Goal: Information Seeking & Learning: Learn about a topic

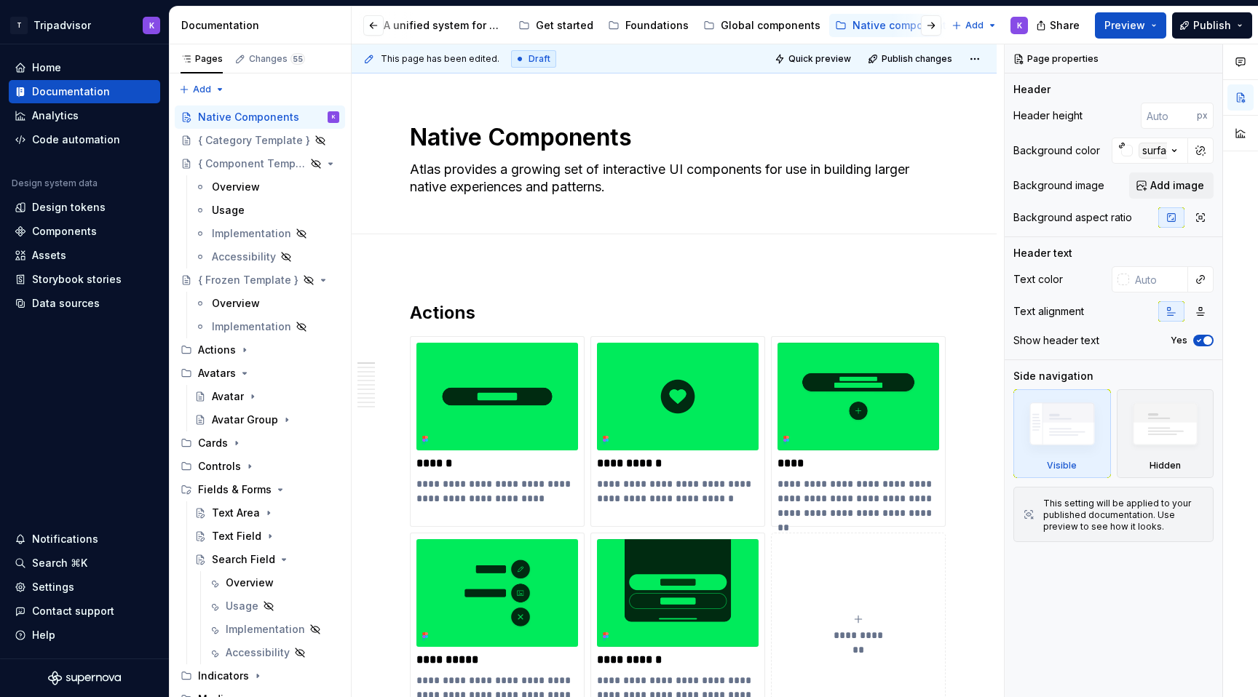
scroll to position [103, 0]
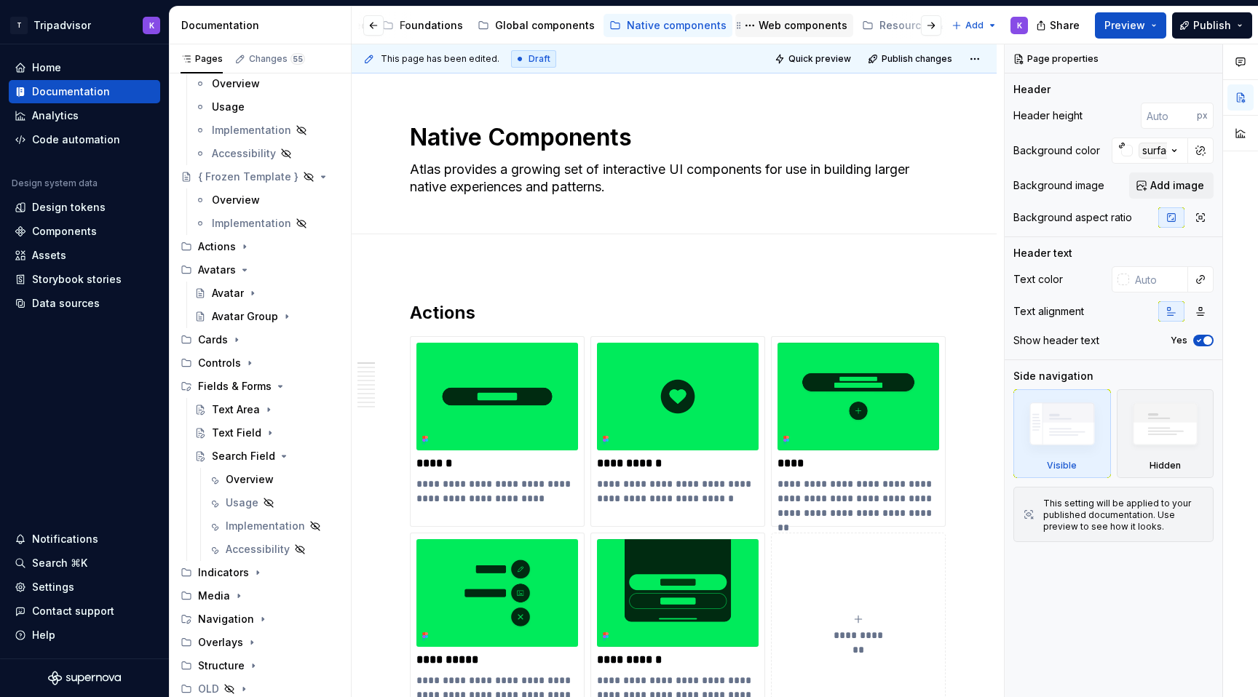
click at [785, 20] on div "Web components" at bounding box center [802, 25] width 89 height 15
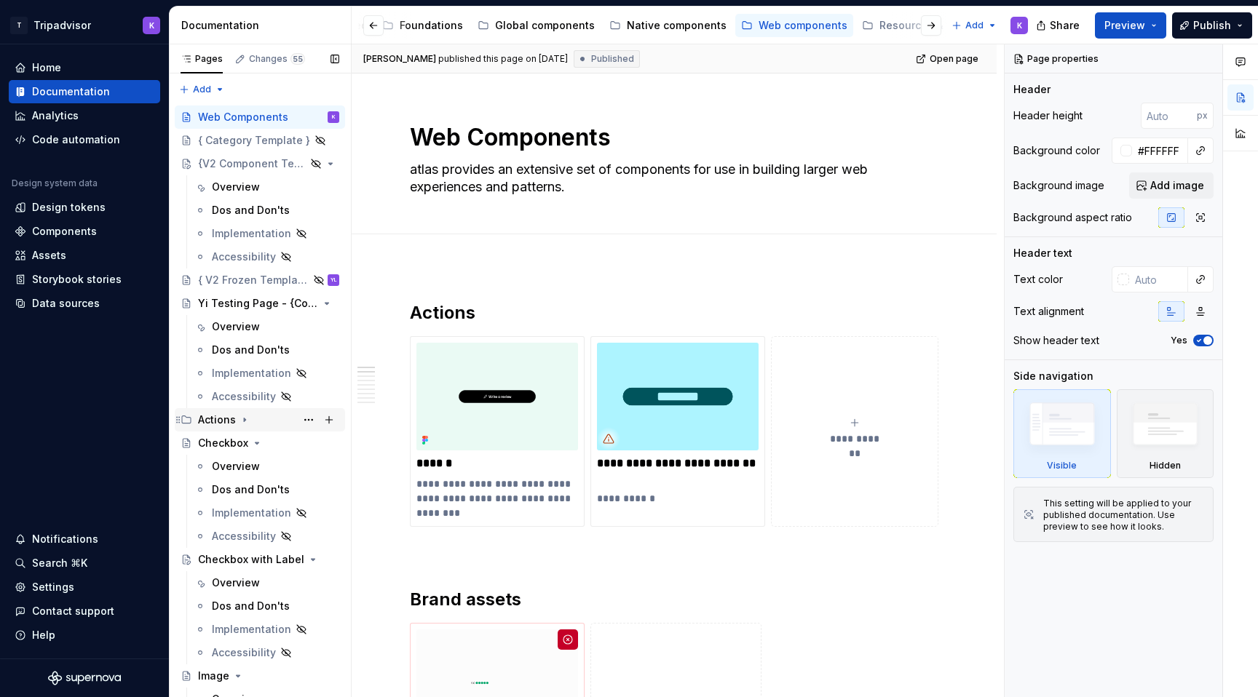
click at [244, 421] on icon "Page tree" at bounding box center [244, 421] width 1 height 4
click at [243, 421] on icon "Page tree" at bounding box center [245, 419] width 4 height 1
click at [253, 446] on icon "Page tree" at bounding box center [257, 443] width 12 height 12
click at [287, 467] on icon "Page tree" at bounding box center [290, 467] width 12 height 12
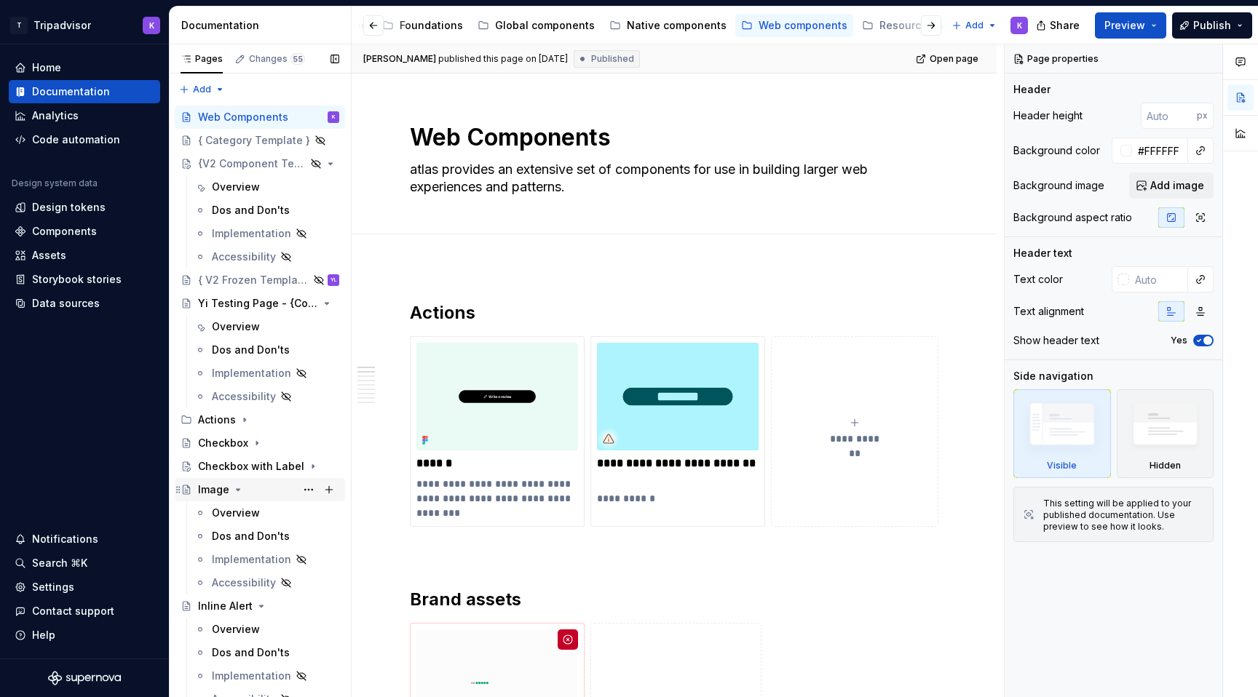
click at [236, 488] on icon "Page tree" at bounding box center [238, 490] width 12 height 12
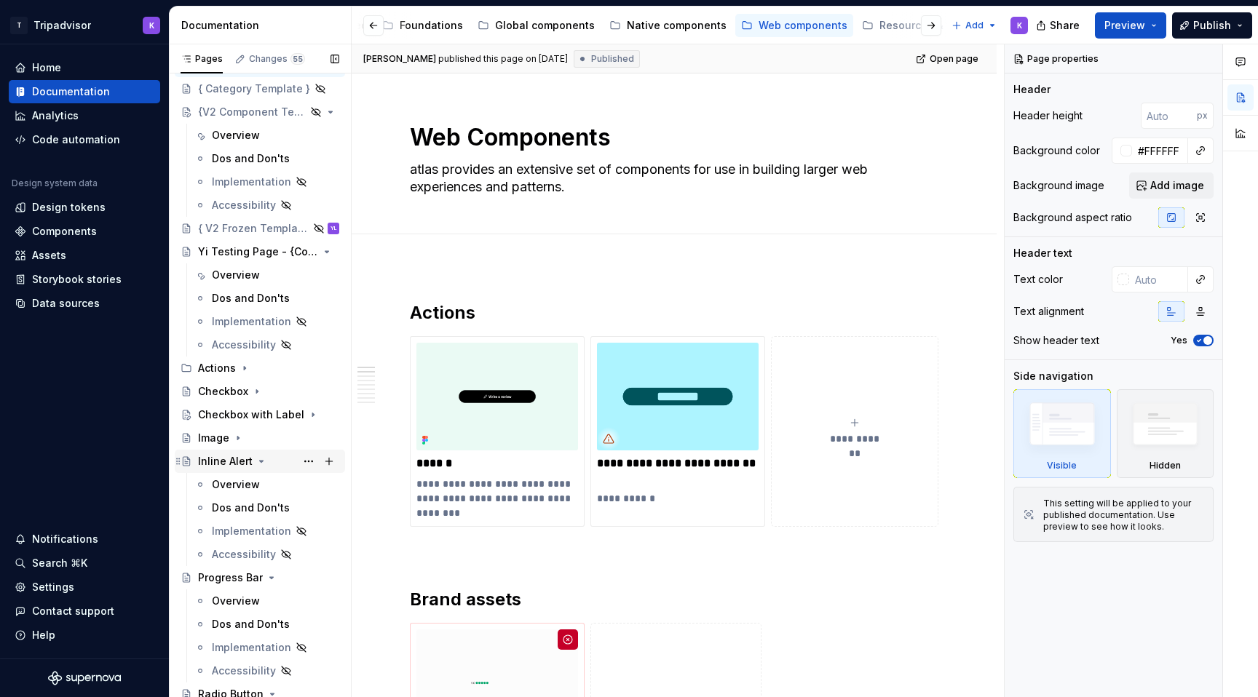
click at [258, 458] on icon "Page tree" at bounding box center [261, 462] width 12 height 12
click at [268, 483] on icon "Page tree" at bounding box center [272, 485] width 12 height 12
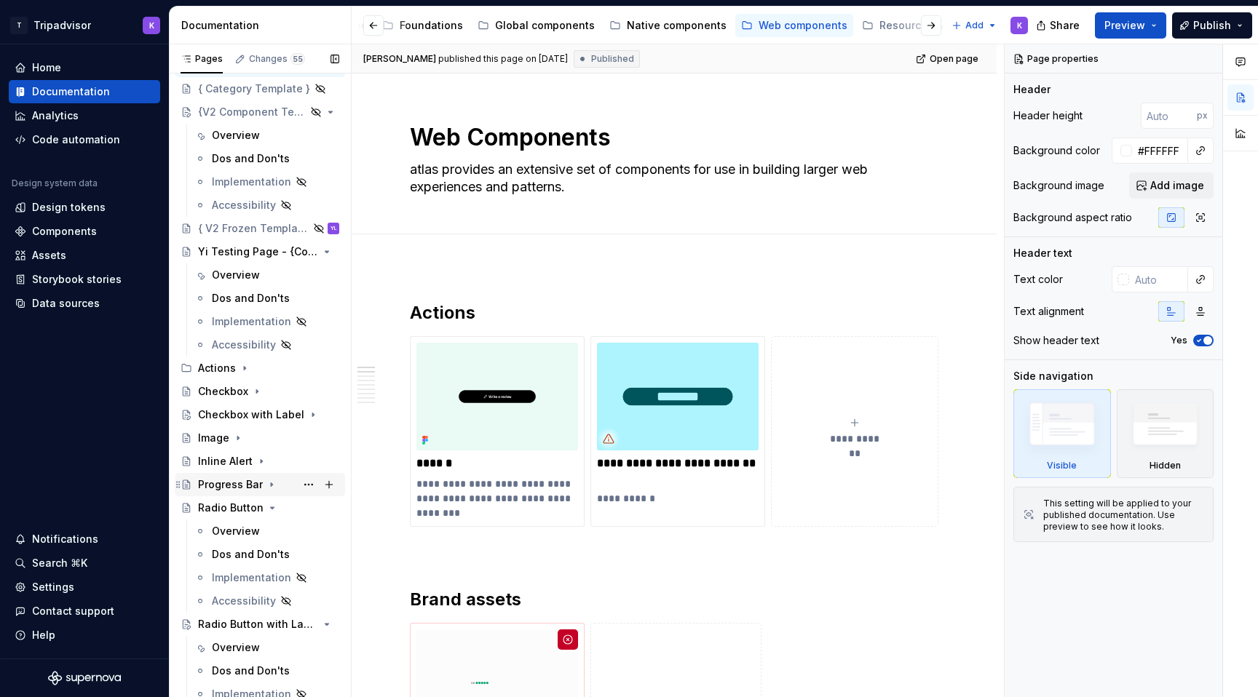
scroll to position [122, 0]
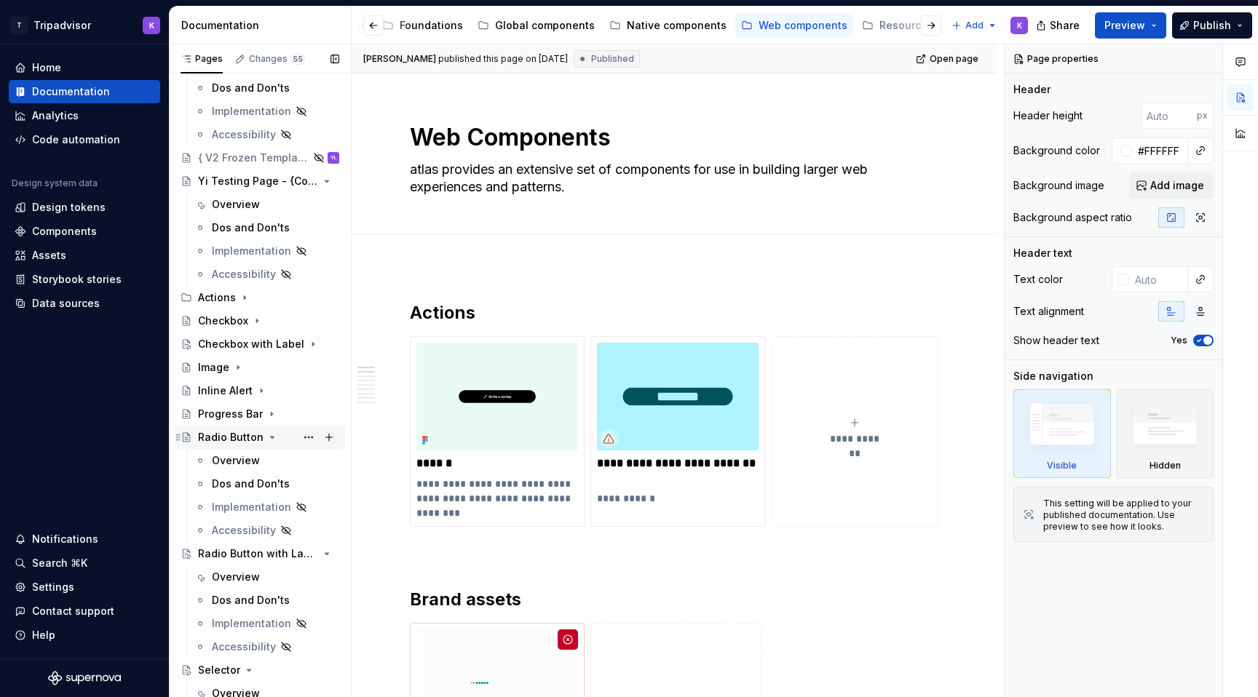
click at [271, 437] on icon "Page tree" at bounding box center [273, 437] width 4 height 1
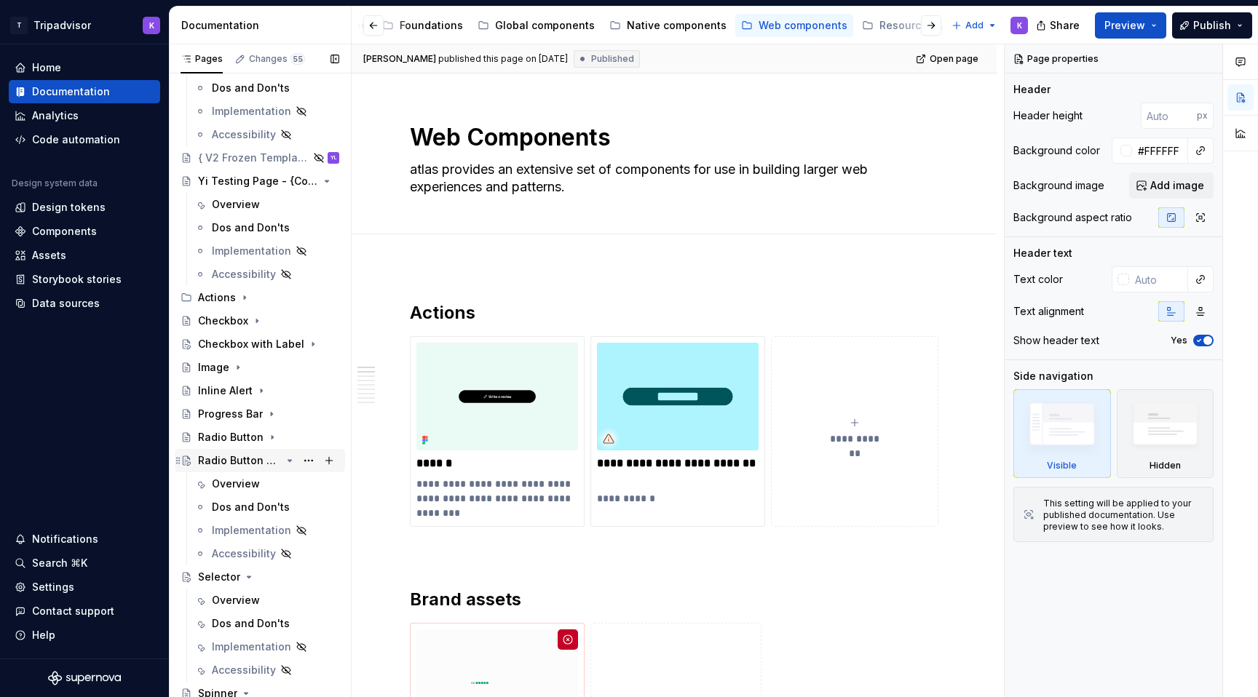
click at [284, 461] on icon "Page tree" at bounding box center [290, 461] width 12 height 12
click at [247, 482] on icon "Page tree" at bounding box center [249, 484] width 12 height 12
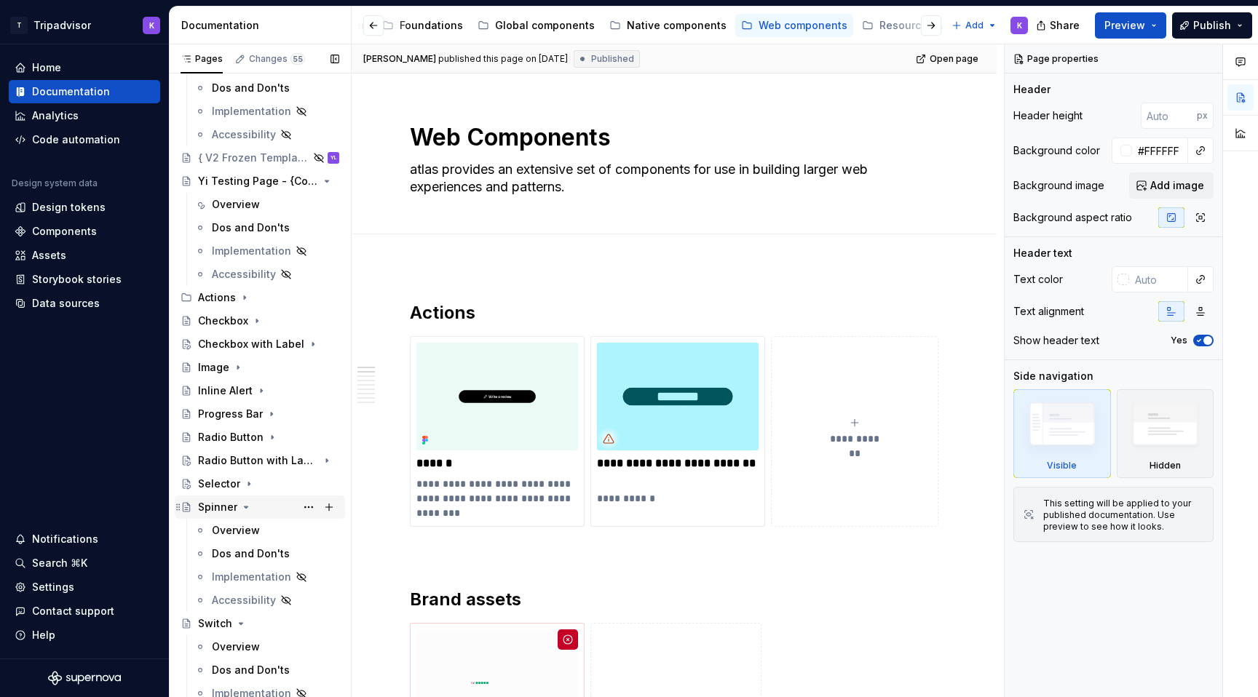
click at [243, 504] on icon "Page tree" at bounding box center [246, 508] width 12 height 12
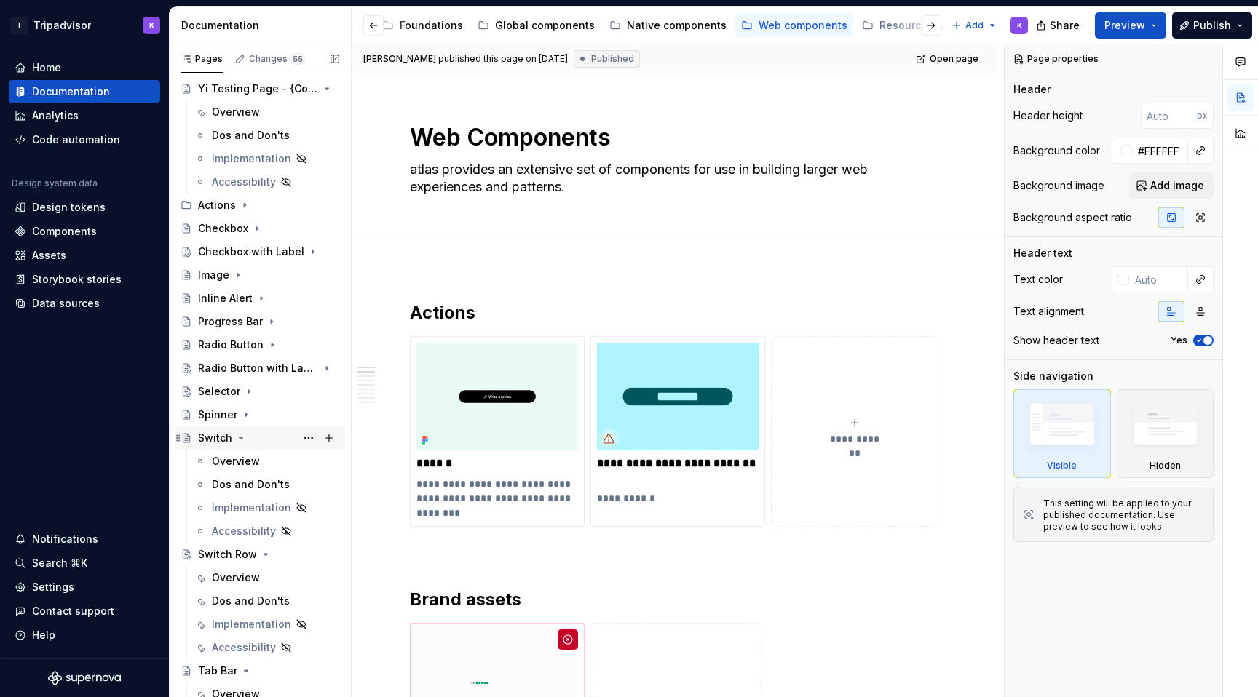
click at [239, 437] on icon "Page tree" at bounding box center [241, 437] width 4 height 1
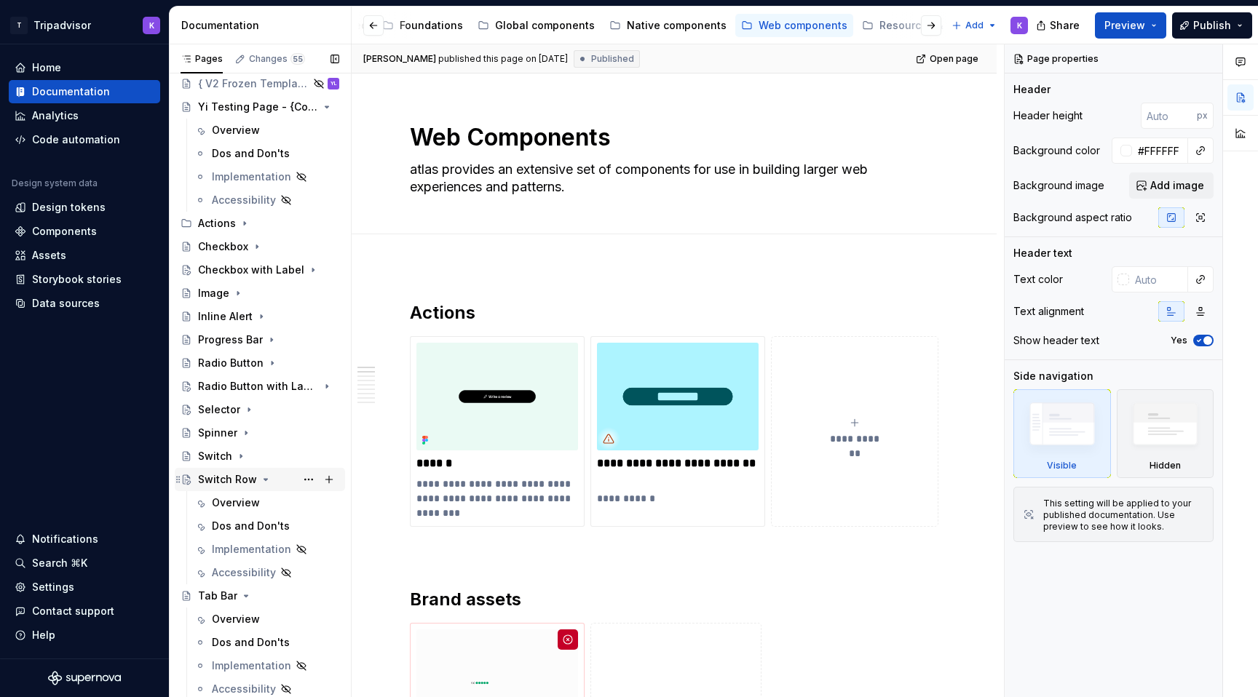
click at [261, 479] on icon "Page tree" at bounding box center [266, 480] width 12 height 12
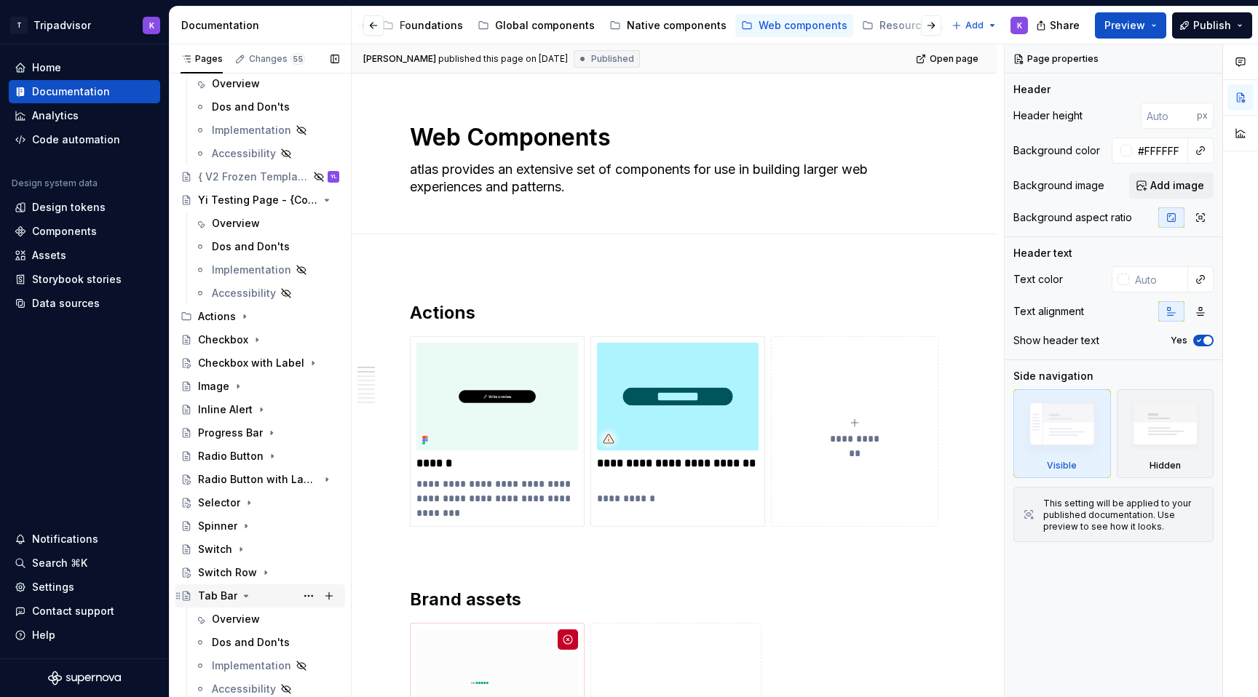
click at [242, 595] on icon "Page tree" at bounding box center [246, 596] width 12 height 12
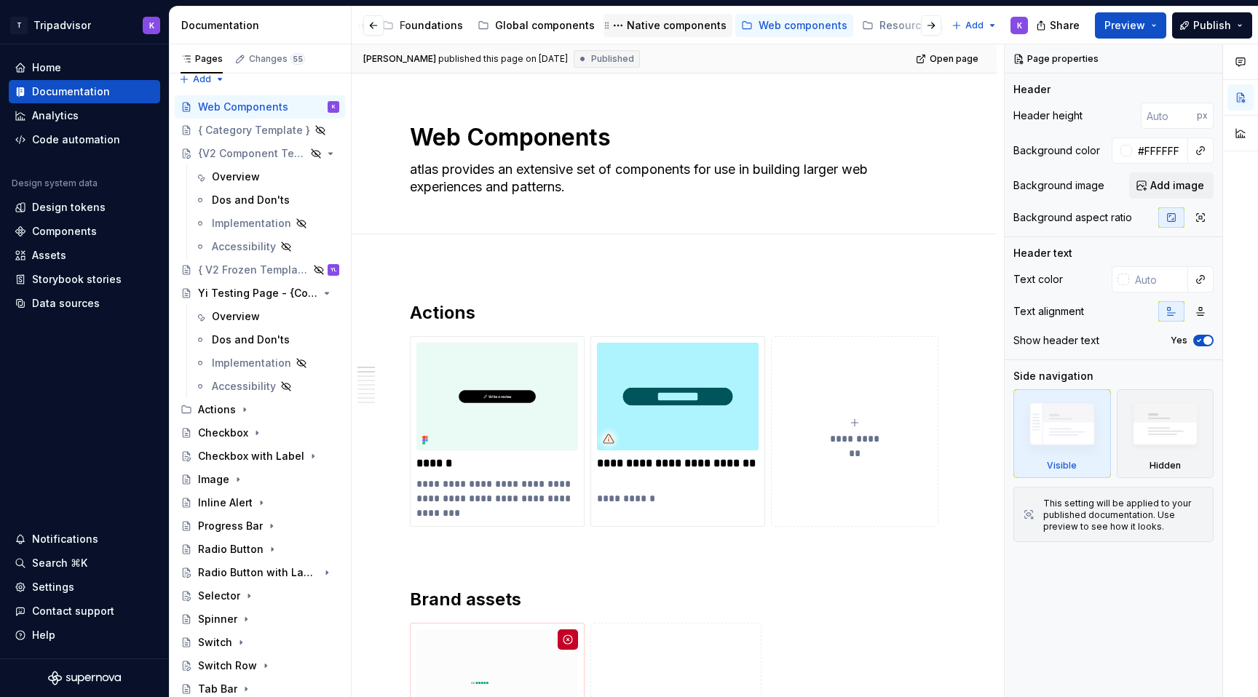
click at [657, 25] on div "Native components" at bounding box center [677, 25] width 100 height 15
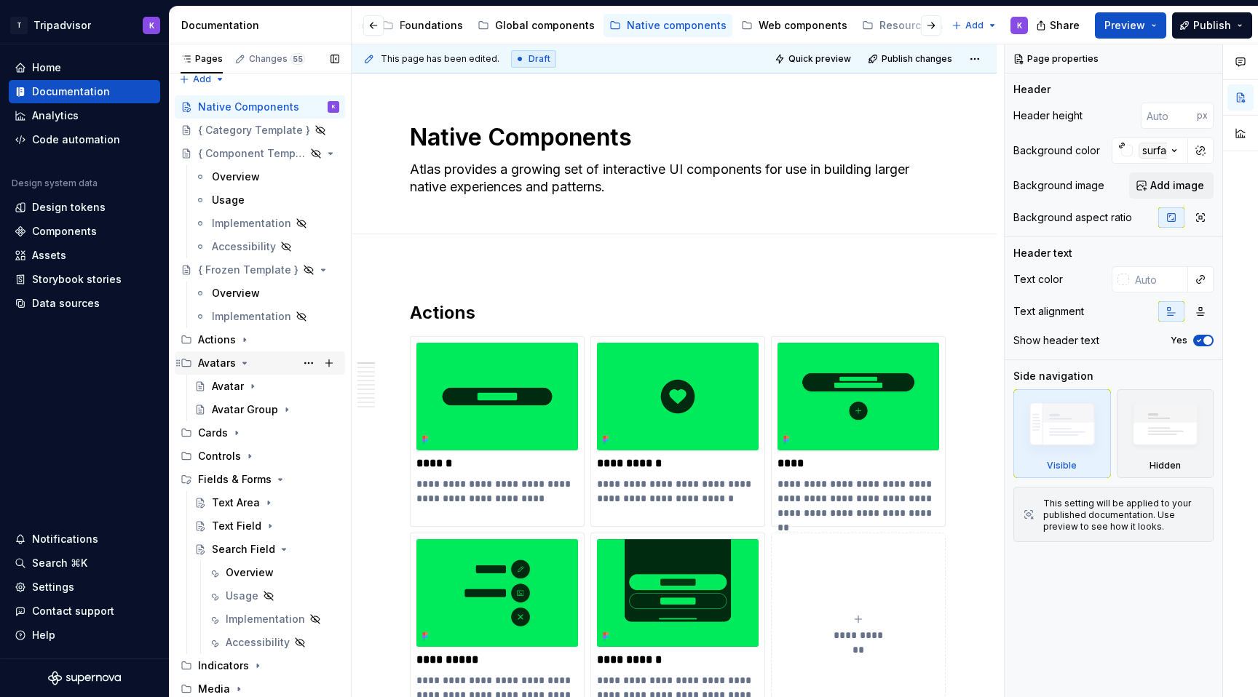
click at [239, 365] on icon "Page tree" at bounding box center [245, 363] width 12 height 12
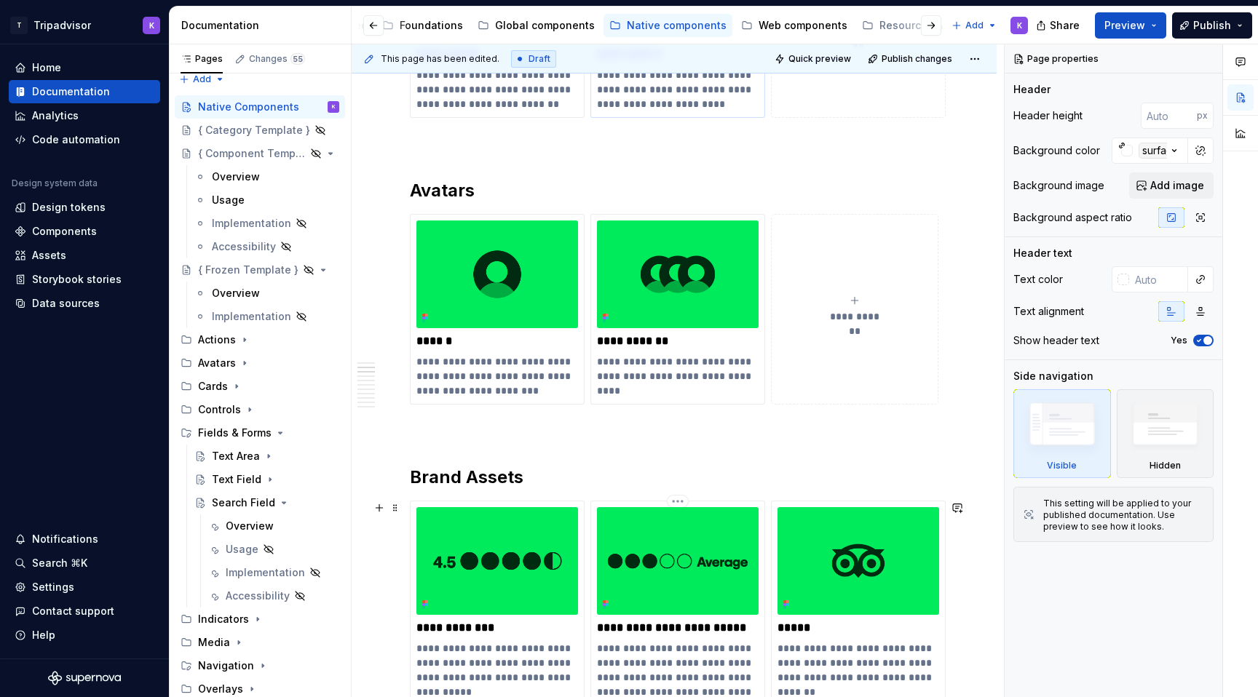
scroll to position [1109, 0]
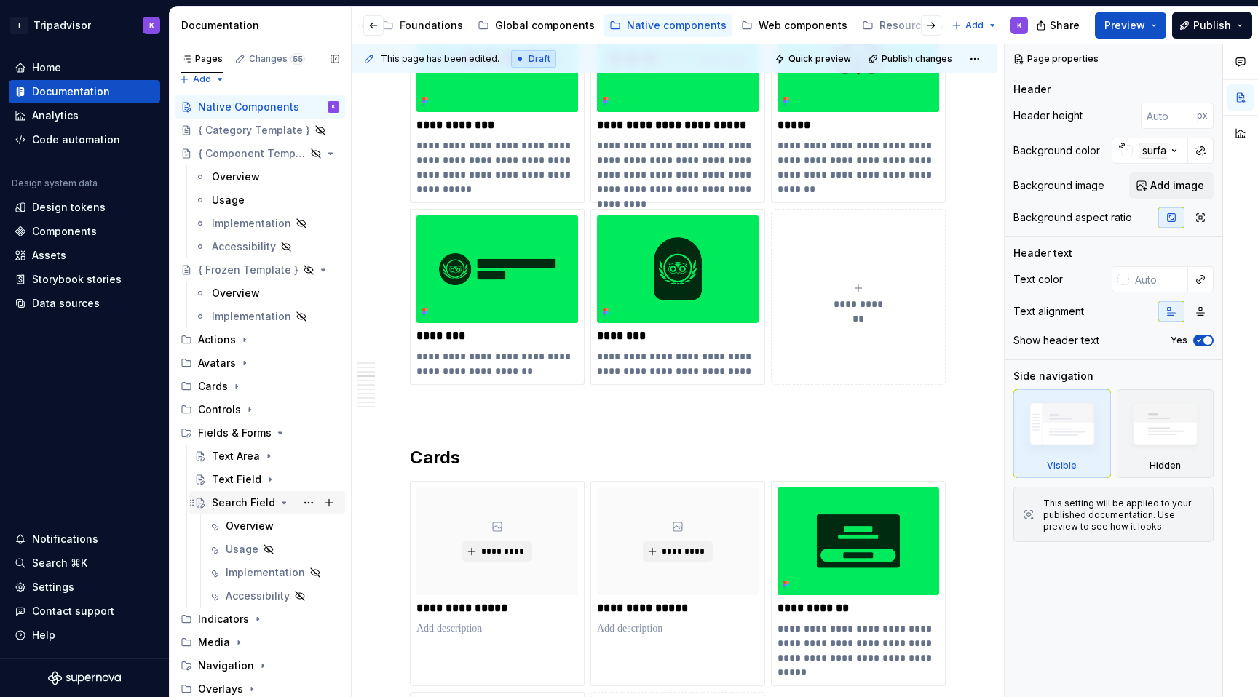
click at [260, 506] on div "Search Field" at bounding box center [243, 503] width 63 height 15
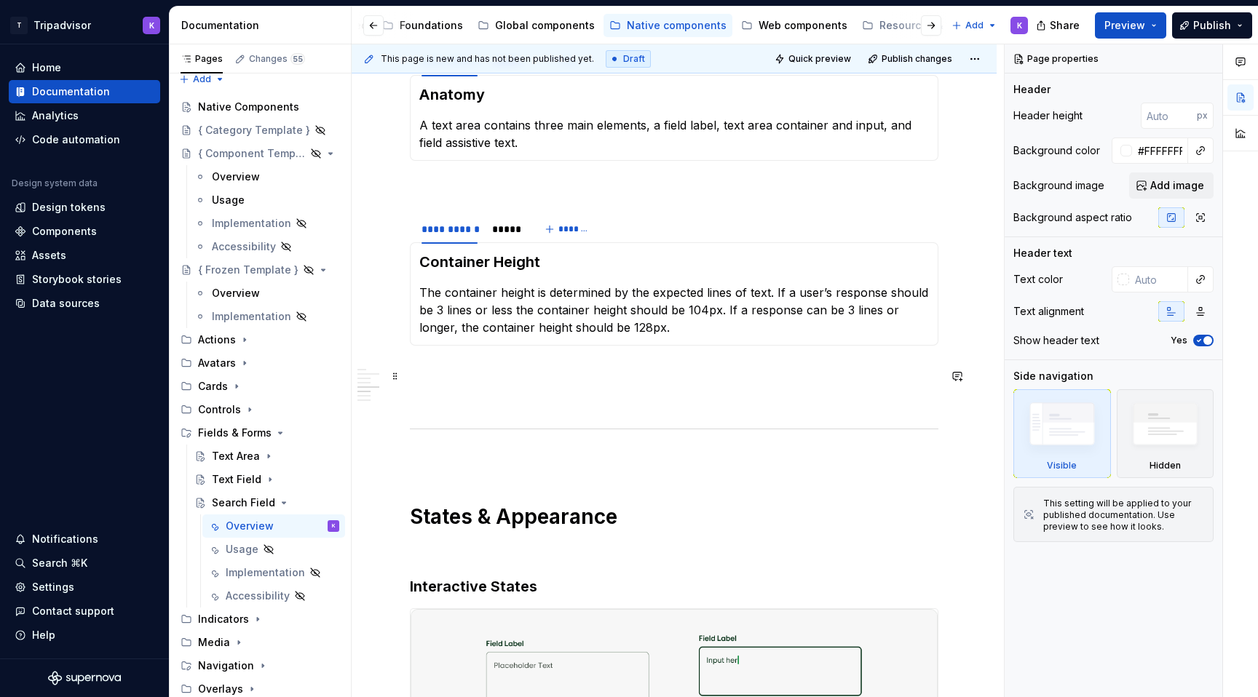
scroll to position [1497, 0]
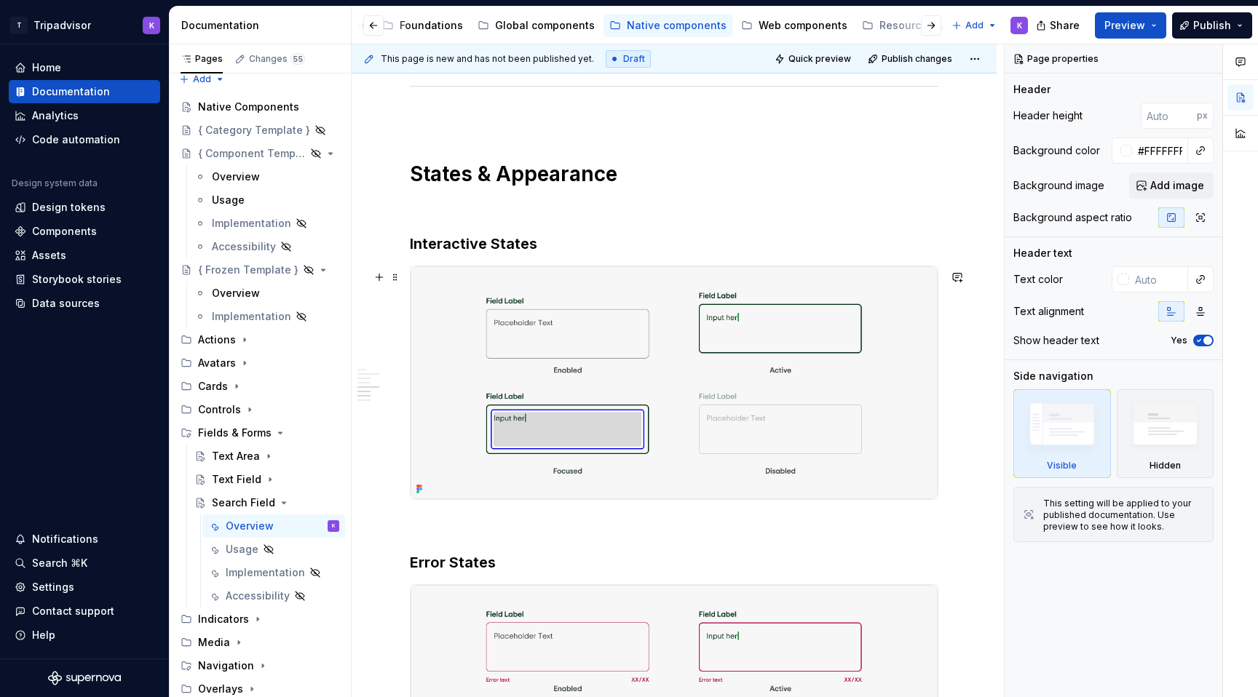
click at [731, 408] on img at bounding box center [674, 382] width 527 height 233
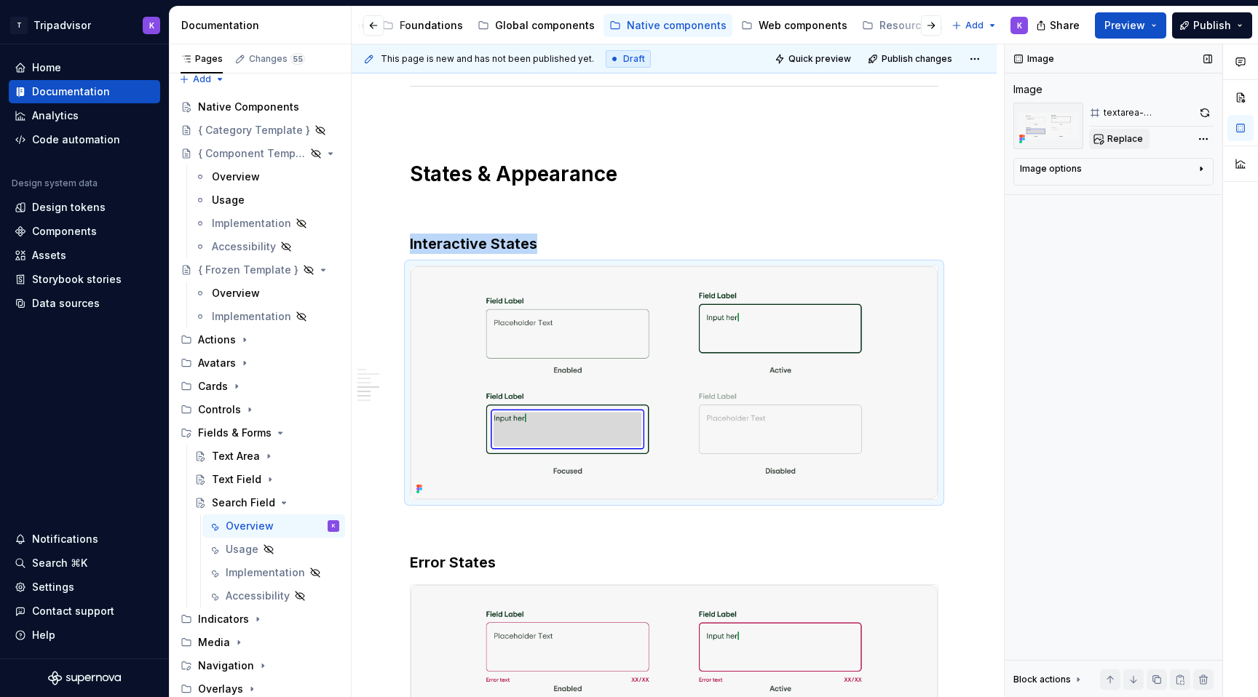
click at [1127, 140] on span "Replace" at bounding box center [1125, 139] width 36 height 12
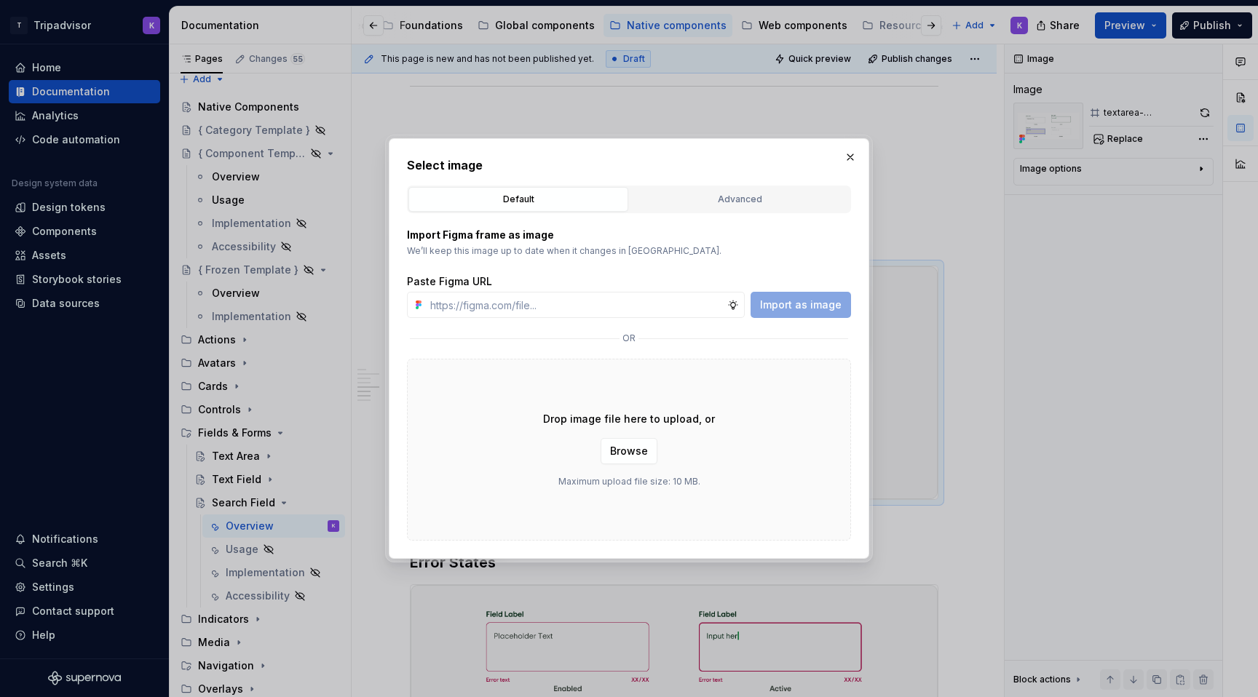
type textarea "*"
type input "[URL][DOMAIN_NAME]"
click at [812, 306] on span "Import as image" at bounding box center [801, 305] width 82 height 15
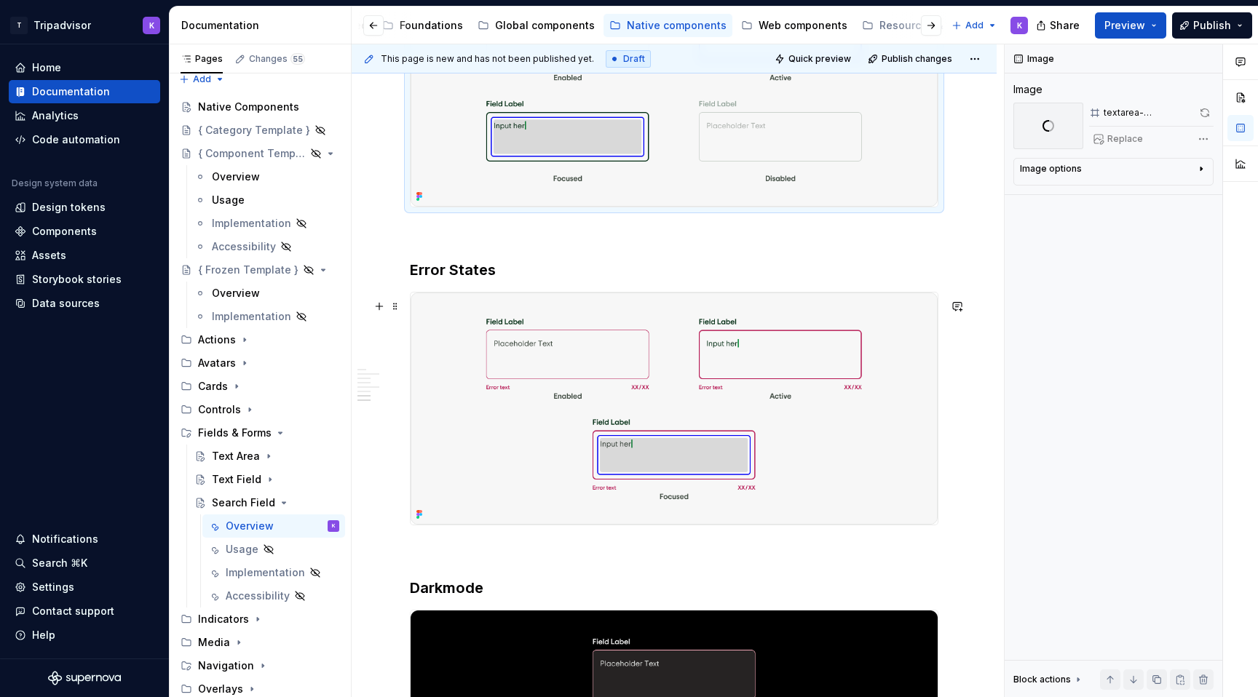
scroll to position [1796, 0]
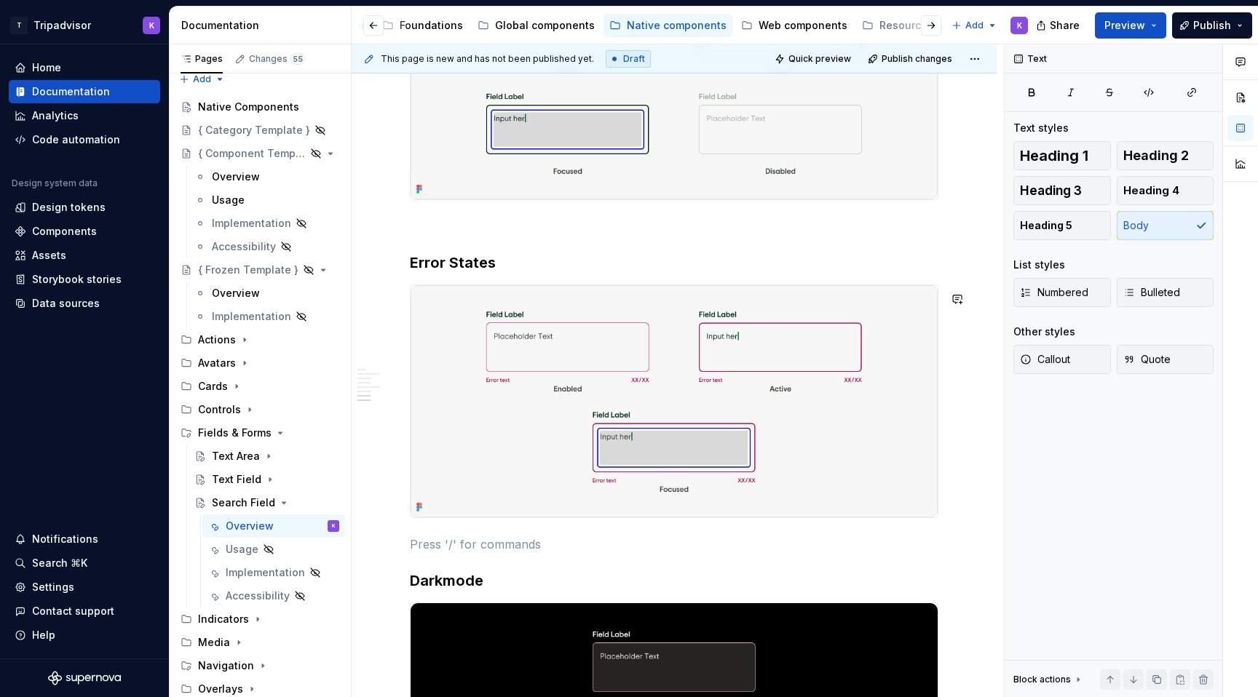
type textarea "*"
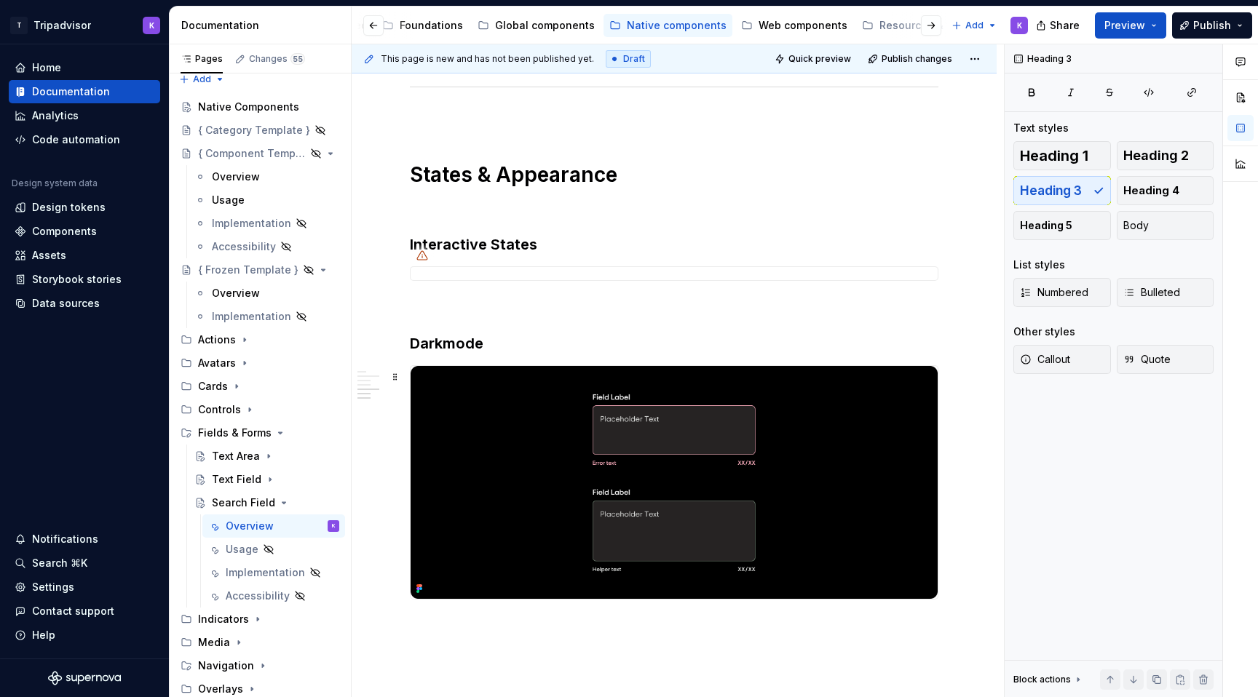
scroll to position [1463, 0]
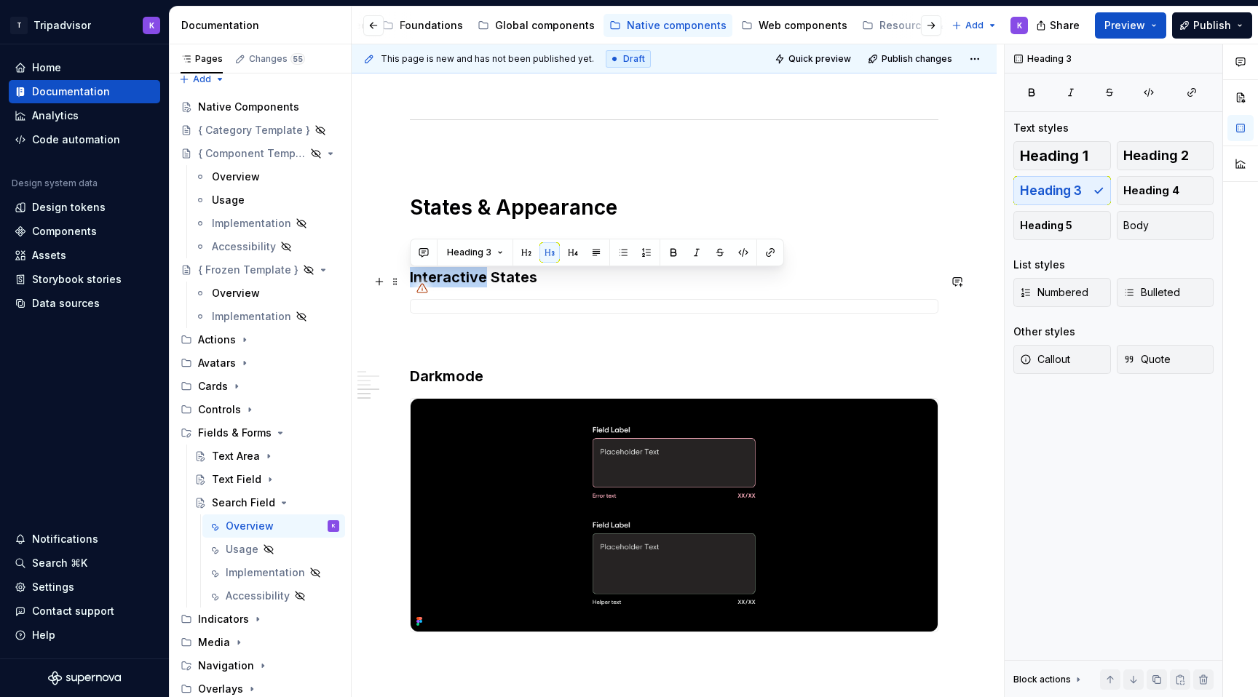
drag, startPoint x: 487, startPoint y: 282, endPoint x: 408, endPoint y: 282, distance: 78.6
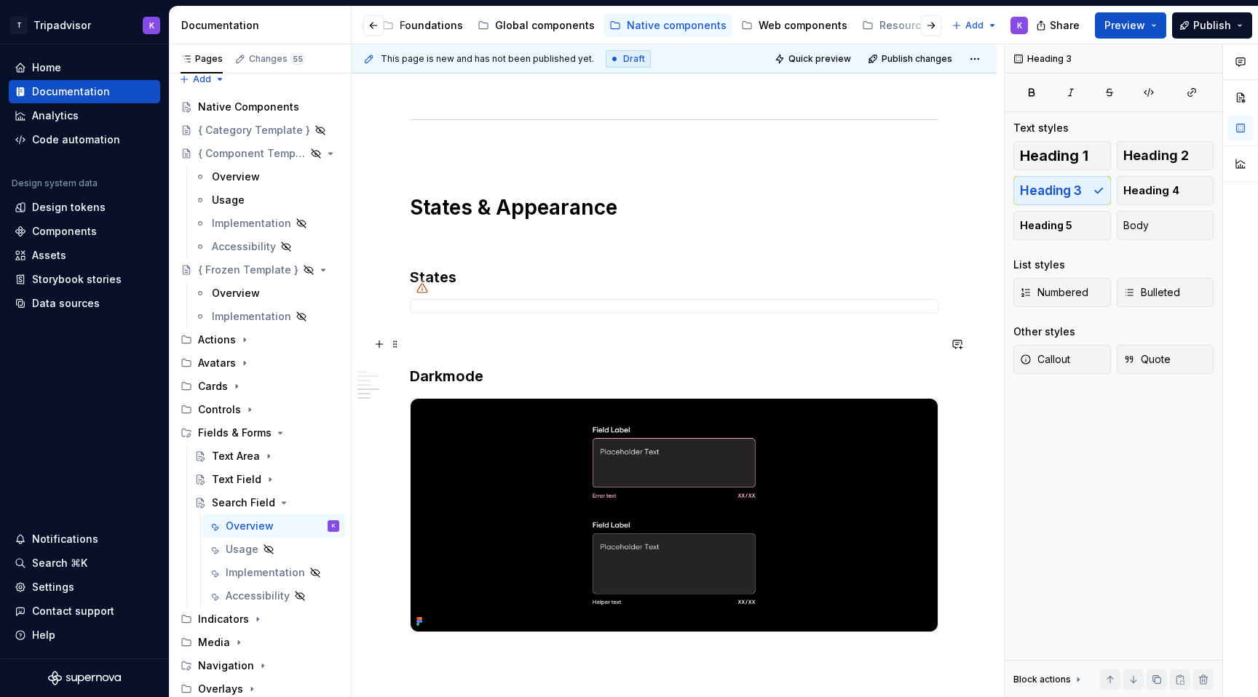
click at [433, 338] on p at bounding box center [674, 339] width 528 height 17
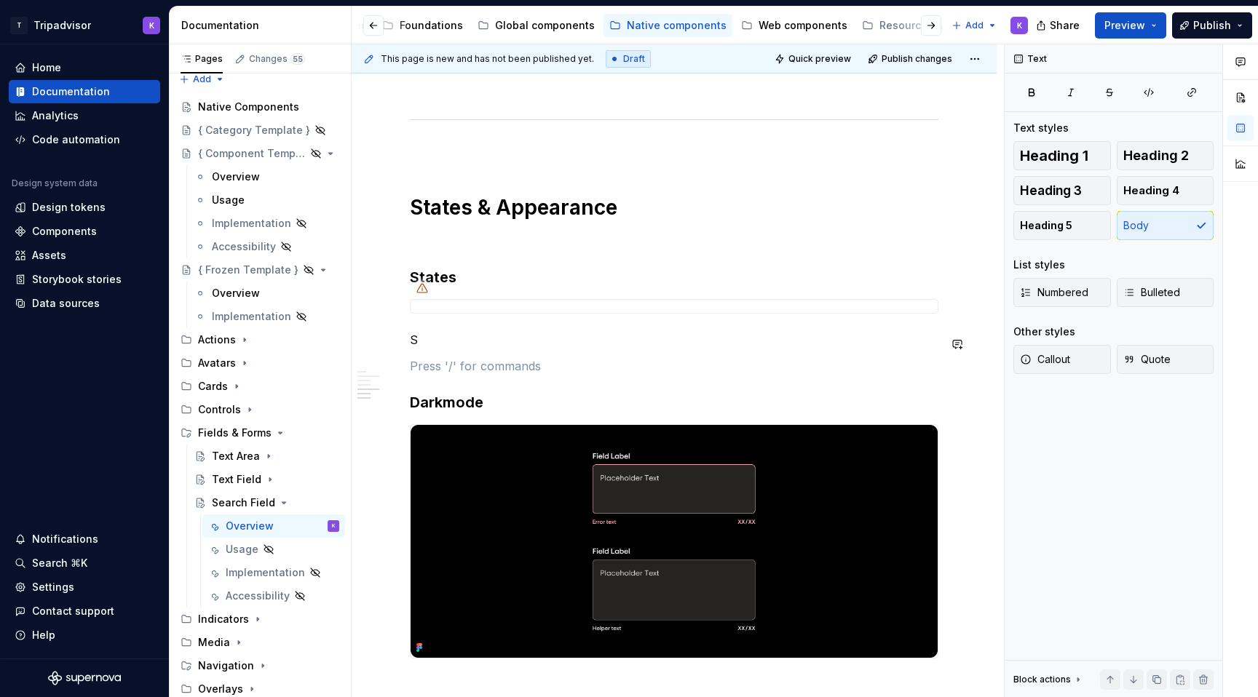
click at [433, 336] on p "S" at bounding box center [674, 339] width 528 height 17
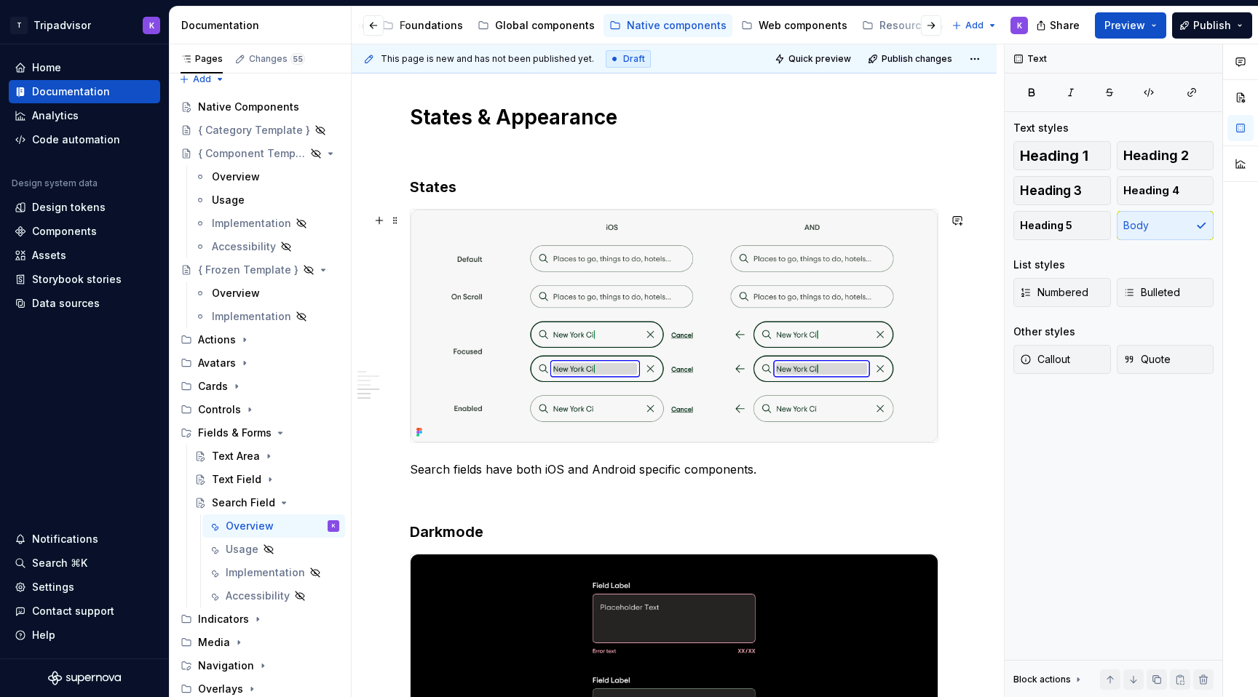
scroll to position [1584, 0]
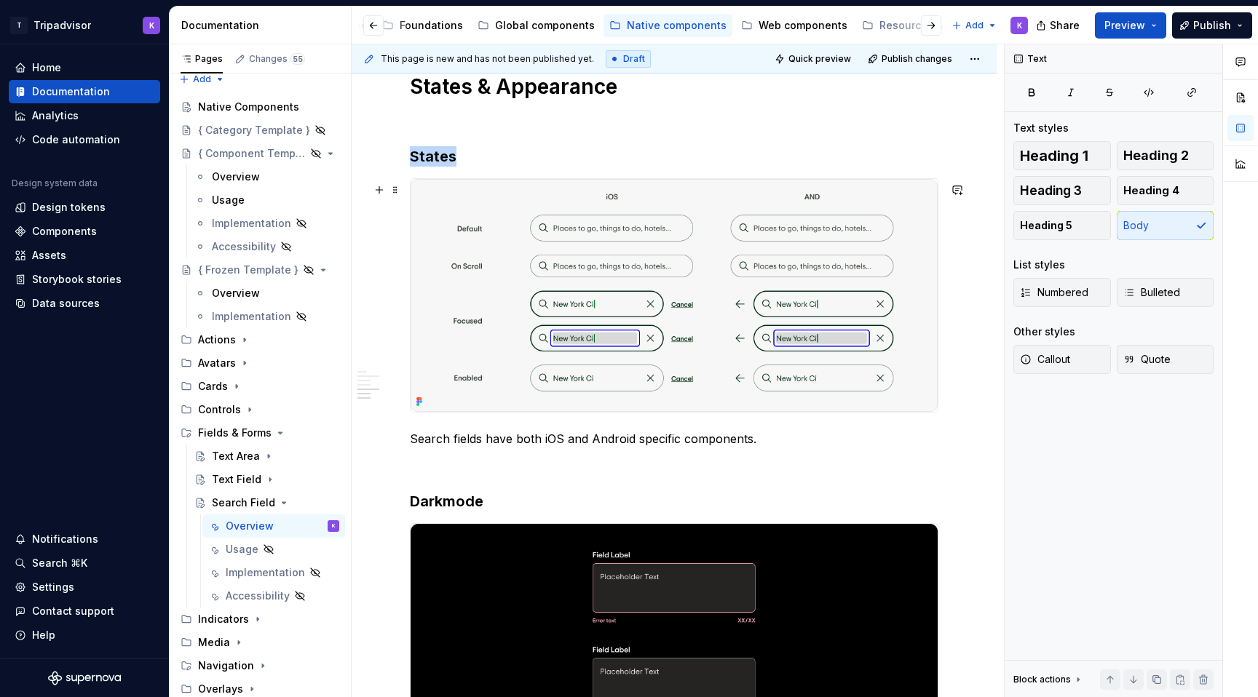
click at [726, 314] on img at bounding box center [674, 295] width 527 height 233
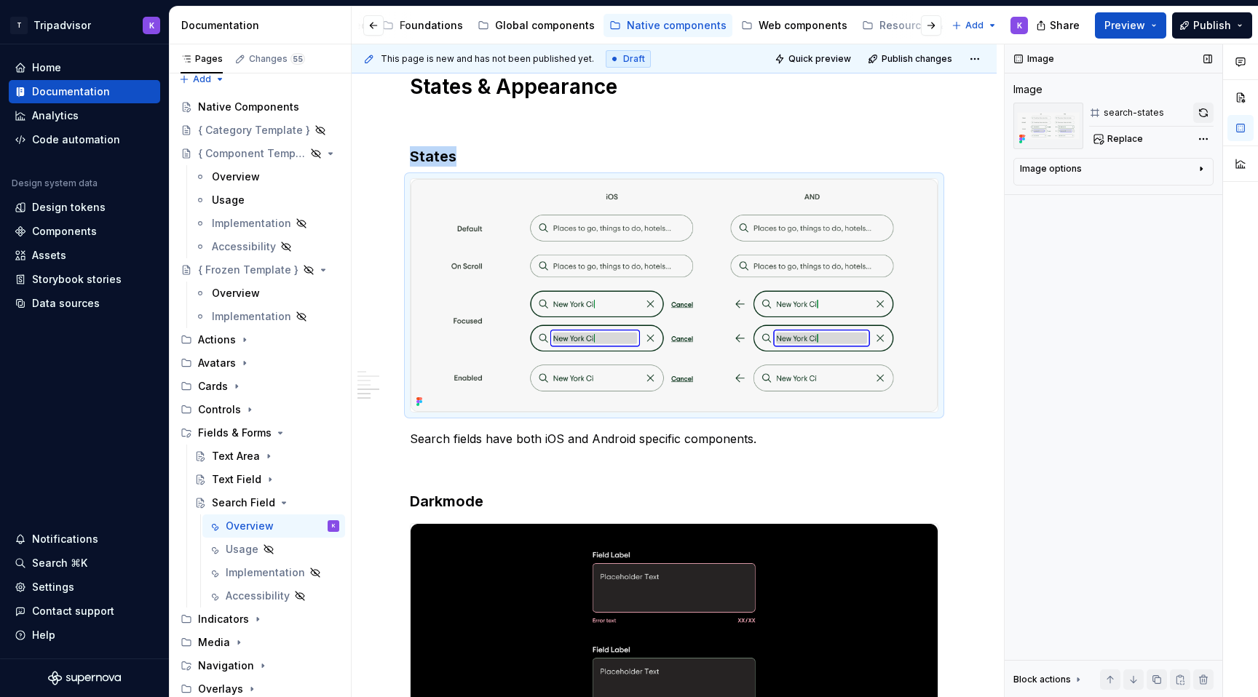
click at [1200, 109] on button "button" at bounding box center [1203, 113] width 20 height 20
click at [654, 596] on img at bounding box center [674, 640] width 527 height 233
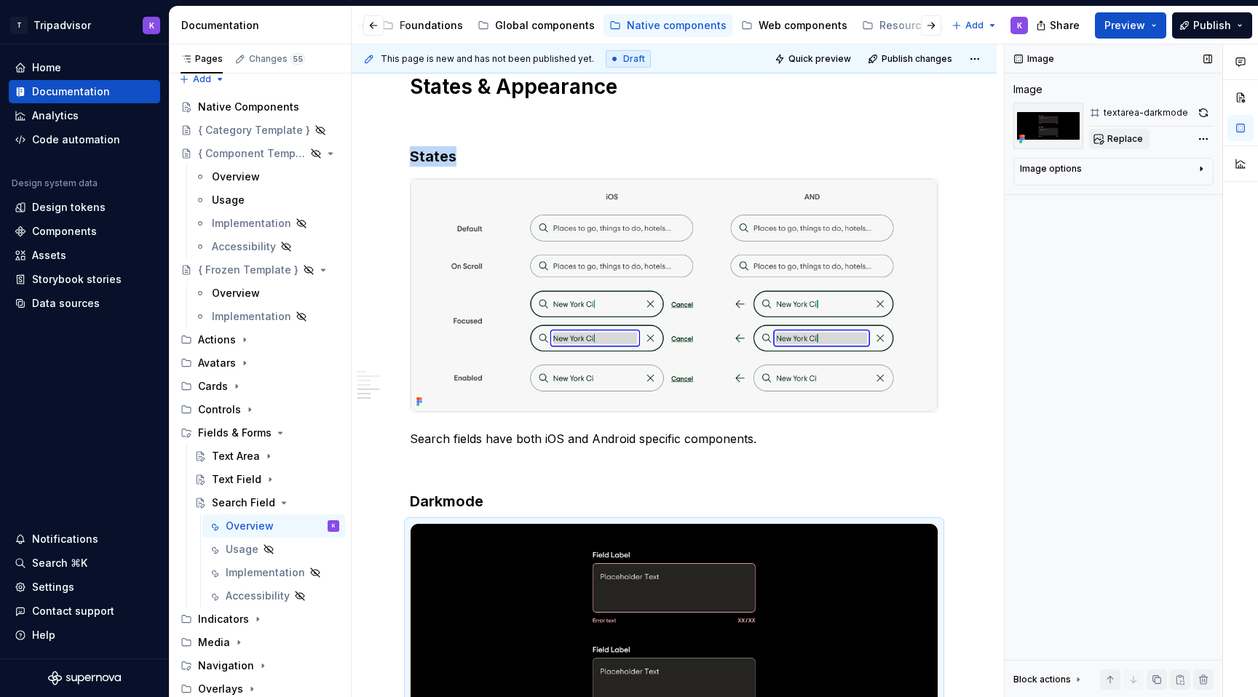
click at [1116, 131] on button "Replace" at bounding box center [1119, 139] width 60 height 20
type textarea "*"
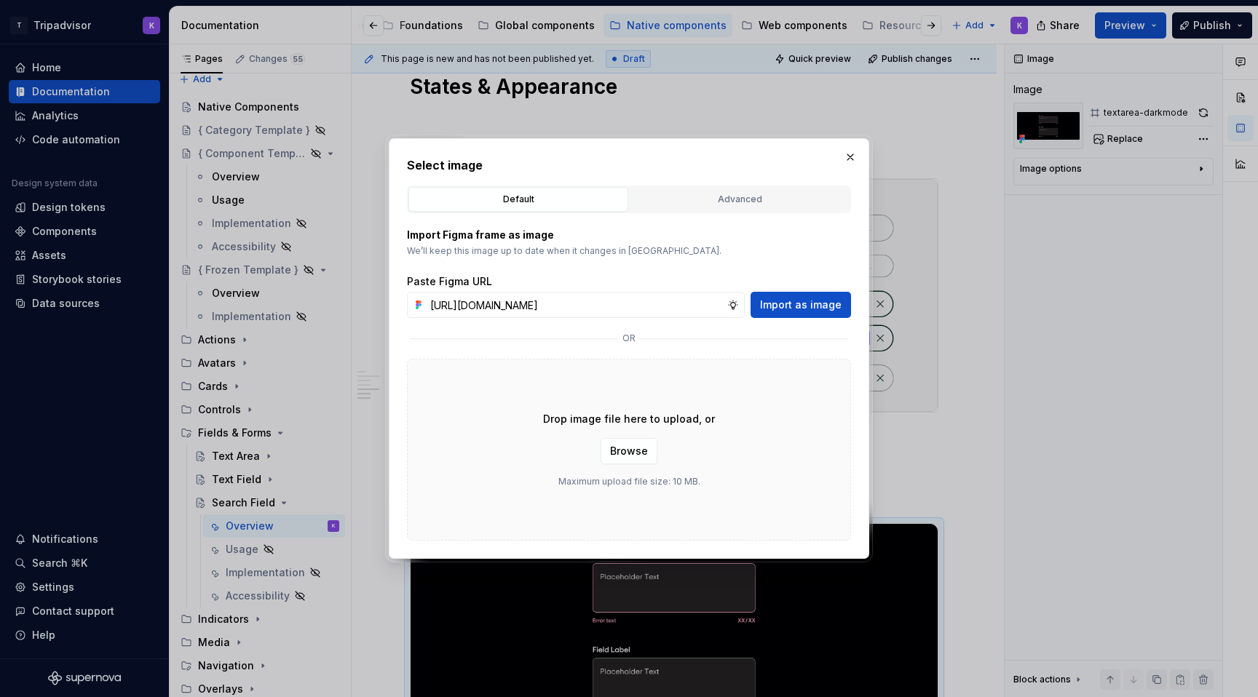
scroll to position [0, 389]
type input "[URL][DOMAIN_NAME]"
click at [826, 306] on span "Import as image" at bounding box center [801, 305] width 82 height 15
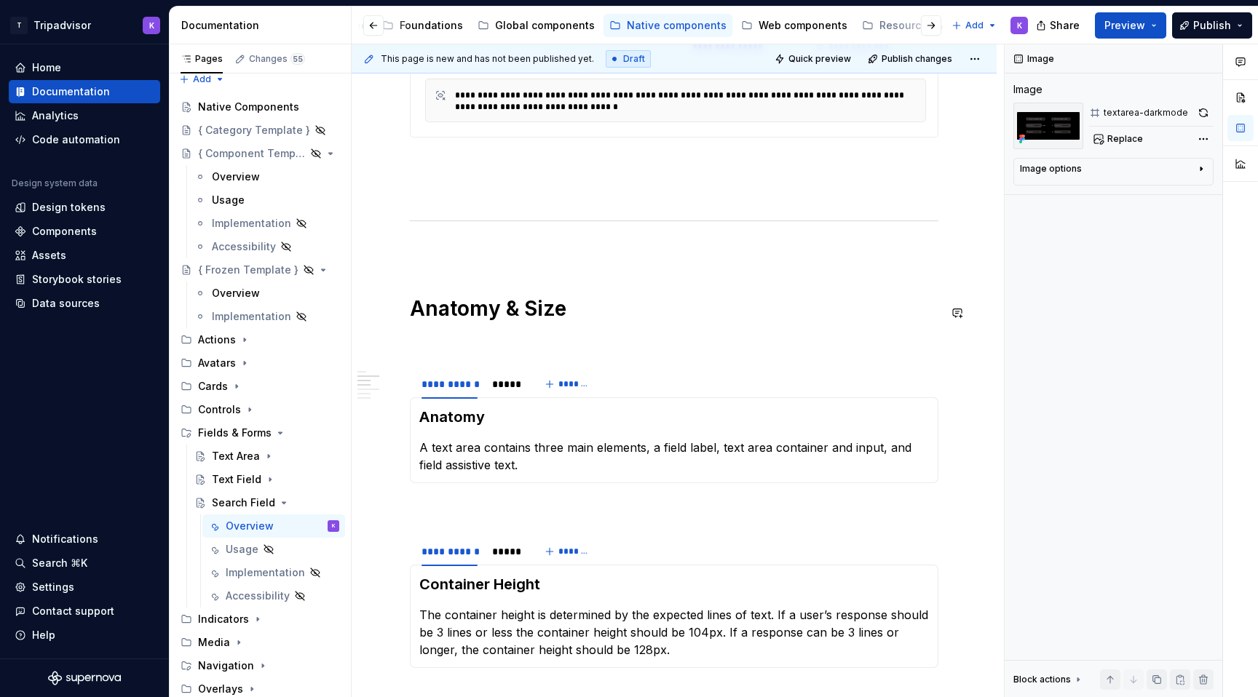
scroll to position [680, 0]
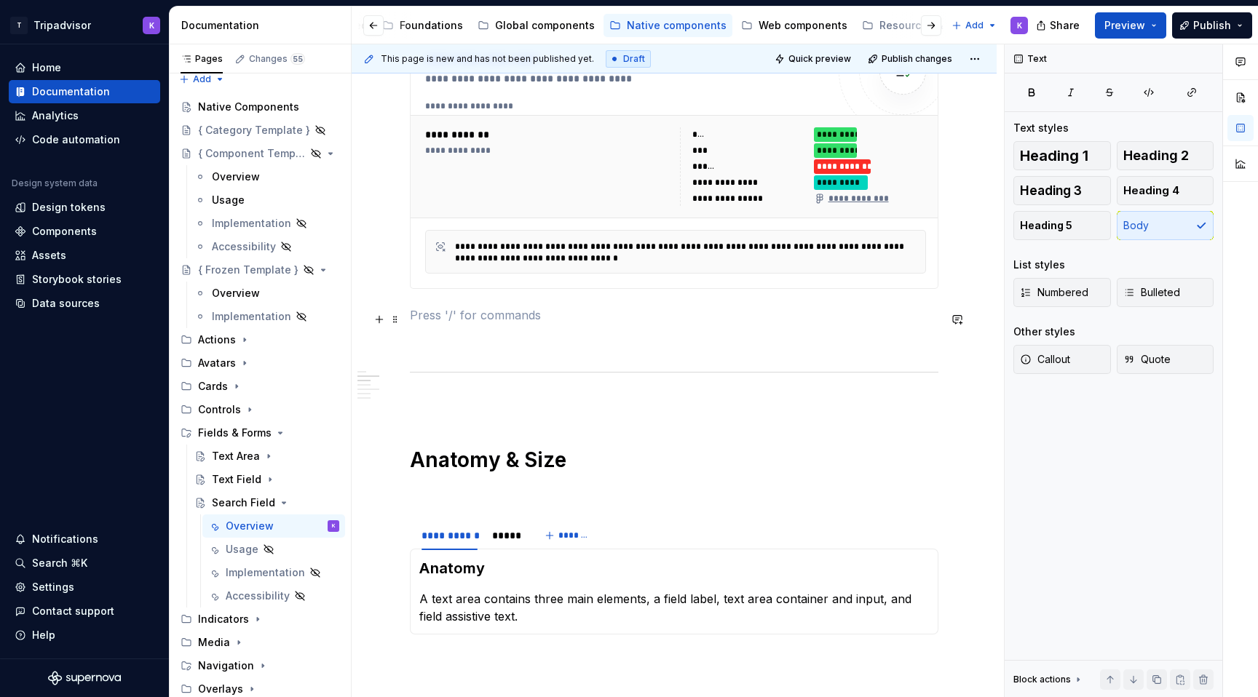
click at [572, 321] on p at bounding box center [674, 314] width 528 height 17
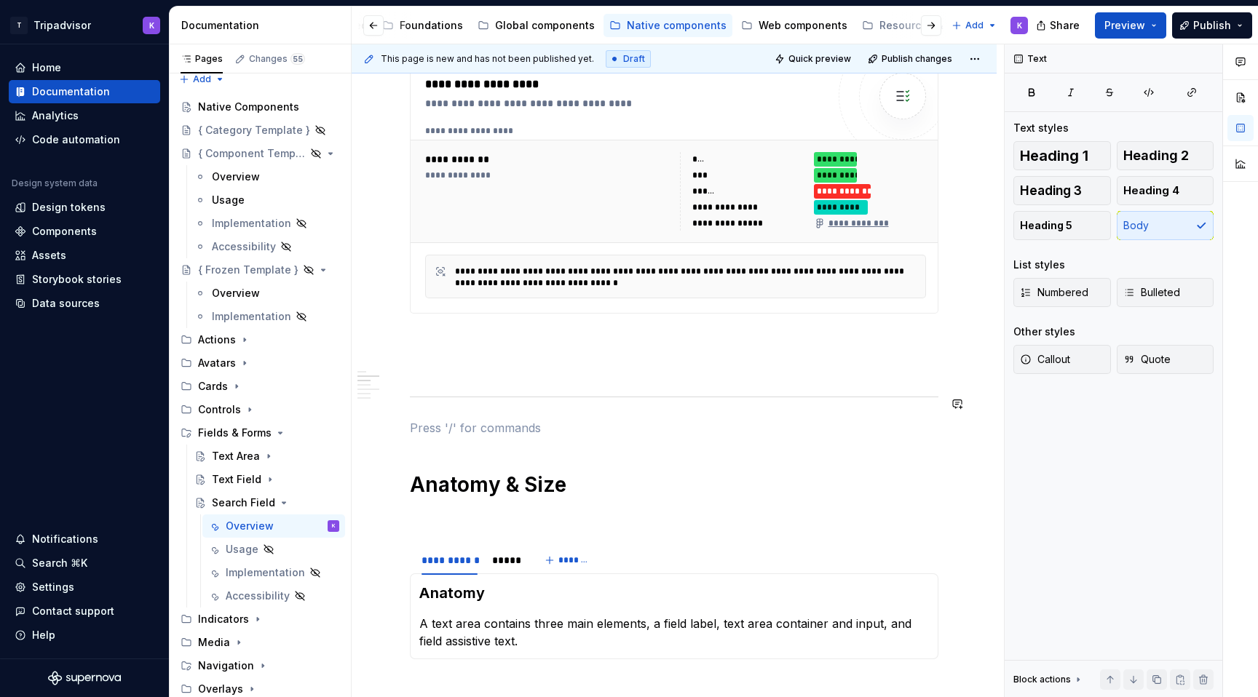
click at [510, 413] on div "**********" at bounding box center [674, 668] width 528 height 2036
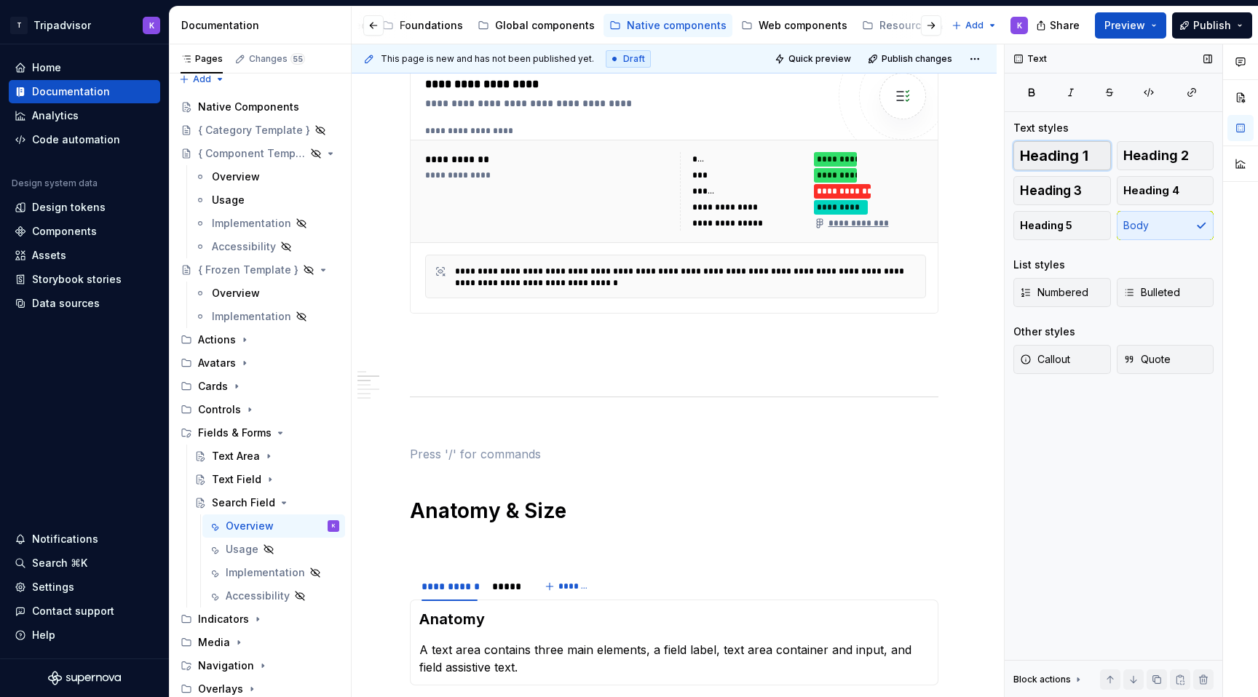
click at [1061, 151] on span "Heading 1" at bounding box center [1054, 155] width 68 height 15
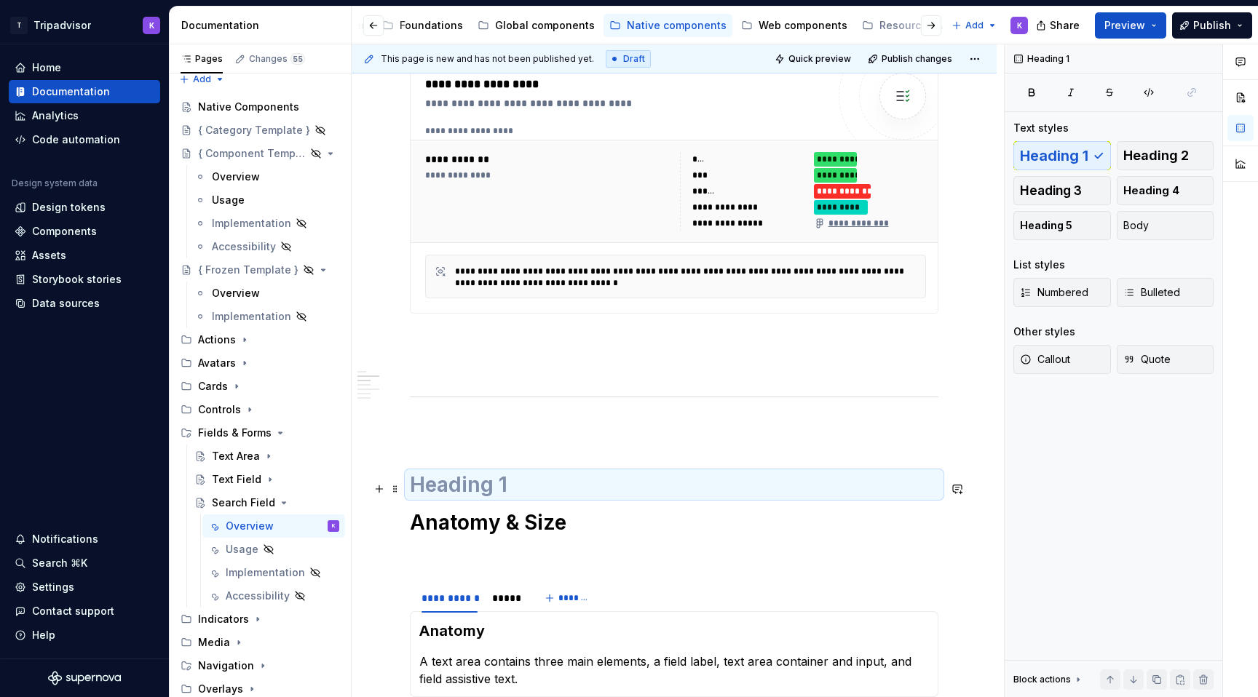
click at [508, 486] on h1 at bounding box center [674, 485] width 528 height 26
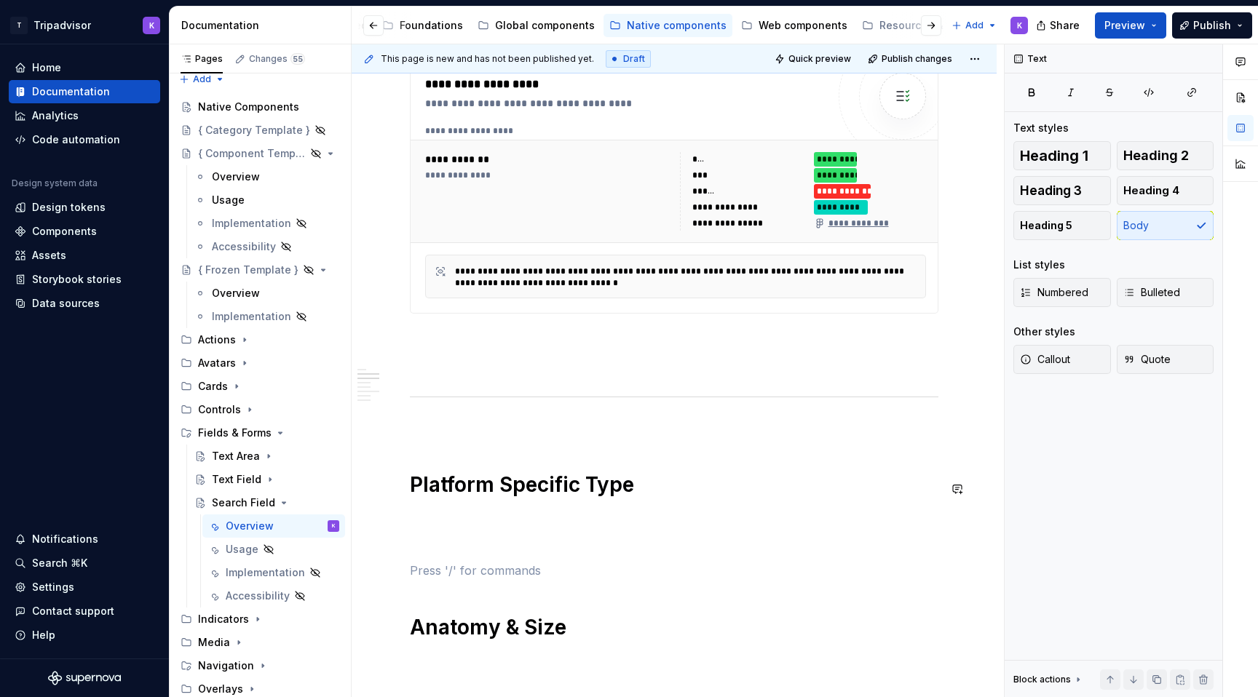
click at [529, 432] on p at bounding box center [674, 427] width 528 height 17
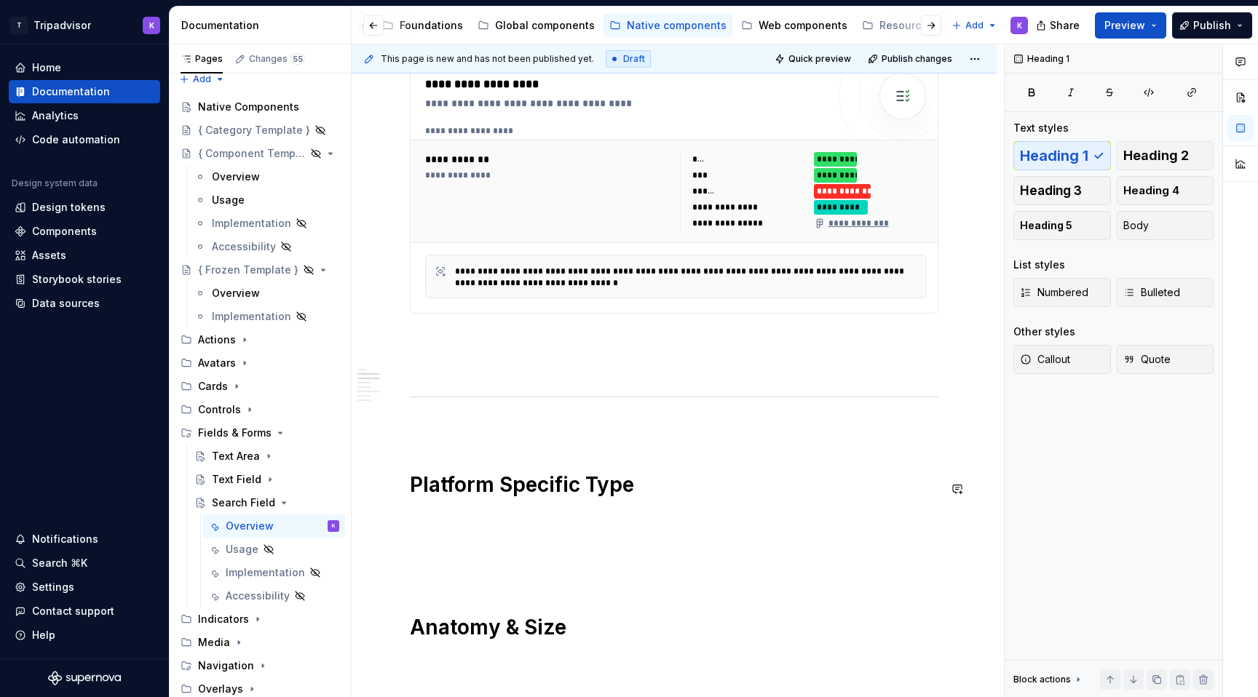
click at [442, 435] on p at bounding box center [674, 427] width 528 height 17
click at [442, 549] on p at bounding box center [674, 544] width 528 height 17
click at [442, 523] on p at bounding box center [674, 518] width 528 height 17
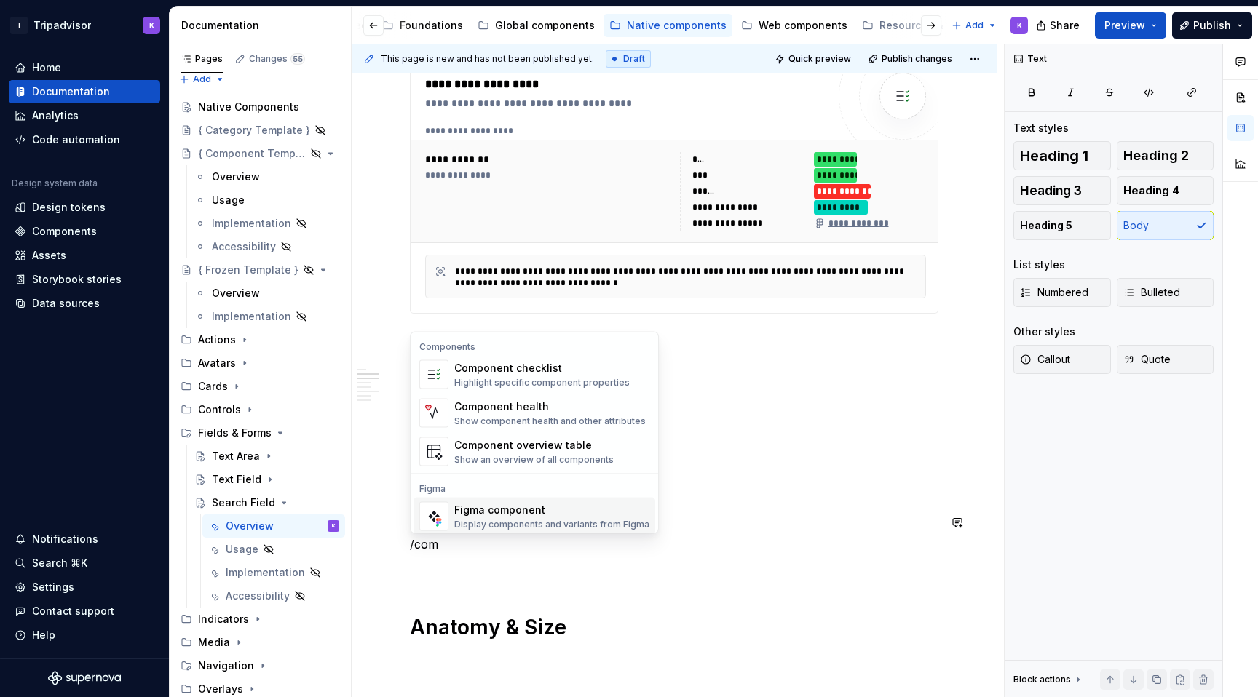
click at [487, 503] on div "Figma component" at bounding box center [551, 510] width 195 height 15
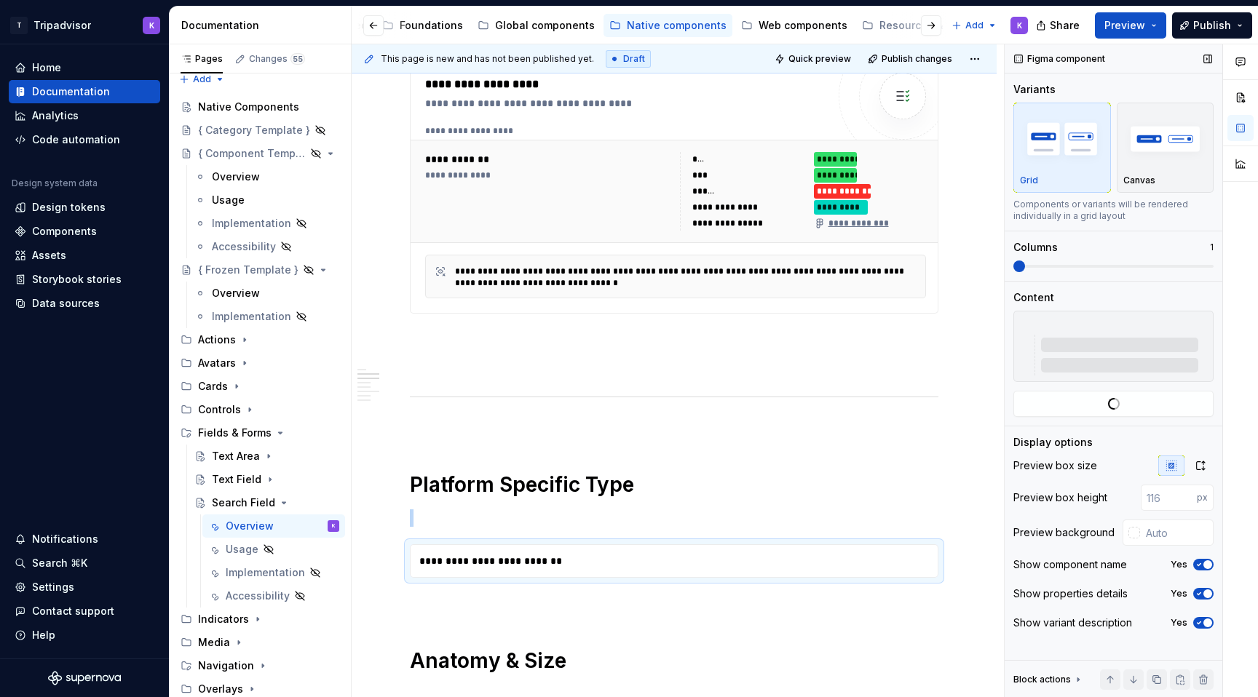
type textarea "*"
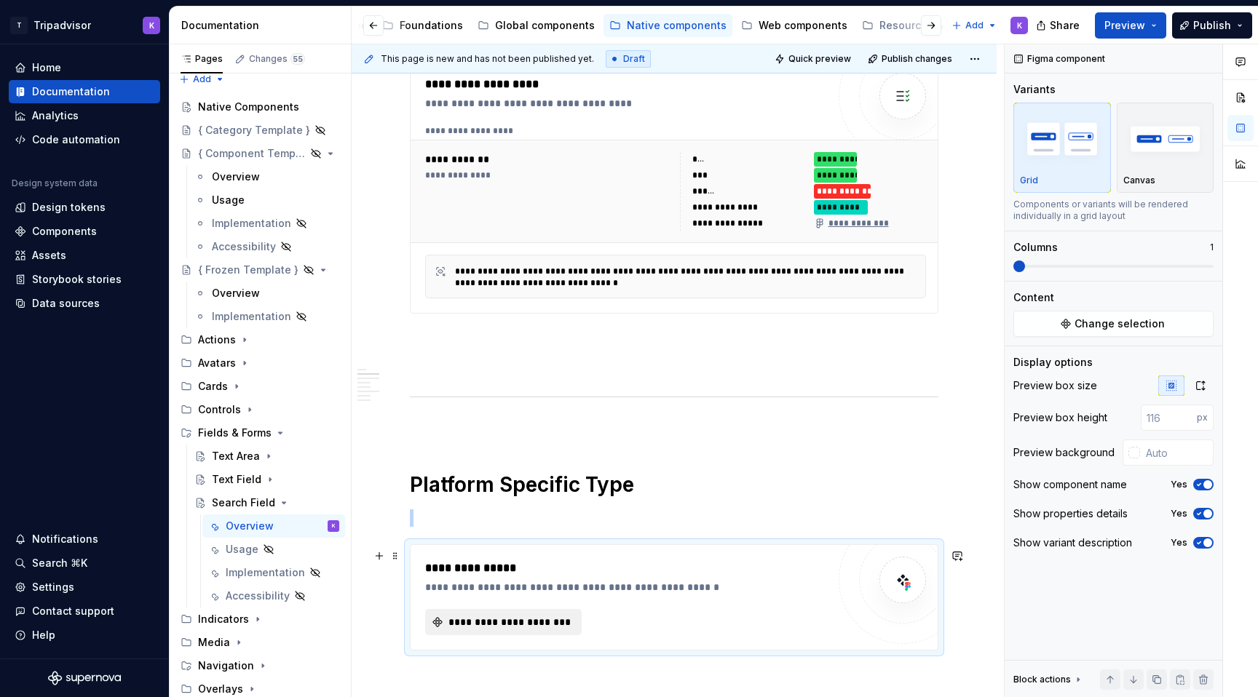
click at [552, 630] on span "**********" at bounding box center [509, 622] width 126 height 15
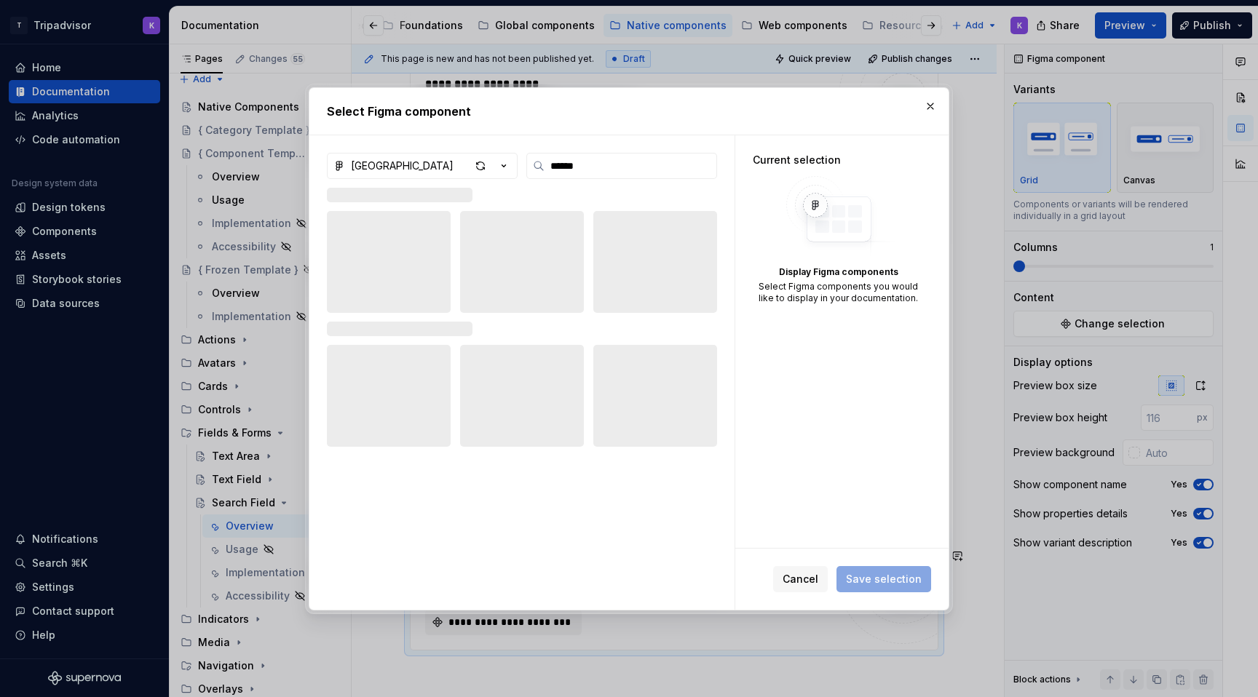
type input "******"
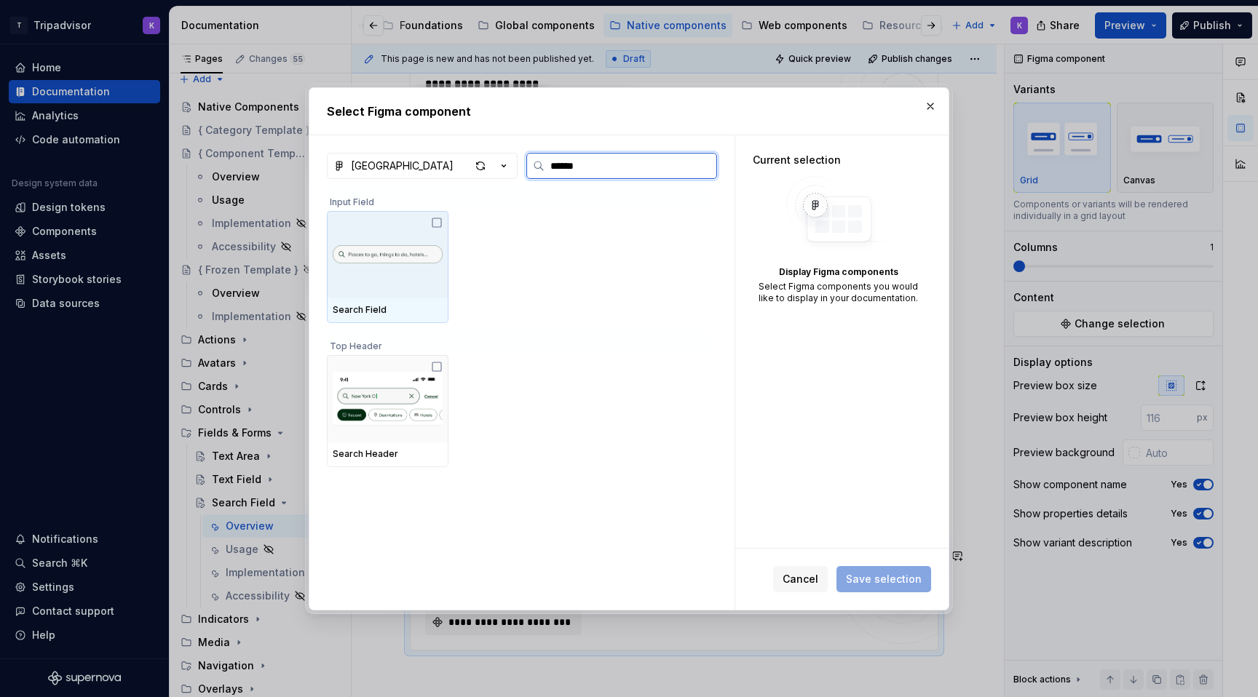
click at [411, 276] on div at bounding box center [388, 254] width 122 height 87
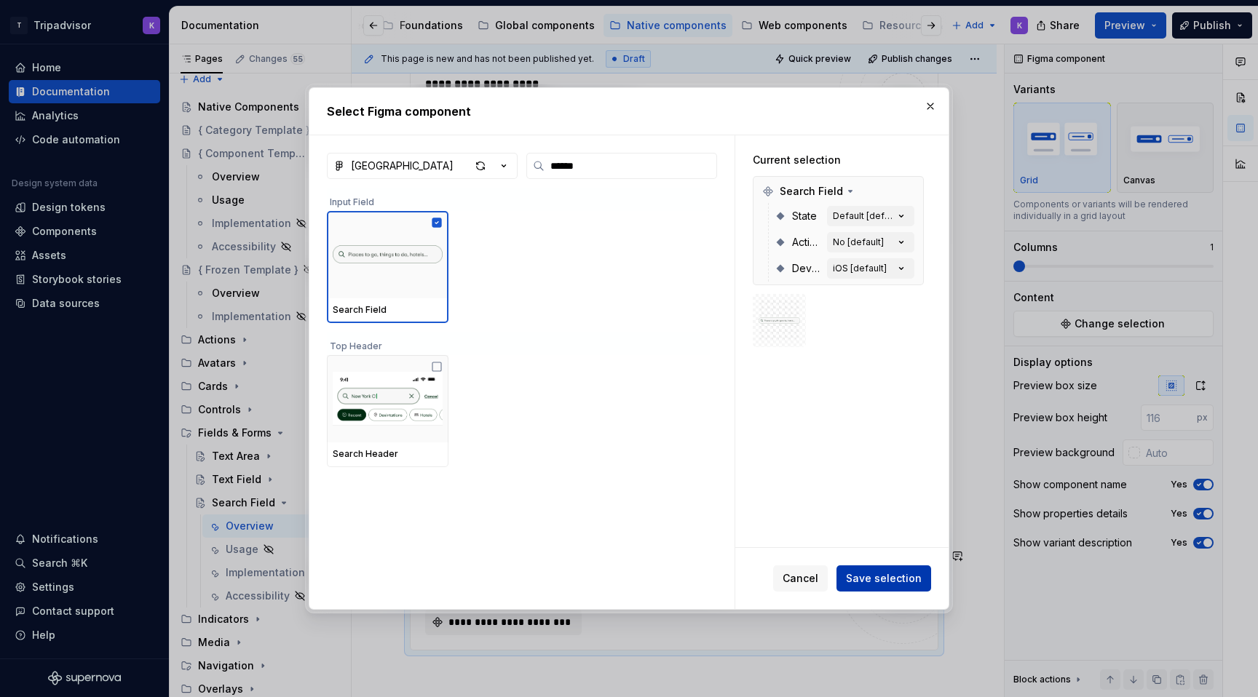
click at [868, 584] on span "Save selection" at bounding box center [884, 578] width 76 height 15
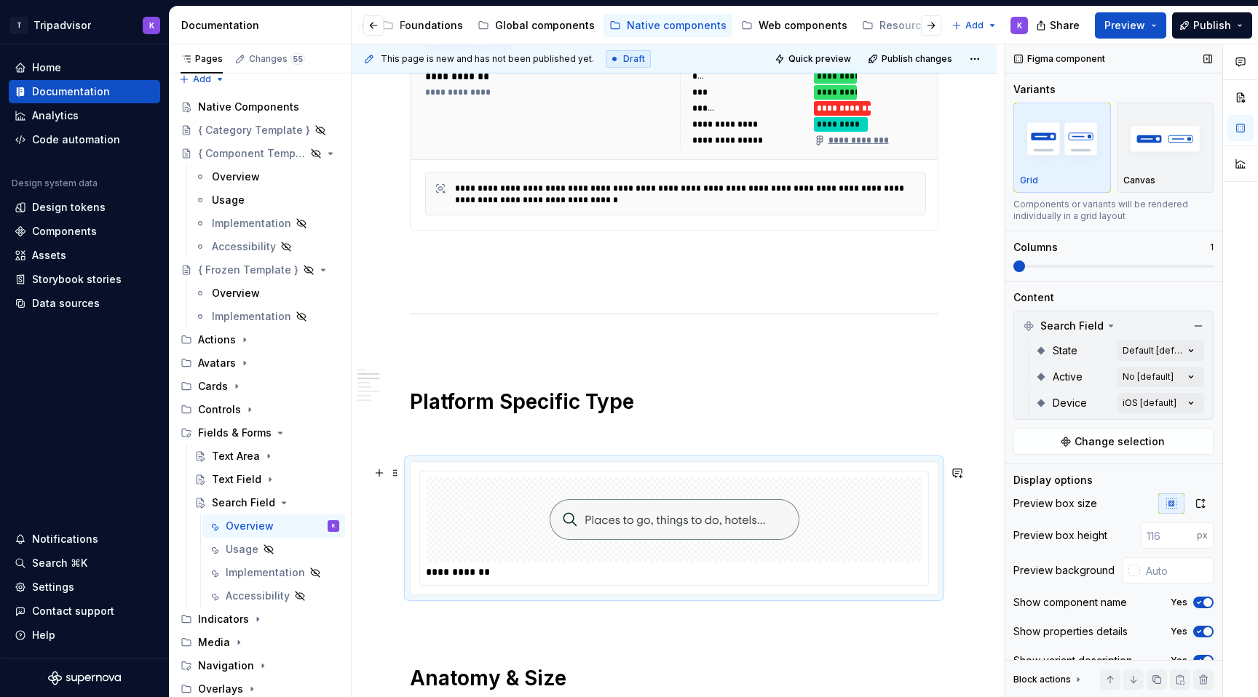
scroll to position [750, 0]
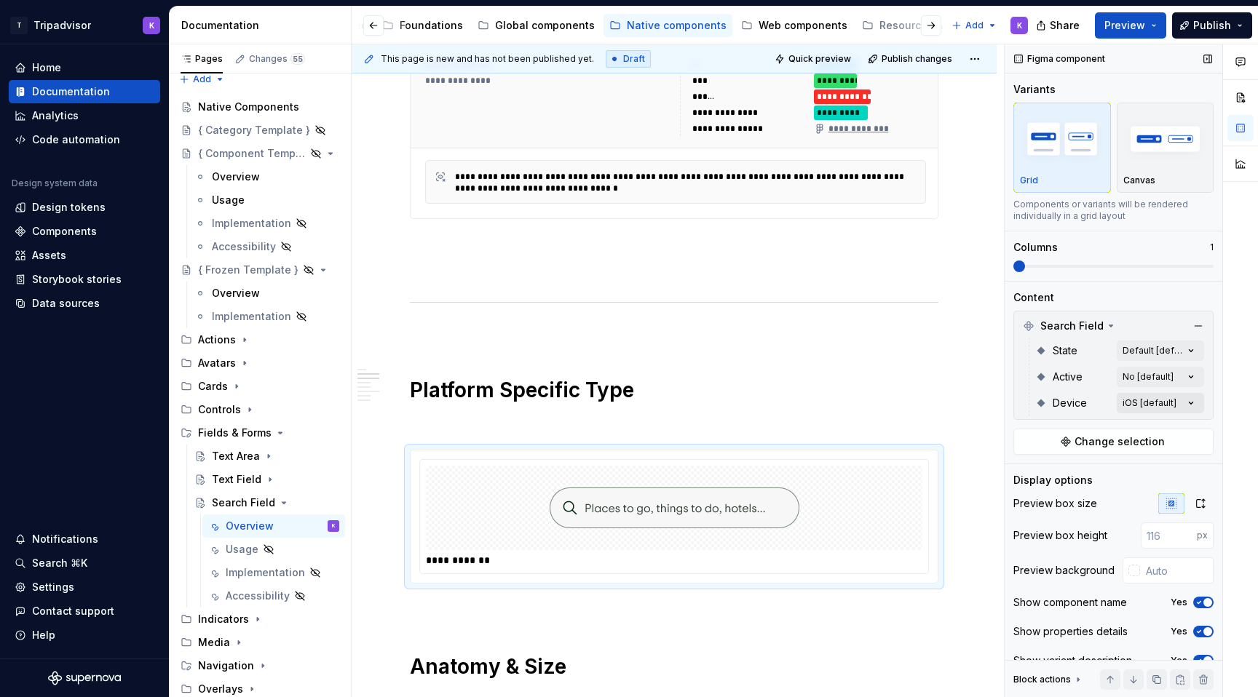
click at [1152, 409] on div "Comments Open comments No comments yet Select ‘Comment’ from the block context …" at bounding box center [1130, 371] width 253 height 654
click at [1047, 491] on span "AND" at bounding box center [1045, 496] width 22 height 15
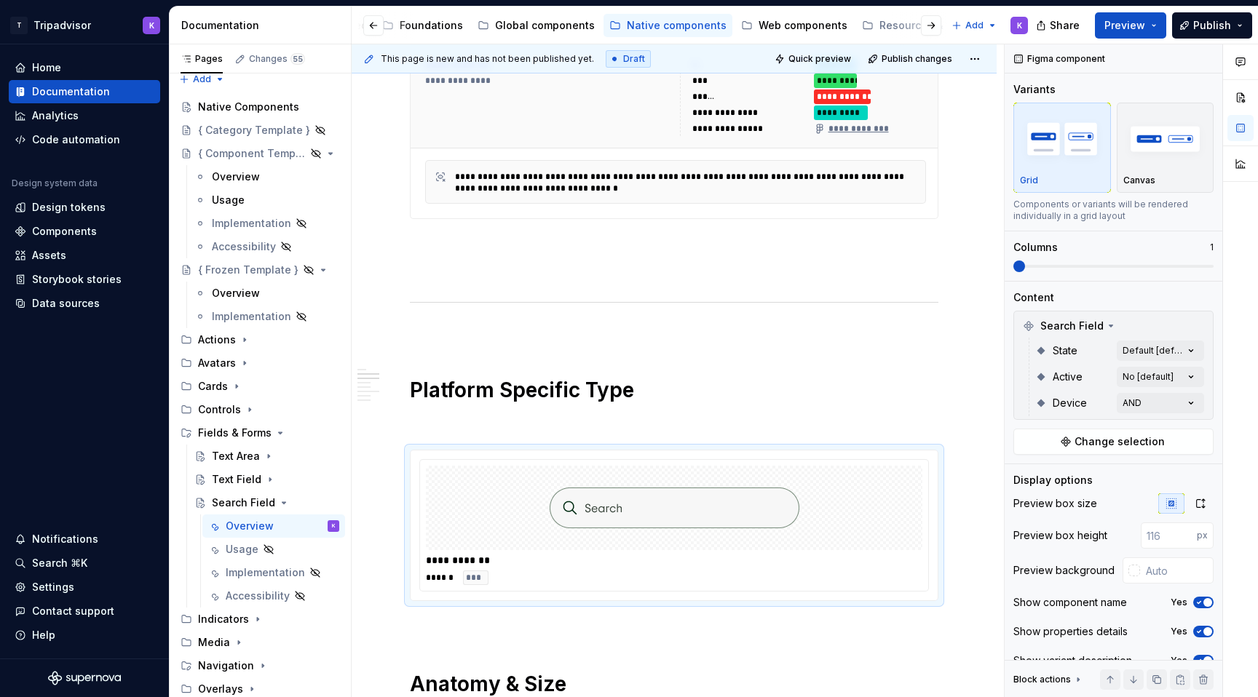
click at [975, 412] on html "T Tripadvisor K Home Documentation Analytics Code automation Design system data…" at bounding box center [629, 348] width 1258 height 697
click at [1162, 370] on div "Comments Open comments No comments yet Select ‘Comment’ from the block context …" at bounding box center [1130, 371] width 253 height 654
click at [1036, 465] on span "Yes" at bounding box center [1043, 470] width 19 height 15
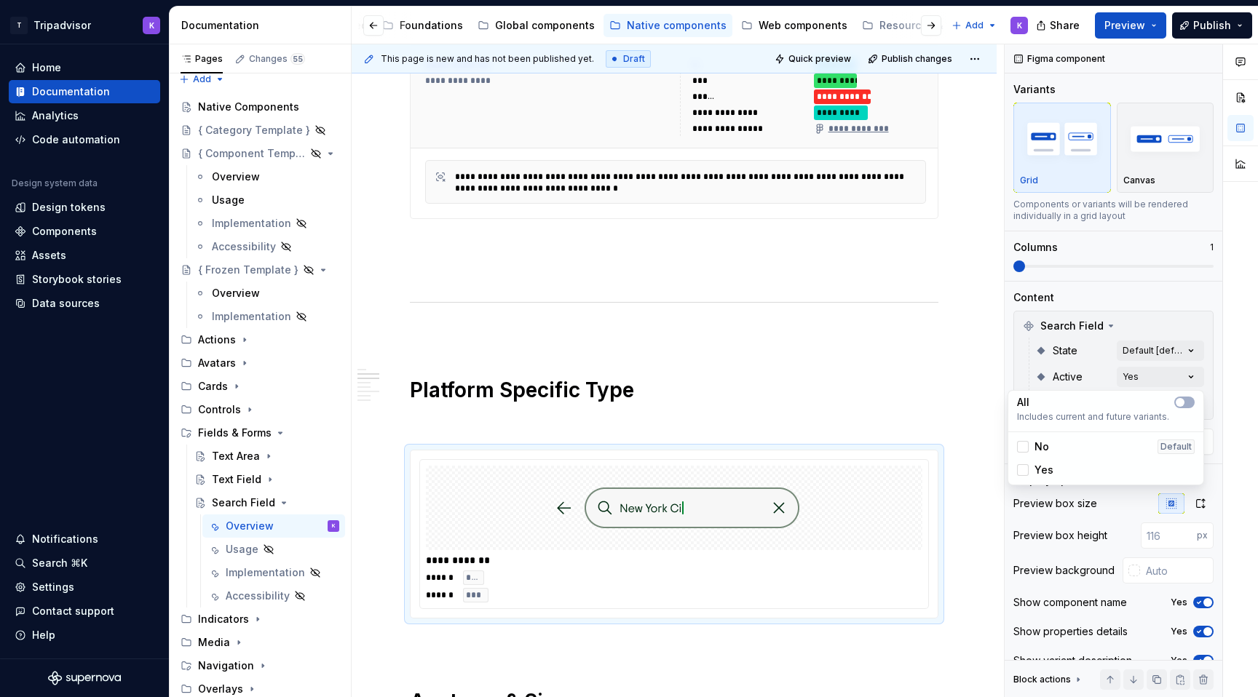
click at [1037, 474] on span "Yes" at bounding box center [1043, 470] width 19 height 15
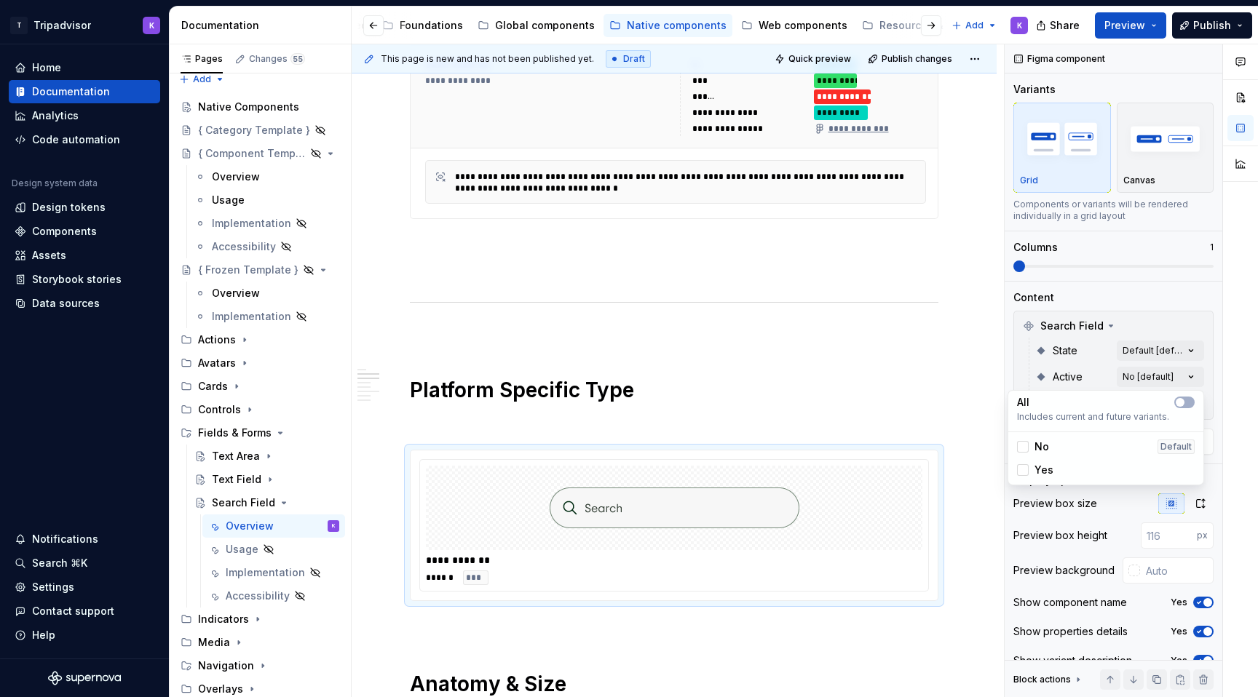
click at [940, 380] on html "T Tripadvisor K Home Documentation Analytics Code automation Design system data…" at bounding box center [629, 348] width 1258 height 697
click at [617, 540] on img at bounding box center [675, 508] width 250 height 73
click at [650, 528] on img at bounding box center [675, 508] width 250 height 73
click at [1117, 443] on span "Change selection" at bounding box center [1119, 442] width 90 height 15
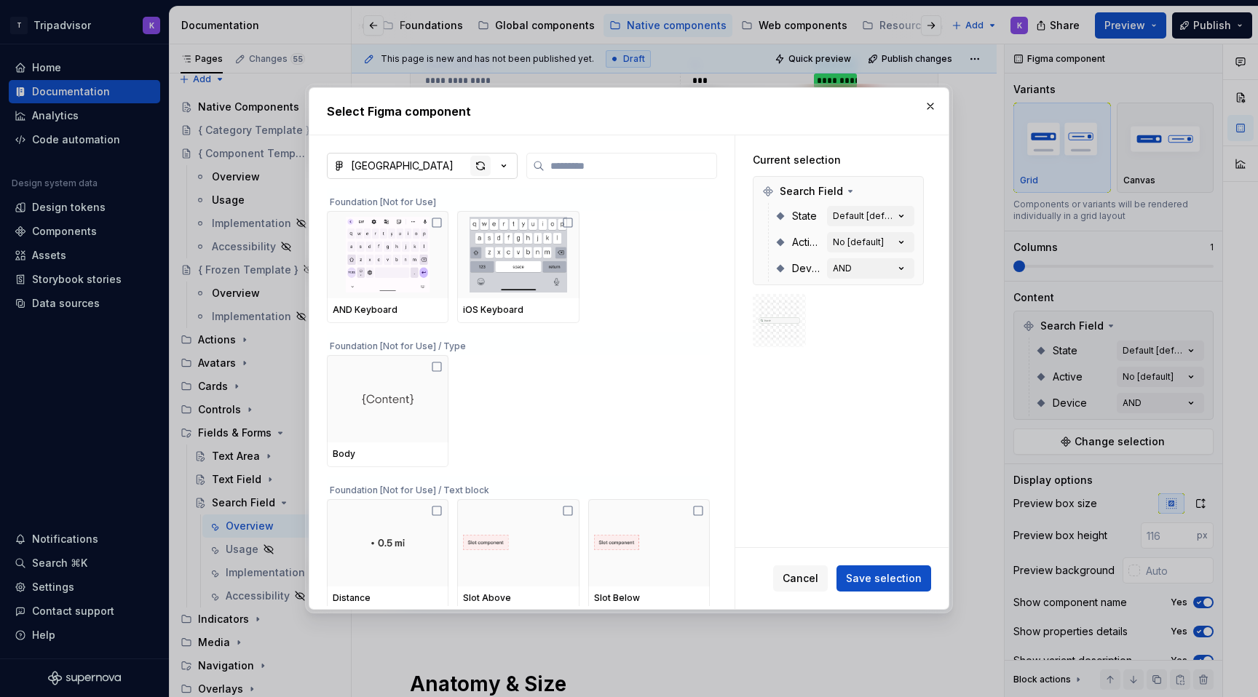
click at [477, 167] on div "button" at bounding box center [480, 166] width 20 height 20
click at [608, 168] on input "search" at bounding box center [630, 166] width 172 height 15
click at [919, 189] on button "button" at bounding box center [908, 191] width 20 height 20
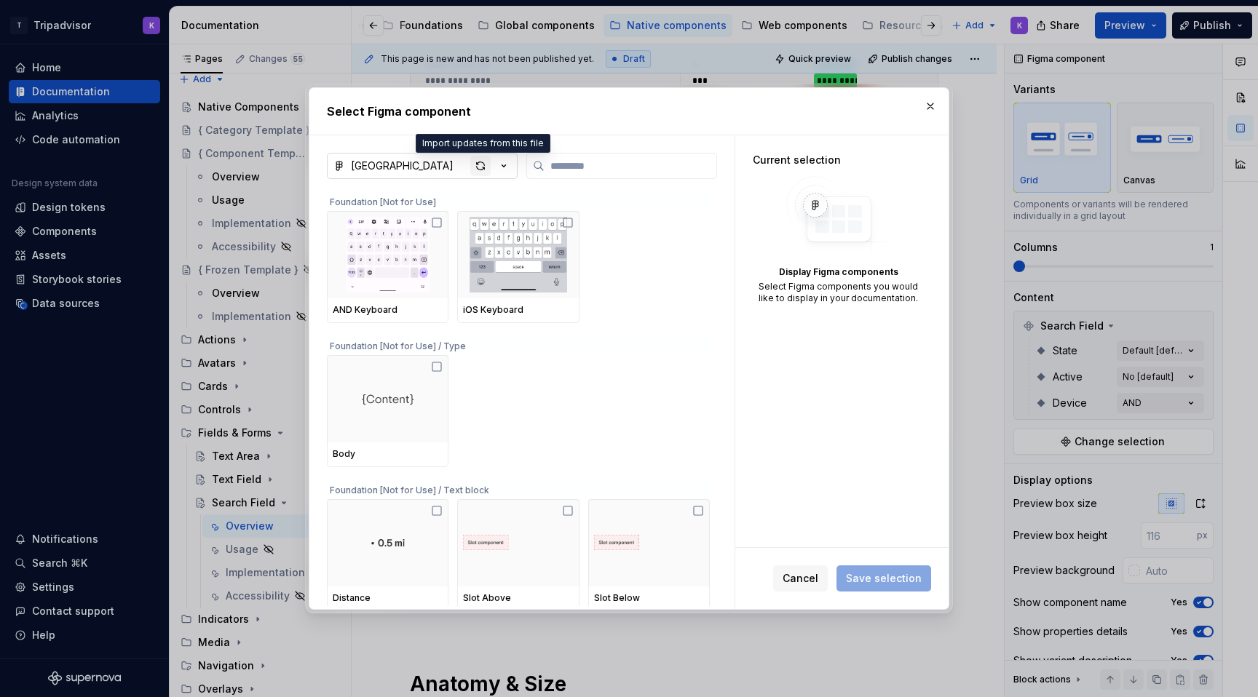
click at [481, 168] on div "button" at bounding box center [480, 166] width 20 height 20
type textarea "*"
click at [590, 165] on input "search" at bounding box center [630, 166] width 172 height 15
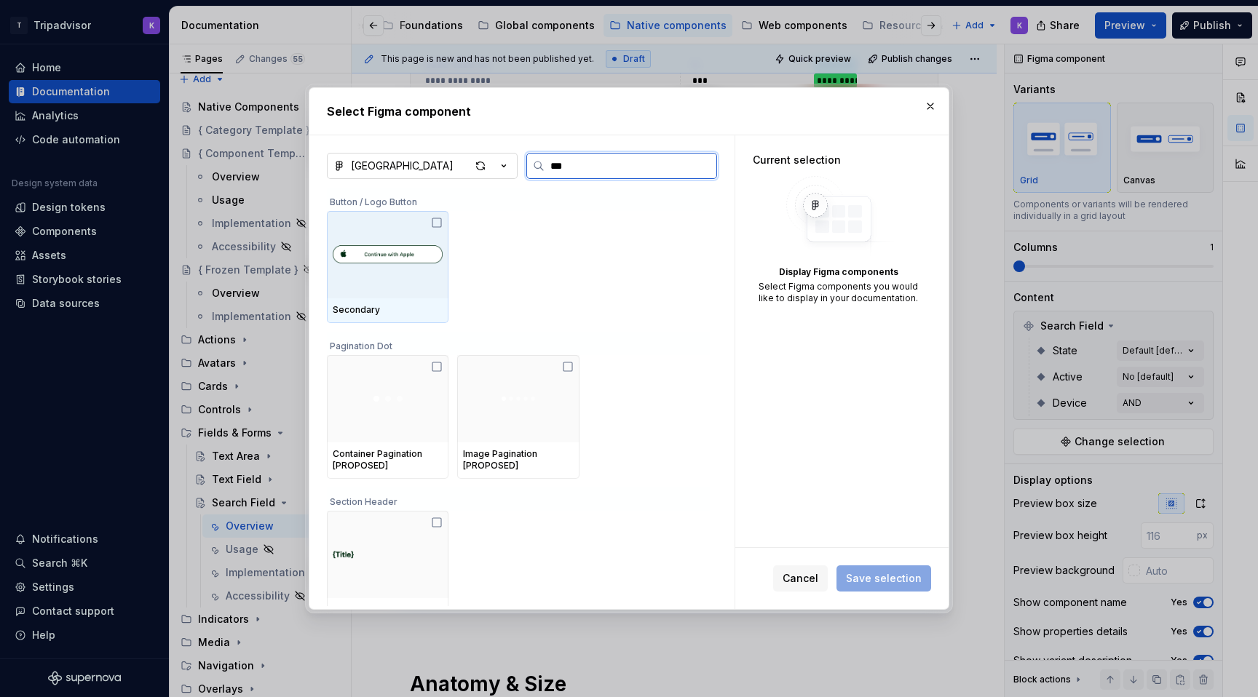
type input "****"
click at [397, 262] on img at bounding box center [388, 254] width 110 height 41
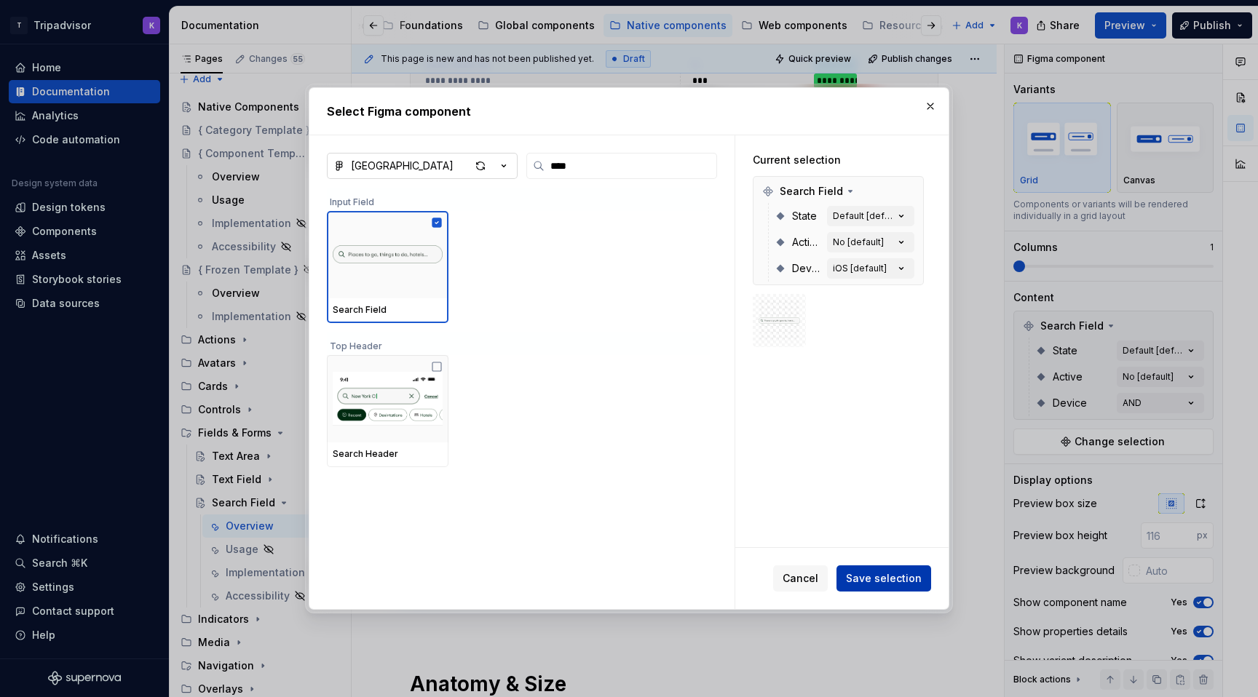
click at [909, 576] on span "Save selection" at bounding box center [884, 578] width 76 height 15
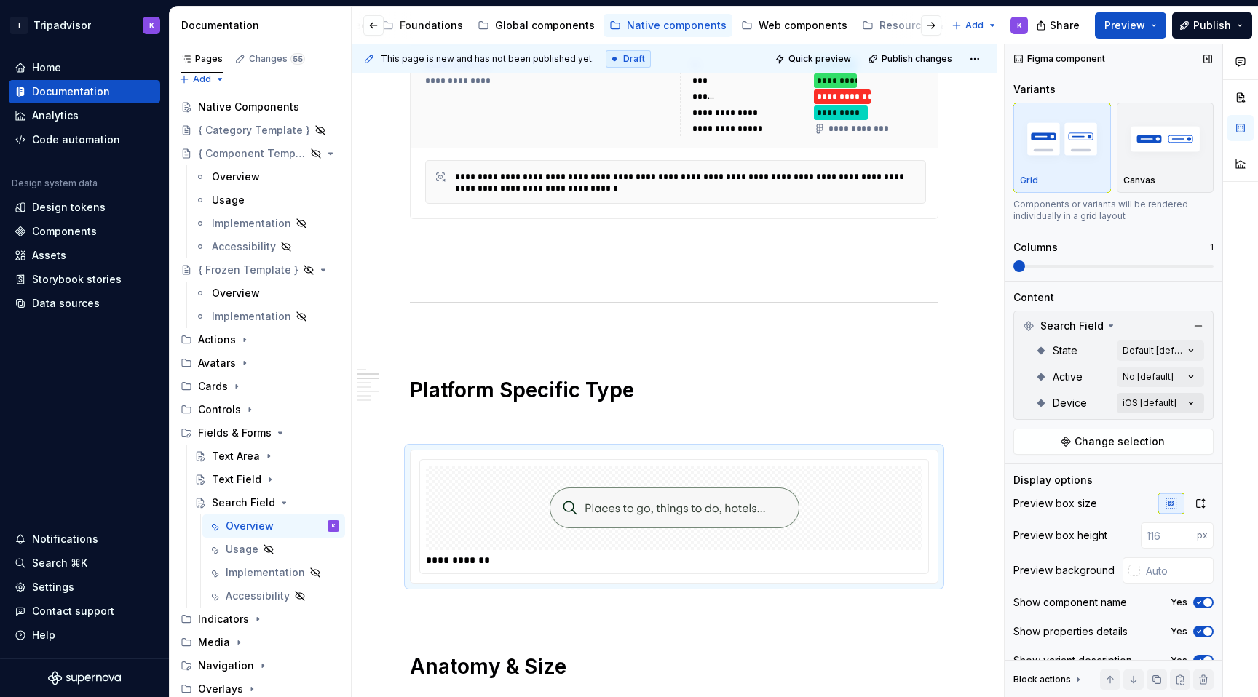
click at [1154, 405] on div "Comments Open comments No comments yet Select ‘Comment’ from the block context …" at bounding box center [1130, 371] width 253 height 654
click at [1068, 490] on div "AND" at bounding box center [1106, 496] width 178 height 15
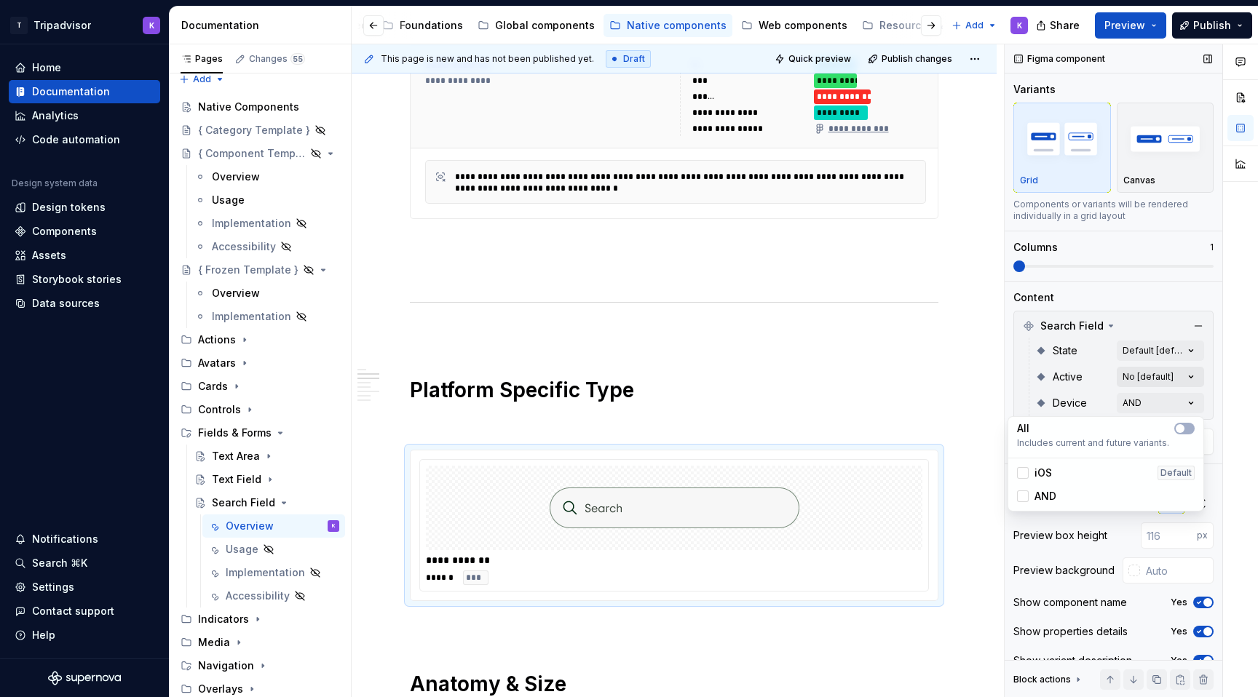
click at [1167, 376] on div "Comments Open comments No comments yet Select ‘Comment’ from the block context …" at bounding box center [1130, 371] width 253 height 654
click at [1154, 375] on div "Comments Open comments No comments yet Select ‘Comment’ from the block context …" at bounding box center [1130, 371] width 253 height 654
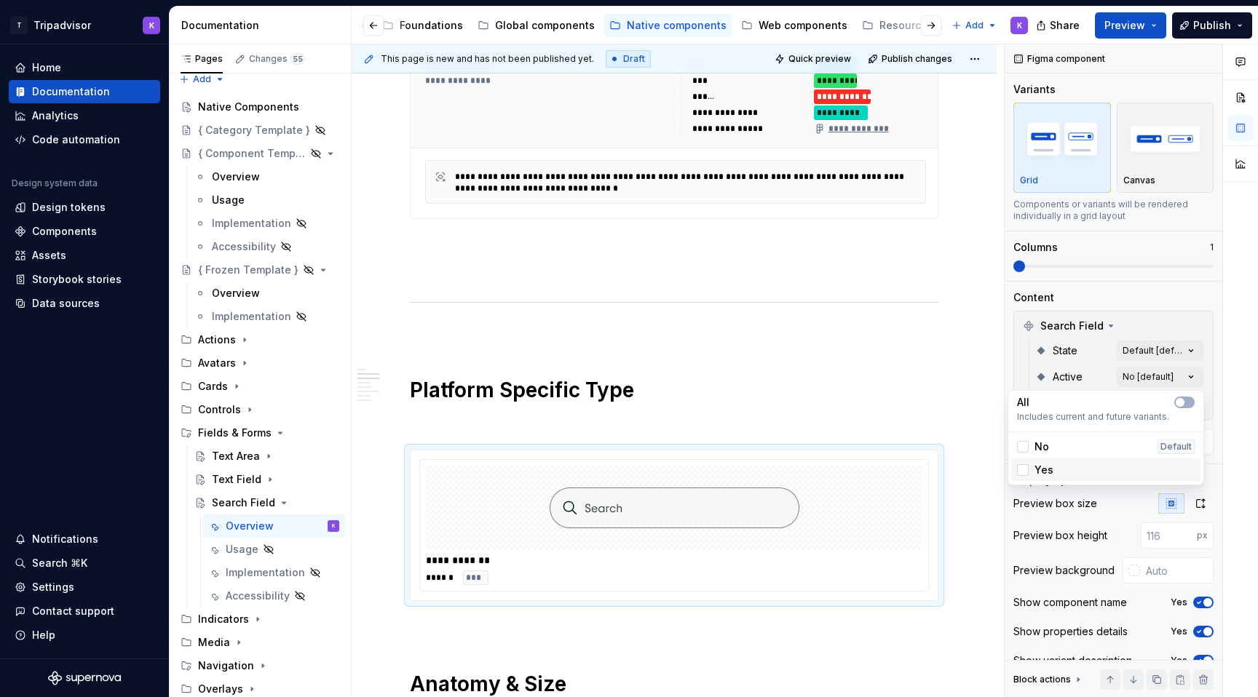
click at [1052, 465] on div "Yes" at bounding box center [1106, 470] width 178 height 15
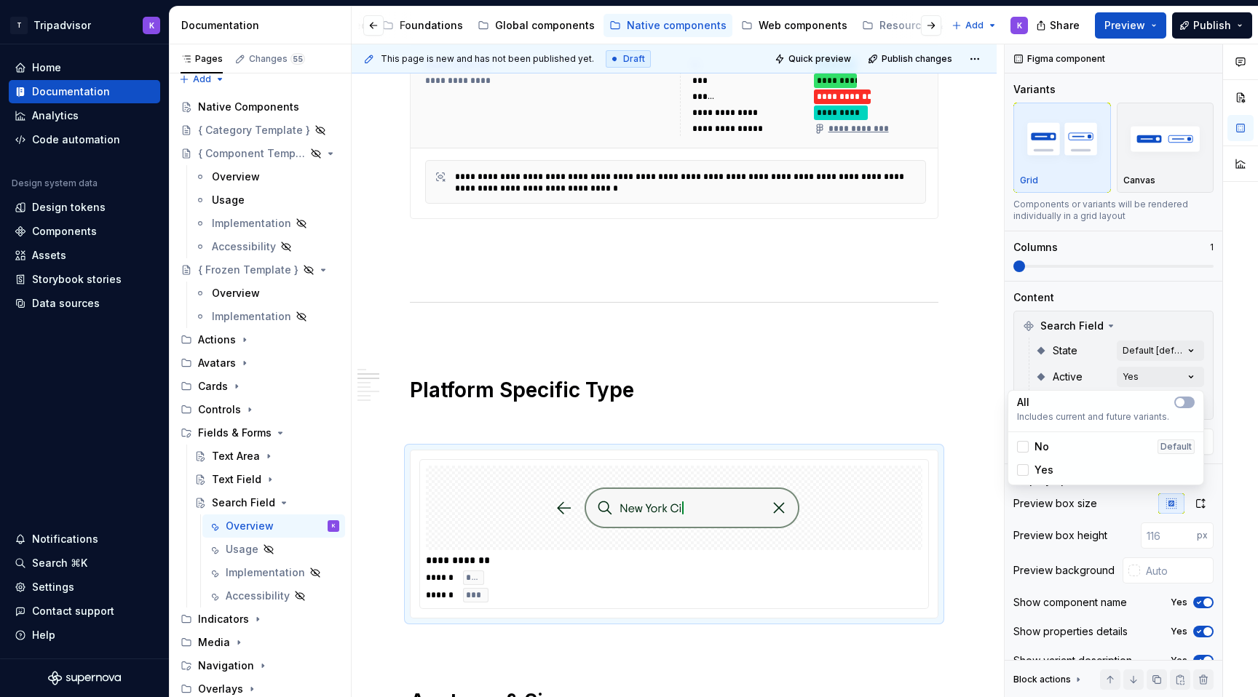
click at [1157, 378] on div "Comments Open comments No comments yet Select ‘Comment’ from the block context …" at bounding box center [1130, 371] width 253 height 654
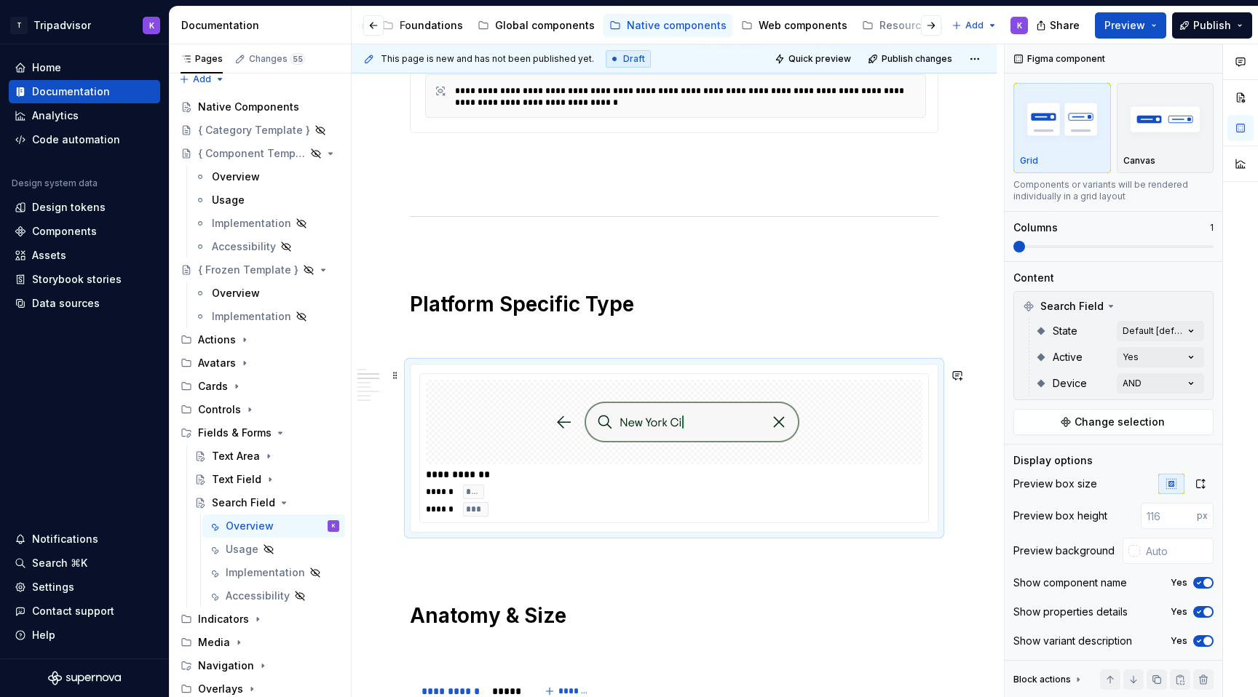
scroll to position [836, 0]
click at [1100, 304] on span "Search Field" at bounding box center [1071, 306] width 63 height 15
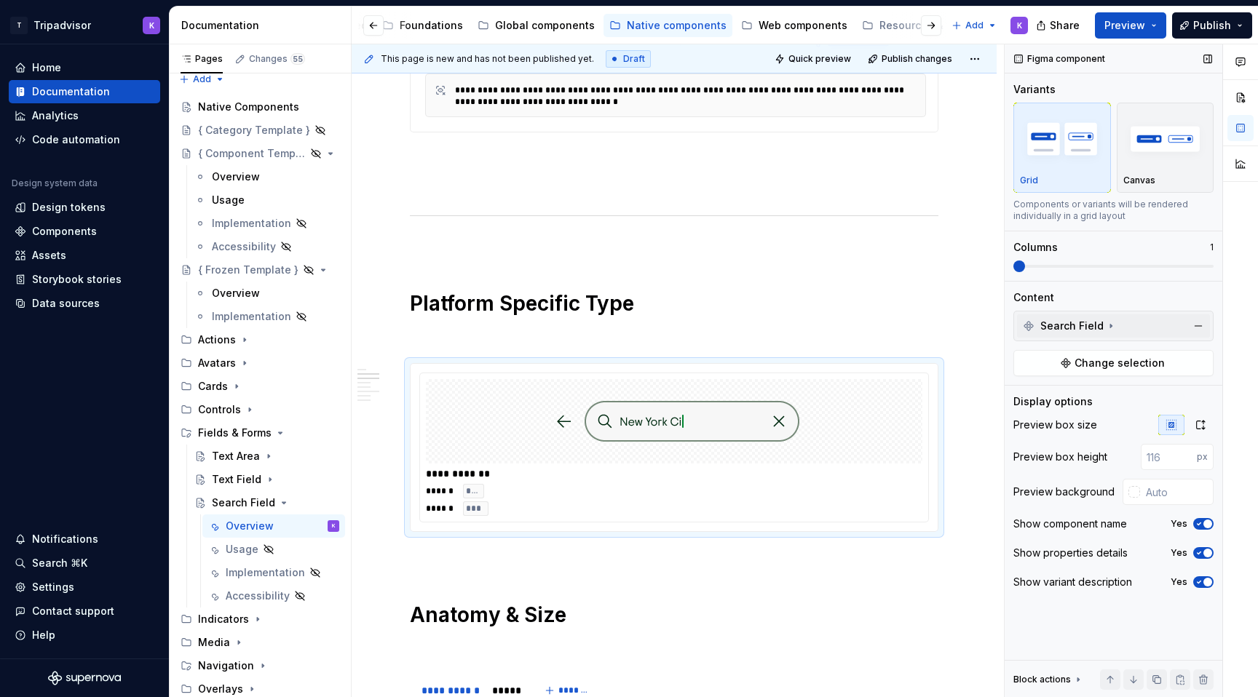
click at [1101, 333] on div "Search Field" at bounding box center [1070, 326] width 94 height 15
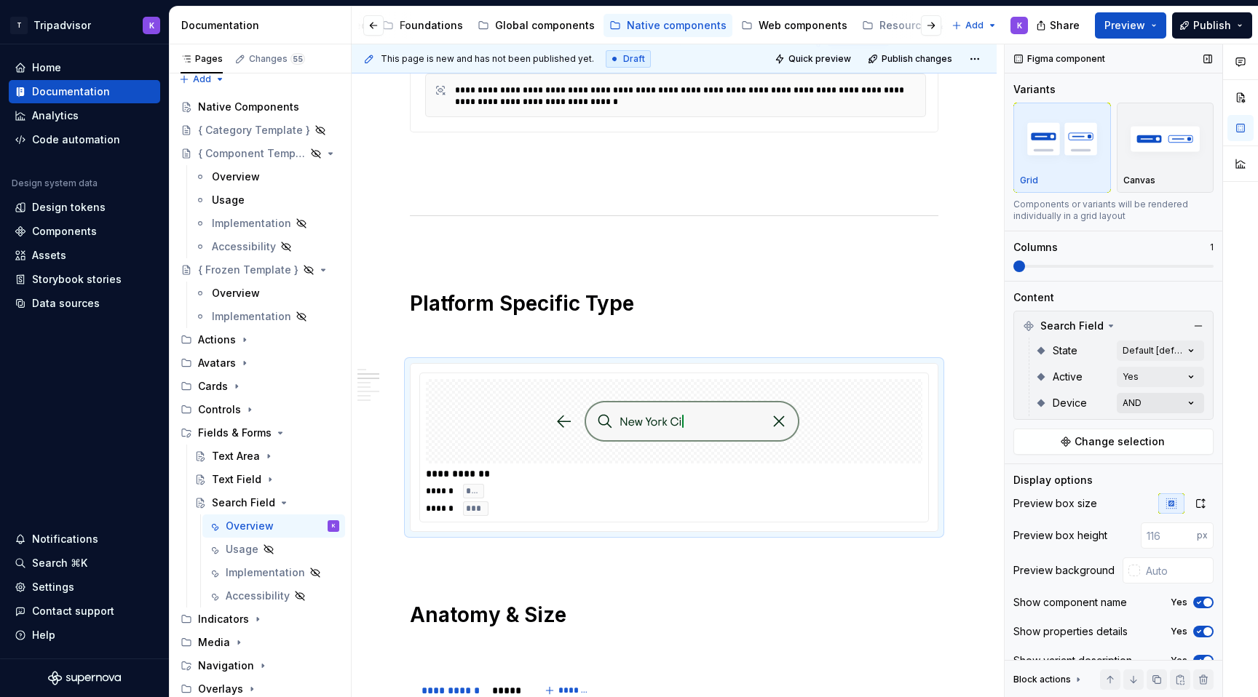
click at [1152, 408] on div "Comments Open comments No comments yet Select ‘Comment’ from the block context …" at bounding box center [1130, 371] width 253 height 654
click at [1042, 471] on span "iOS" at bounding box center [1042, 473] width 17 height 15
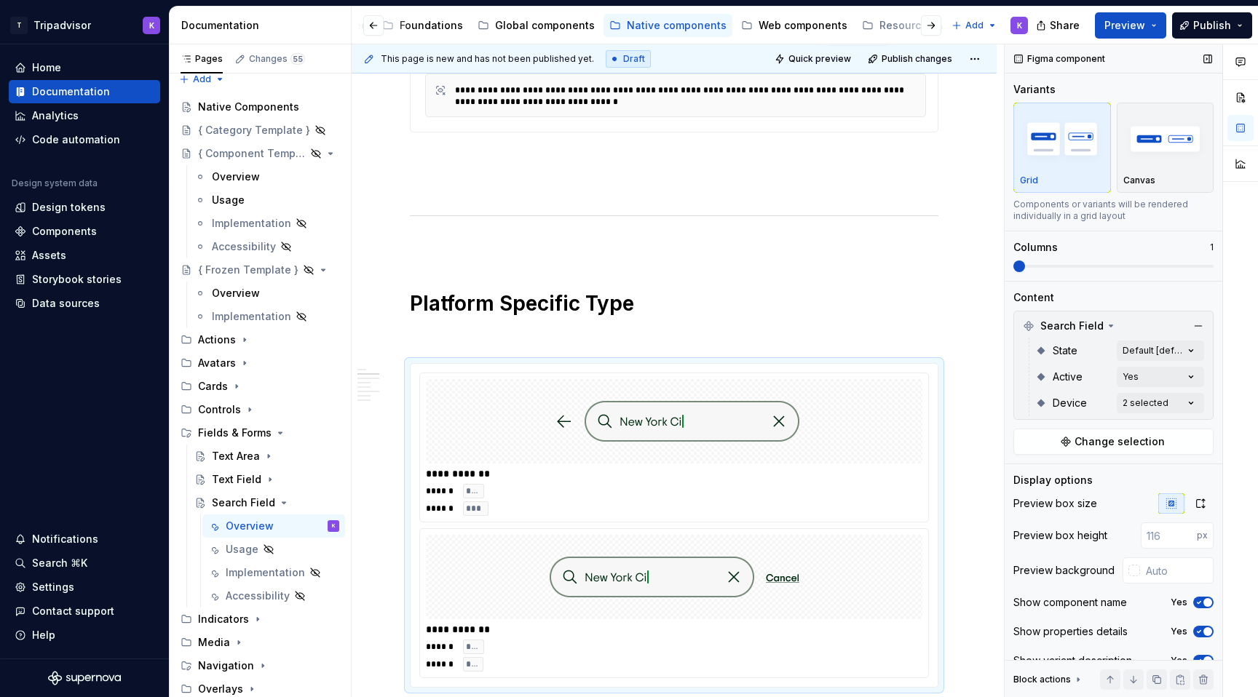
drag, startPoint x: 1019, startPoint y: 262, endPoint x: 1097, endPoint y: 261, distance: 77.9
click at [1097, 261] on div "Comments Open comments No comments yet Select ‘Comment’ from the block context …" at bounding box center [1130, 371] width 253 height 654
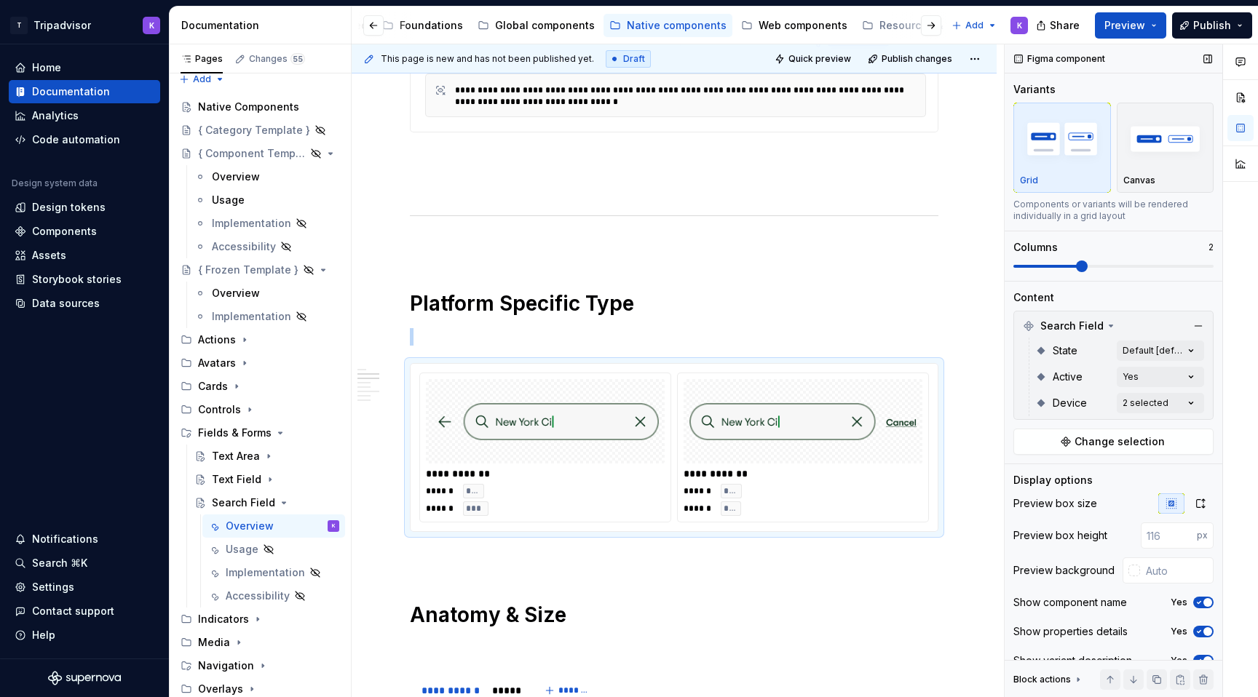
click at [1077, 263] on span at bounding box center [1082, 267] width 12 height 12
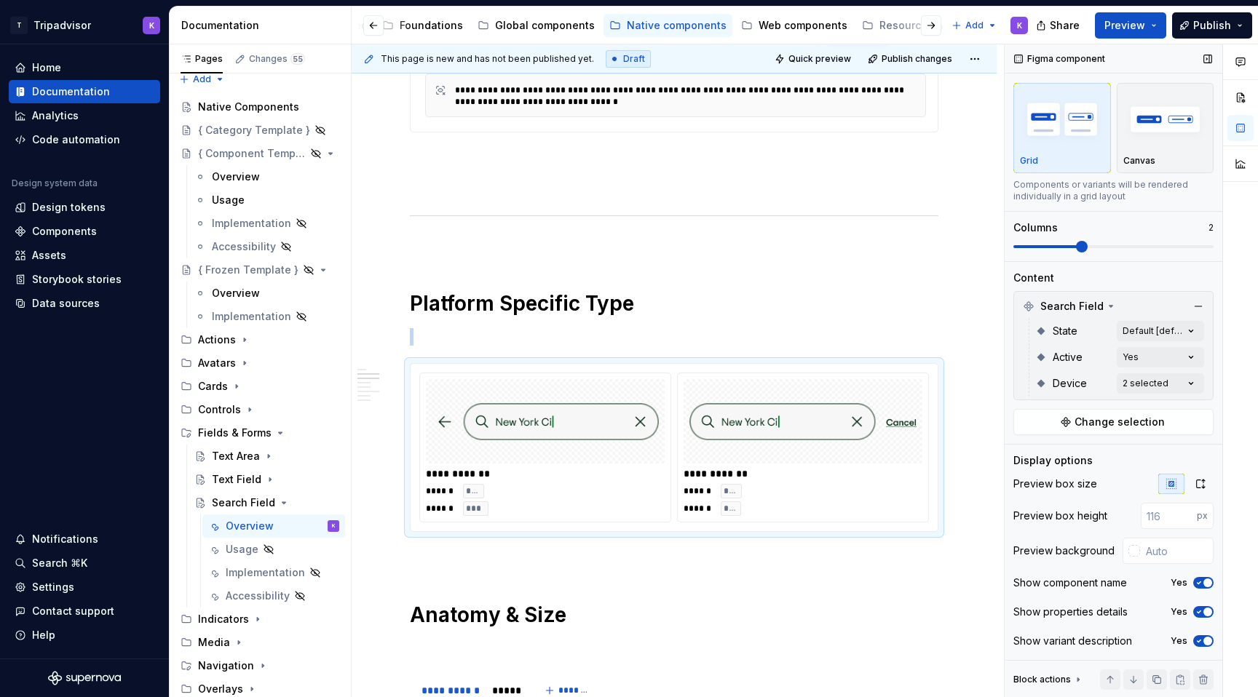
click at [1207, 613] on span "button" at bounding box center [1207, 612] width 9 height 9
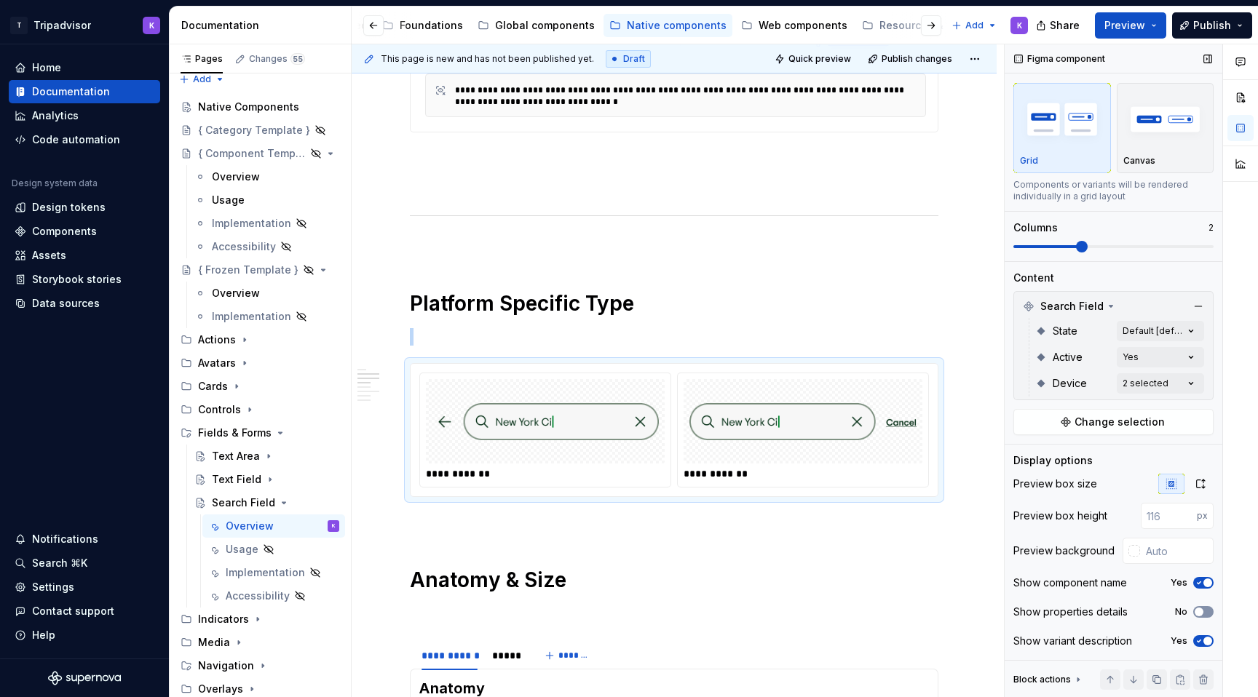
click at [1205, 609] on button "No" at bounding box center [1203, 612] width 20 height 12
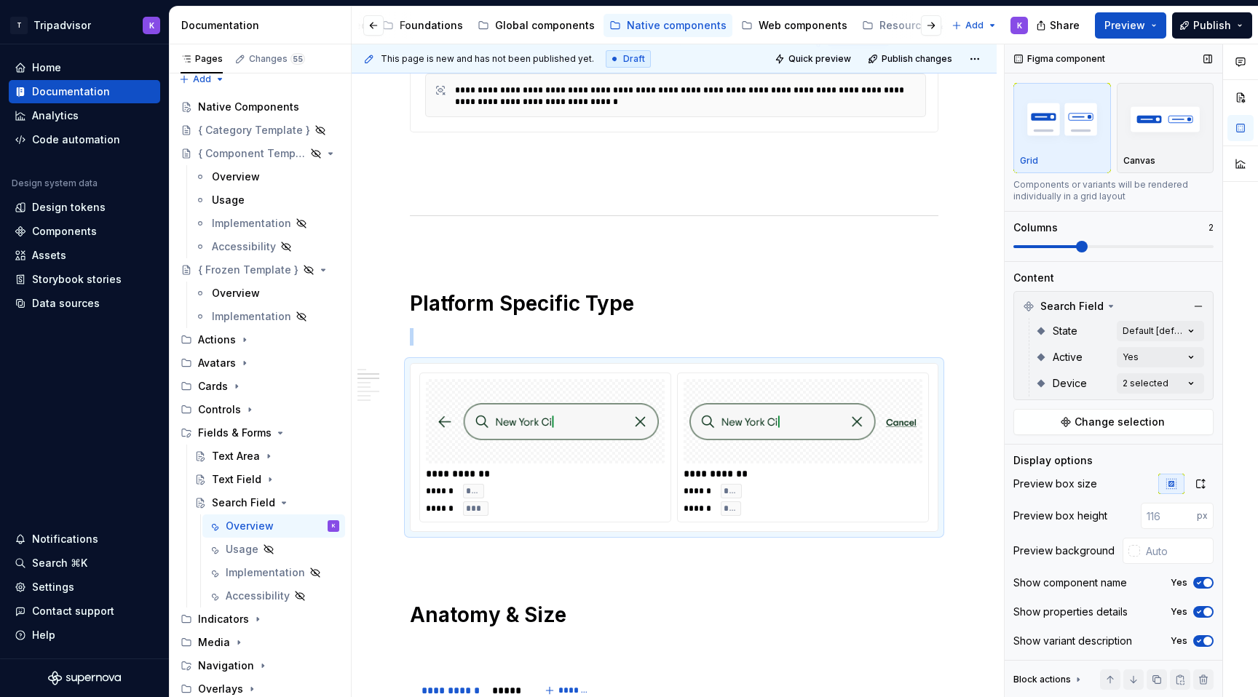
click at [1205, 638] on span "button" at bounding box center [1207, 641] width 9 height 9
click at [1206, 641] on button "No" at bounding box center [1203, 641] width 20 height 12
click at [1205, 584] on span "button" at bounding box center [1207, 583] width 9 height 9
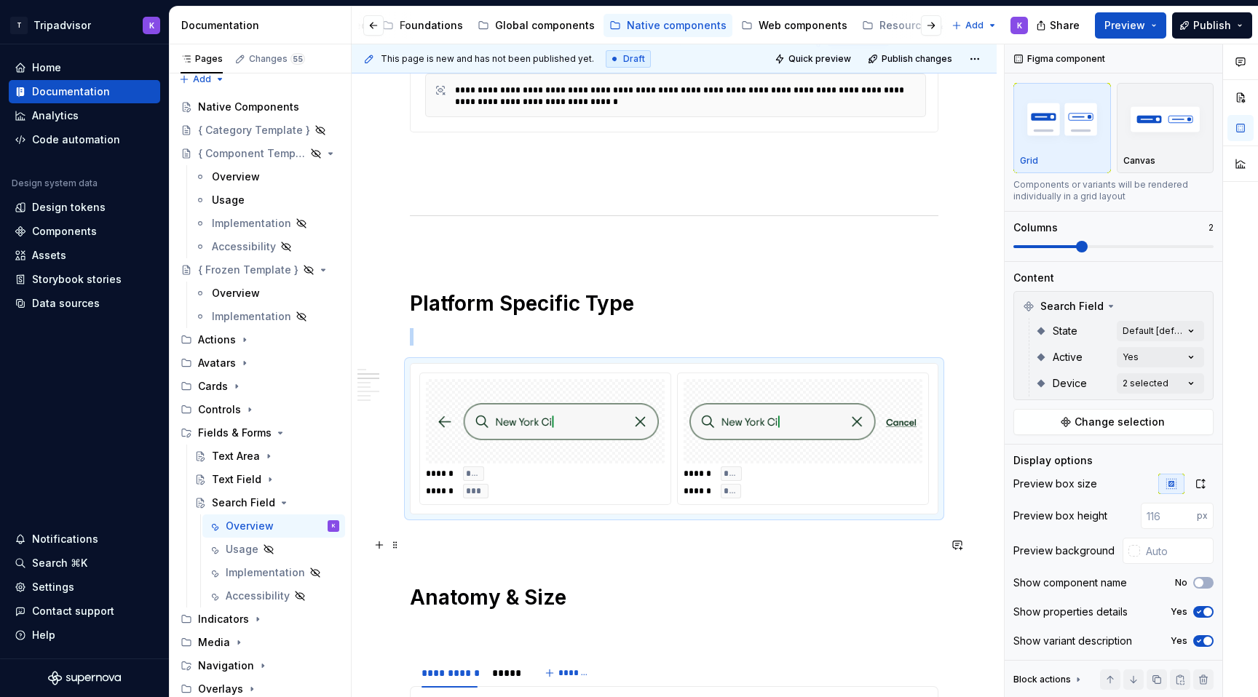
click at [758, 542] on p at bounding box center [674, 540] width 528 height 17
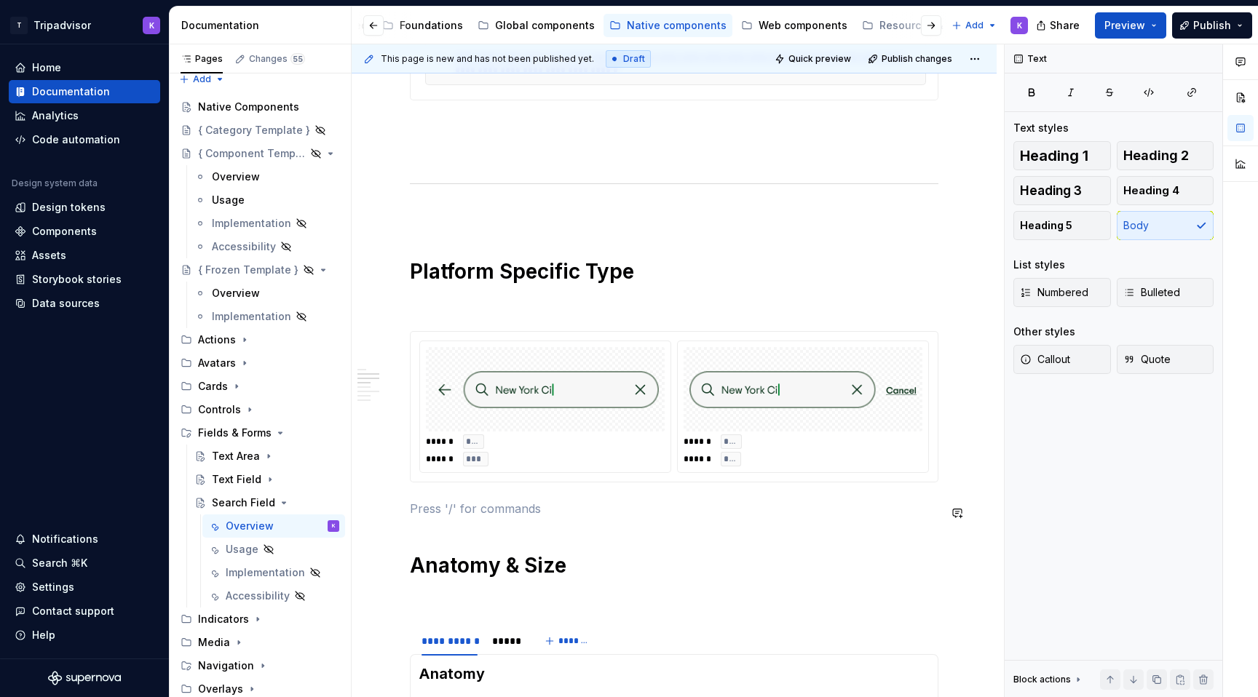
scroll to position [878, 0]
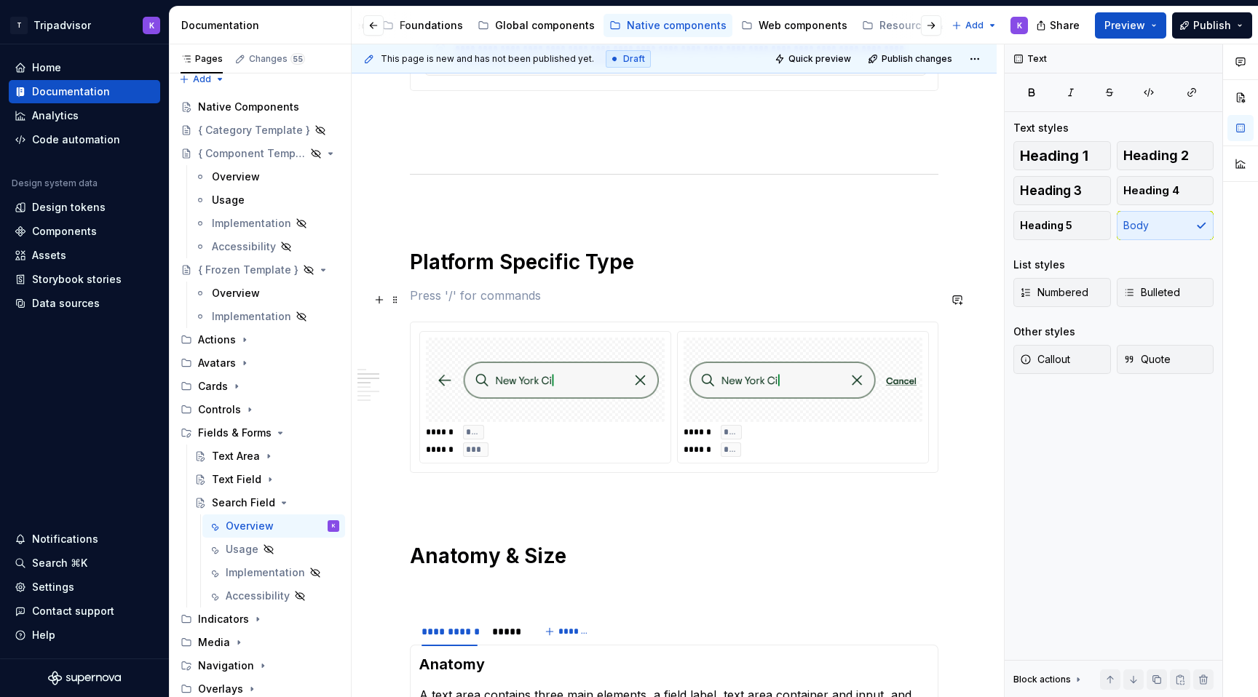
click at [530, 304] on p at bounding box center [674, 295] width 528 height 17
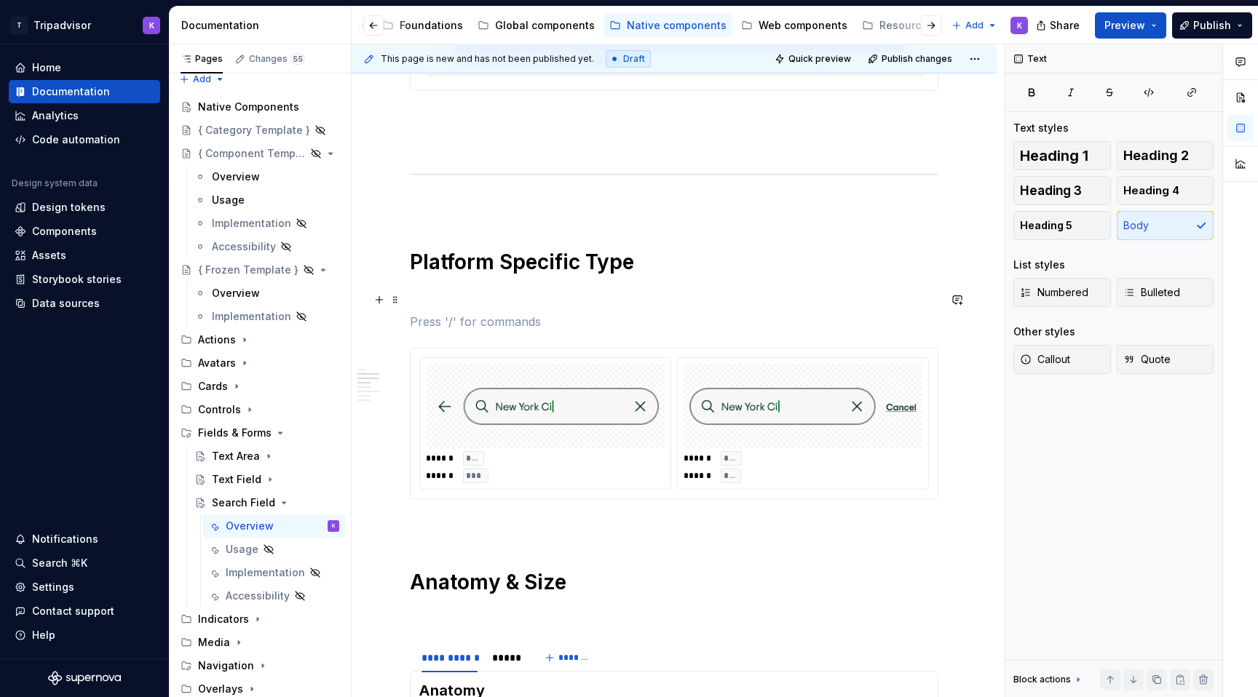
click at [517, 298] on p at bounding box center [674, 295] width 528 height 17
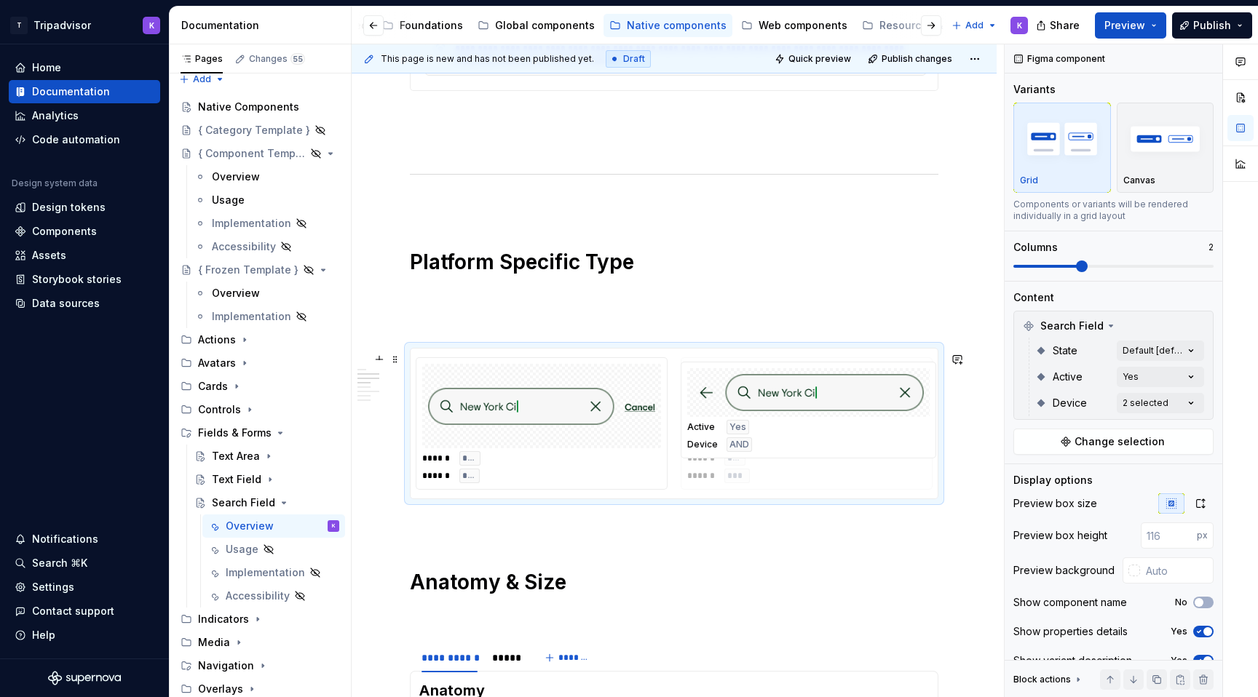
drag, startPoint x: 625, startPoint y: 429, endPoint x: 889, endPoint y: 432, distance: 263.5
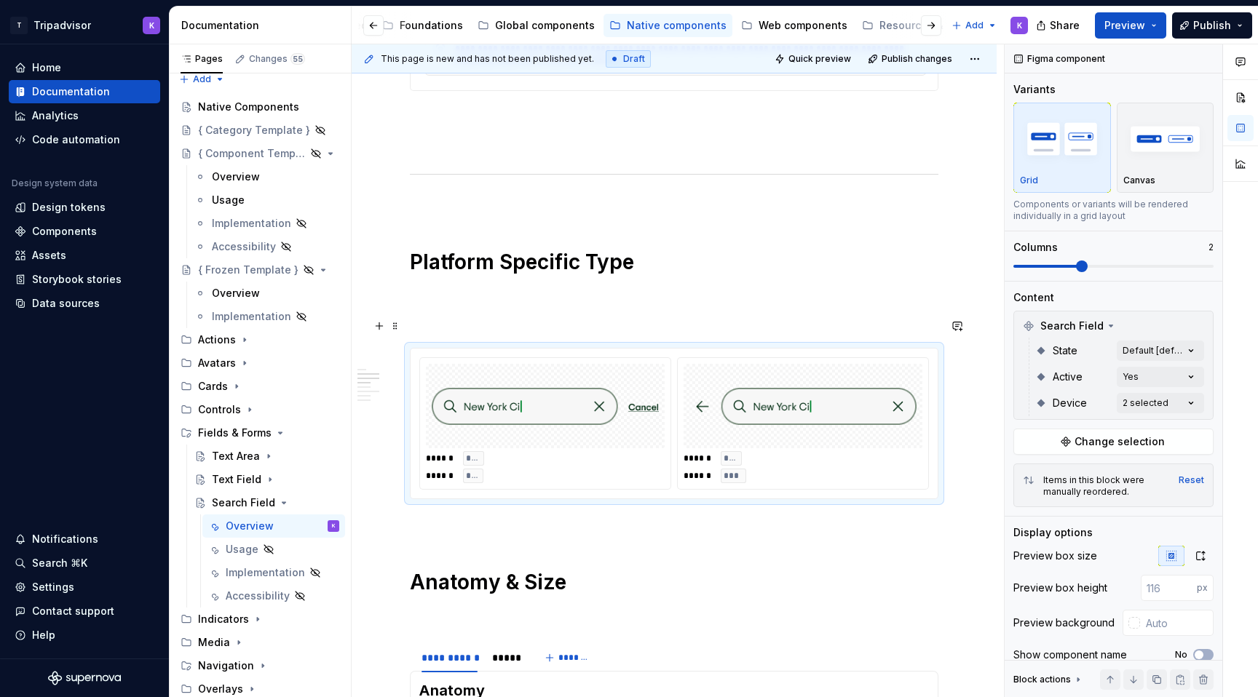
click at [598, 282] on div "**********" at bounding box center [674, 605] width 528 height 2356
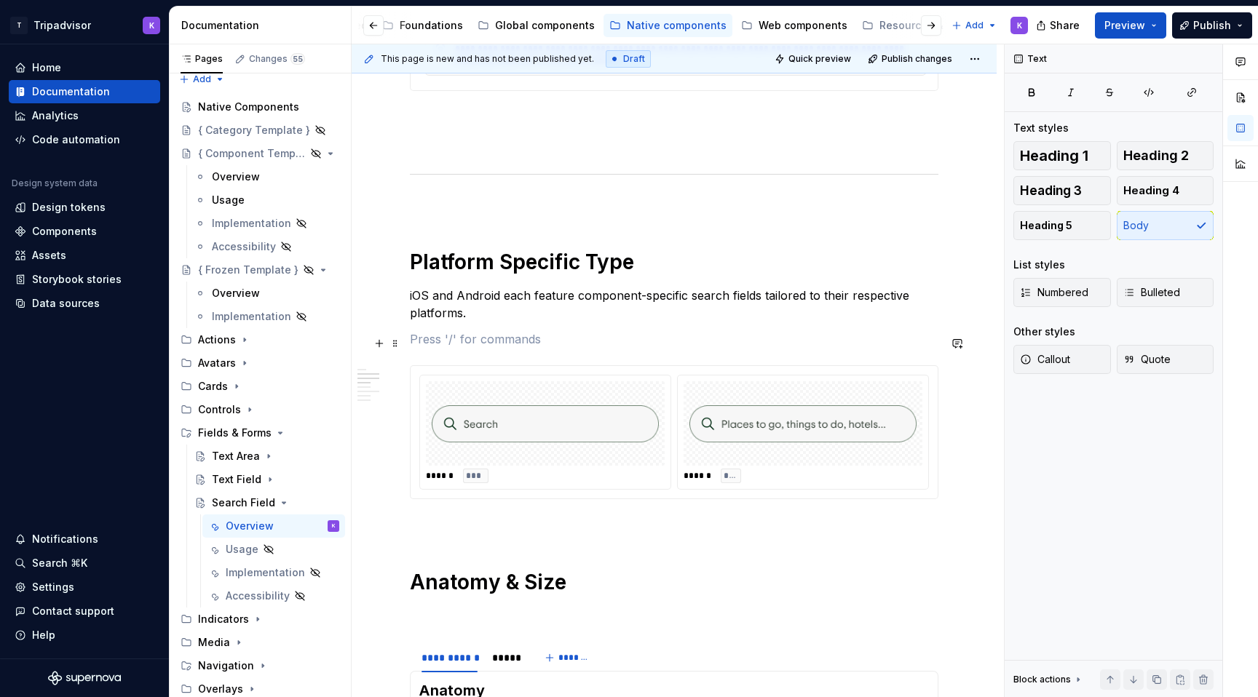
click at [459, 346] on p at bounding box center [674, 338] width 528 height 17
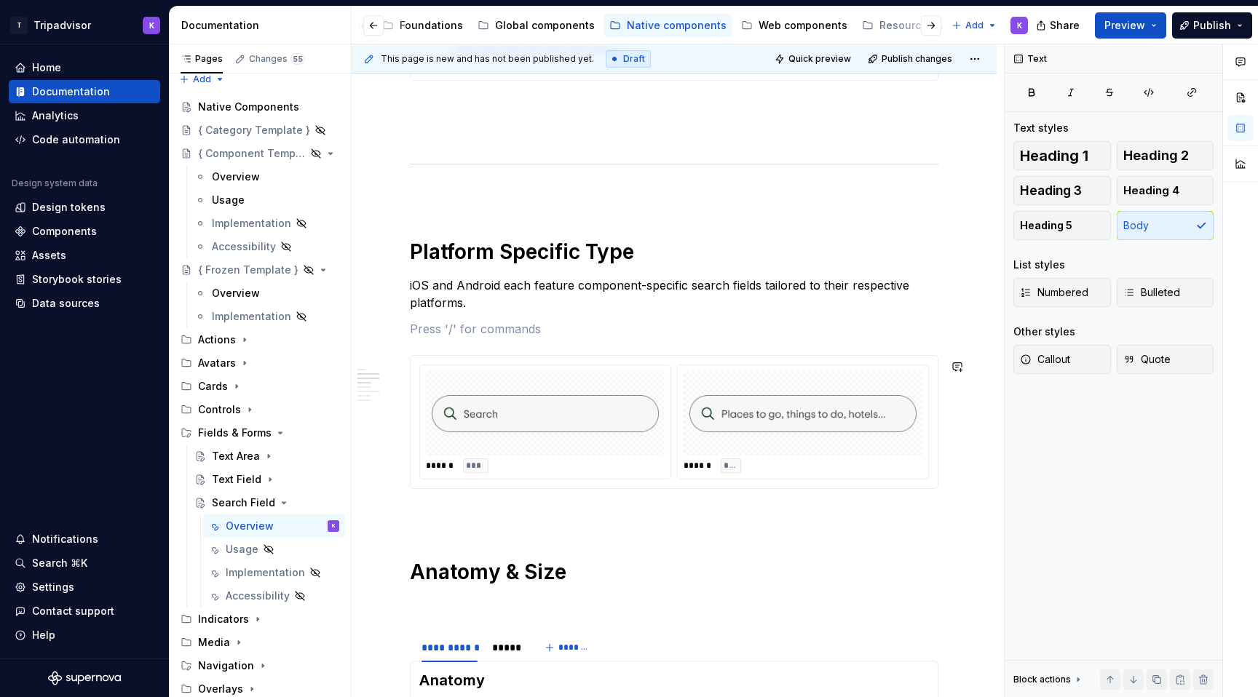
scroll to position [892, 0]
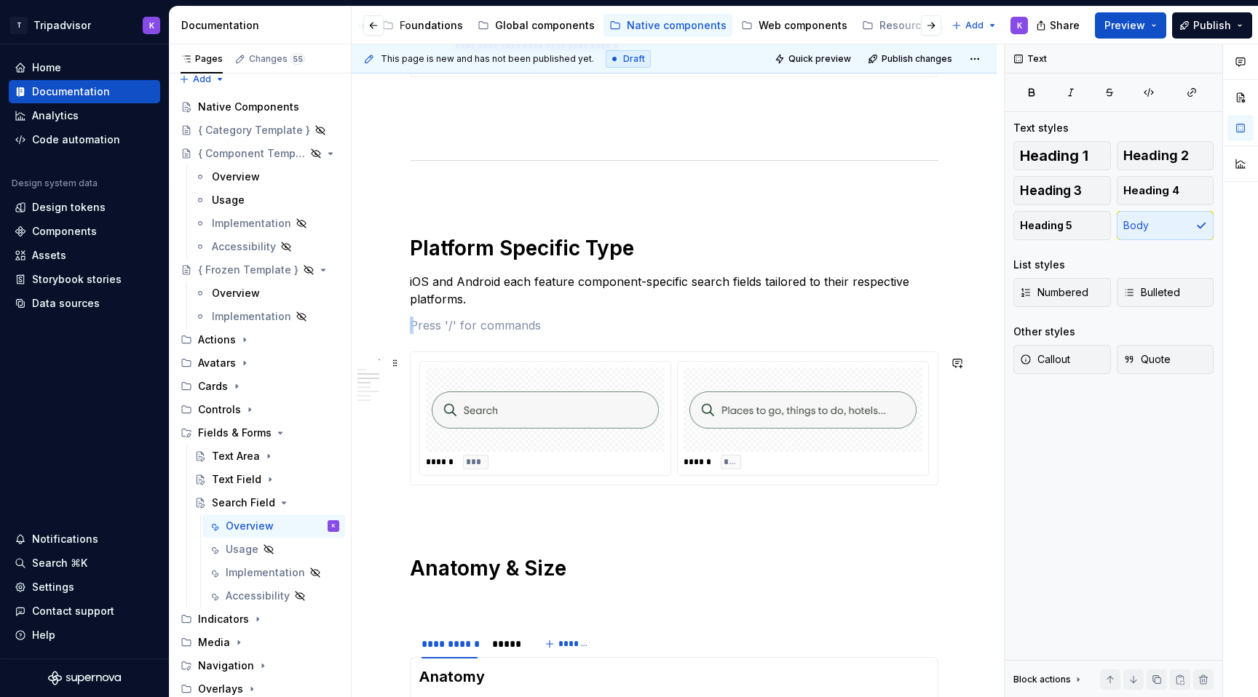
click at [617, 432] on img at bounding box center [545, 409] width 227 height 73
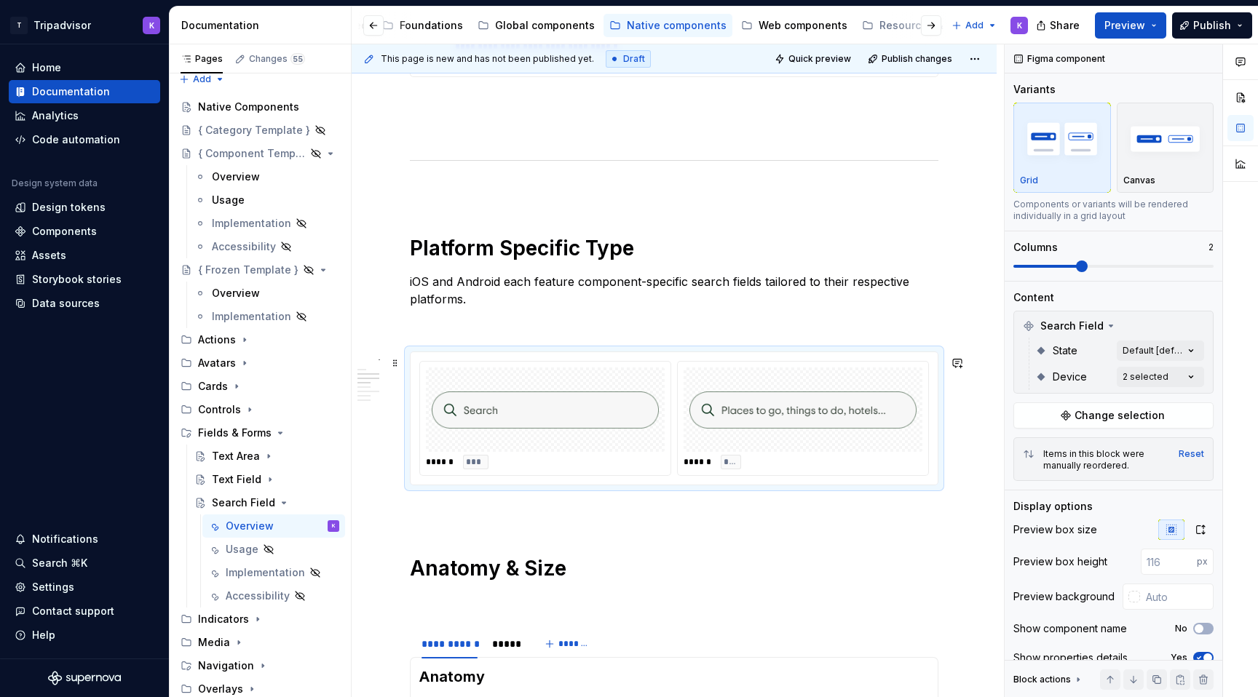
click at [607, 451] on div at bounding box center [545, 410] width 239 height 84
click at [1181, 352] on div "Comments Open comments No comments yet Select ‘Comment’ from the block context …" at bounding box center [1130, 371] width 253 height 654
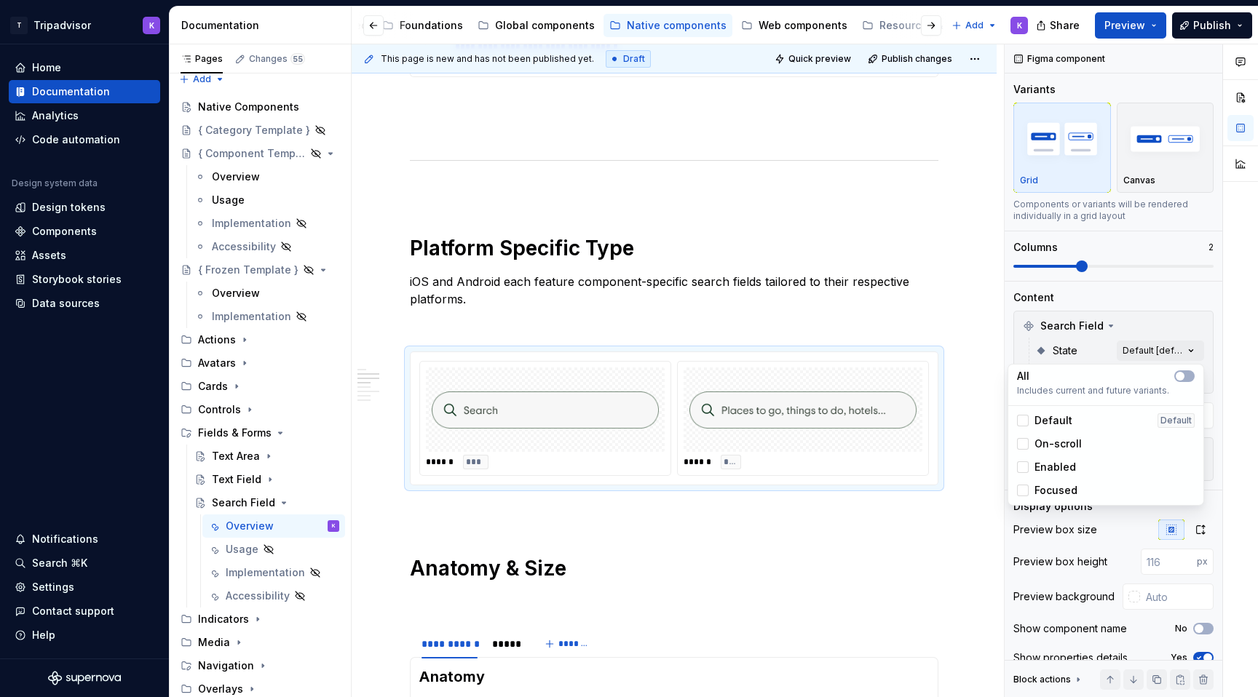
click at [1039, 488] on span "Focused" at bounding box center [1055, 490] width 43 height 15
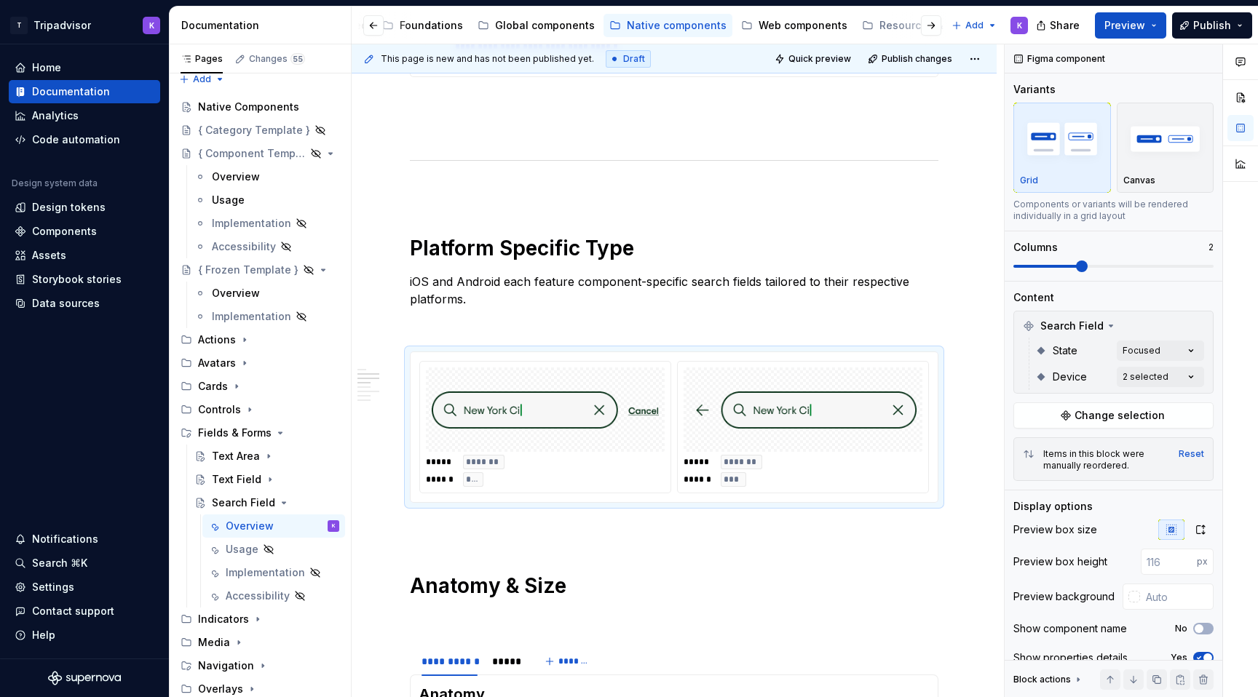
click at [925, 525] on html "T Tripadvisor K Home Documentation Analytics Code automation Design system data…" at bounding box center [629, 348] width 1258 height 697
click at [508, 304] on p "iOS and Android each feature component-specific search fields tailored to their…" at bounding box center [674, 290] width 528 height 35
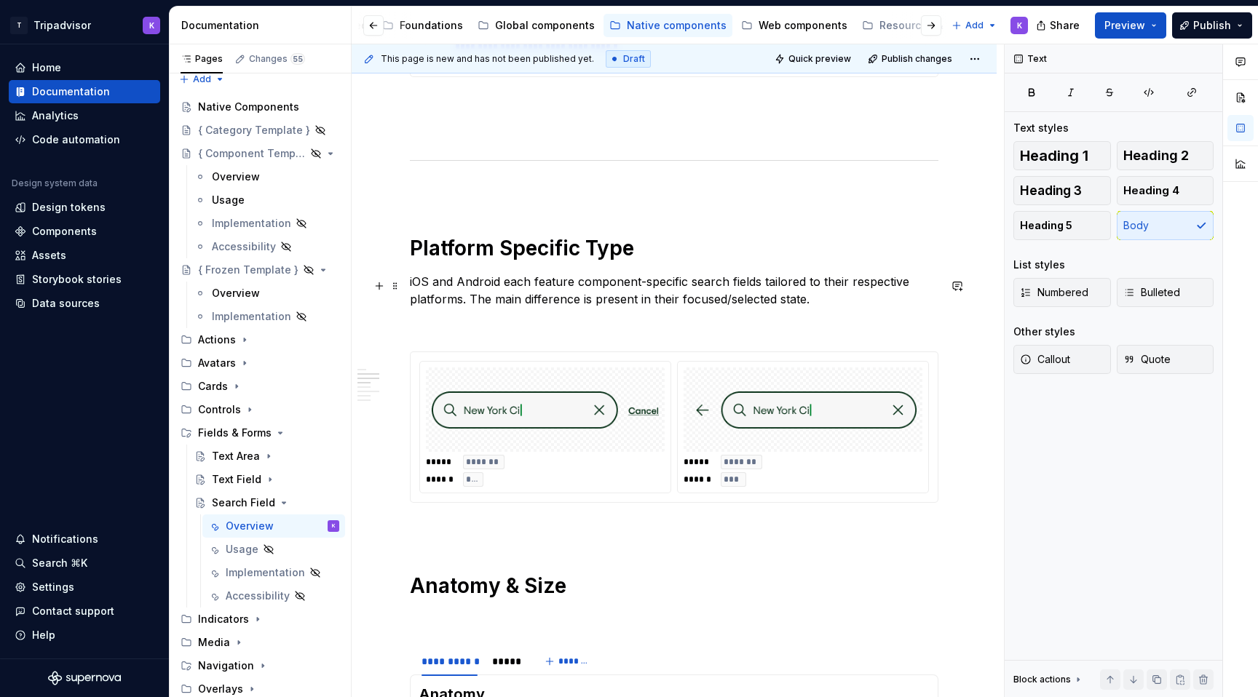
click at [578, 304] on p "iOS and Android each feature component-specific search fields tailored to their…" at bounding box center [674, 290] width 528 height 35
drag, startPoint x: 742, startPoint y: 305, endPoint x: 702, endPoint y: 305, distance: 40.0
click at [702, 305] on p "iOS and Android each feature component-specific search fields tailored to their…" at bounding box center [674, 290] width 528 height 35
click at [489, 304] on p "iOS and Android each feature component-specific search fields tailored to their…" at bounding box center [674, 290] width 528 height 35
drag, startPoint x: 721, startPoint y: 304, endPoint x: 695, endPoint y: 303, distance: 26.2
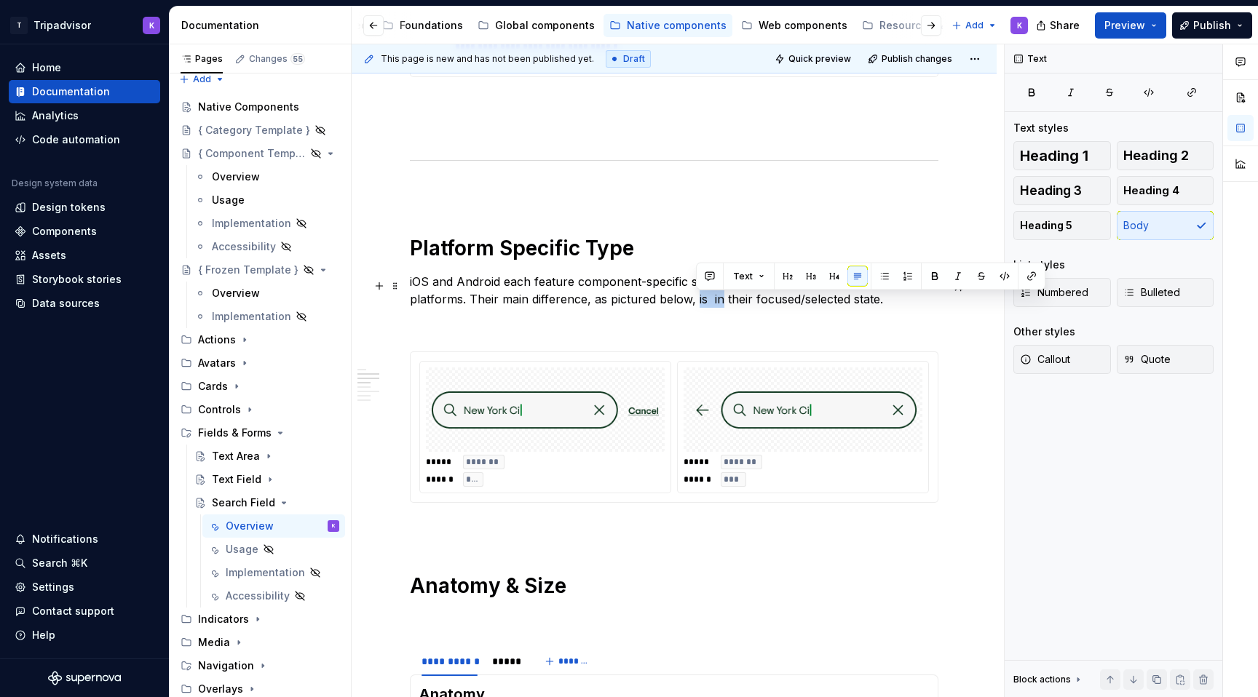
click at [695, 303] on p "iOS and Android each feature component-specific search fields tailored to their…" at bounding box center [674, 290] width 528 height 35
click at [769, 334] on p at bounding box center [674, 325] width 528 height 17
click at [647, 544] on div "**********" at bounding box center [674, 600] width 528 height 2374
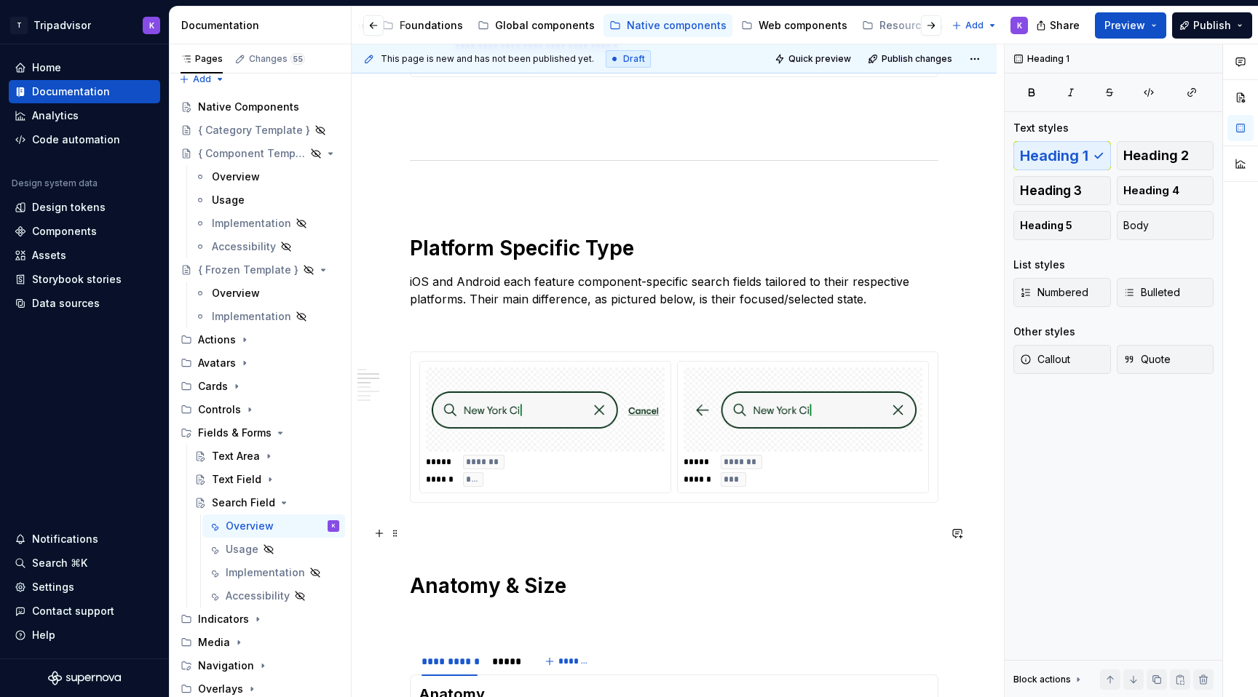
click at [644, 537] on p at bounding box center [674, 528] width 528 height 17
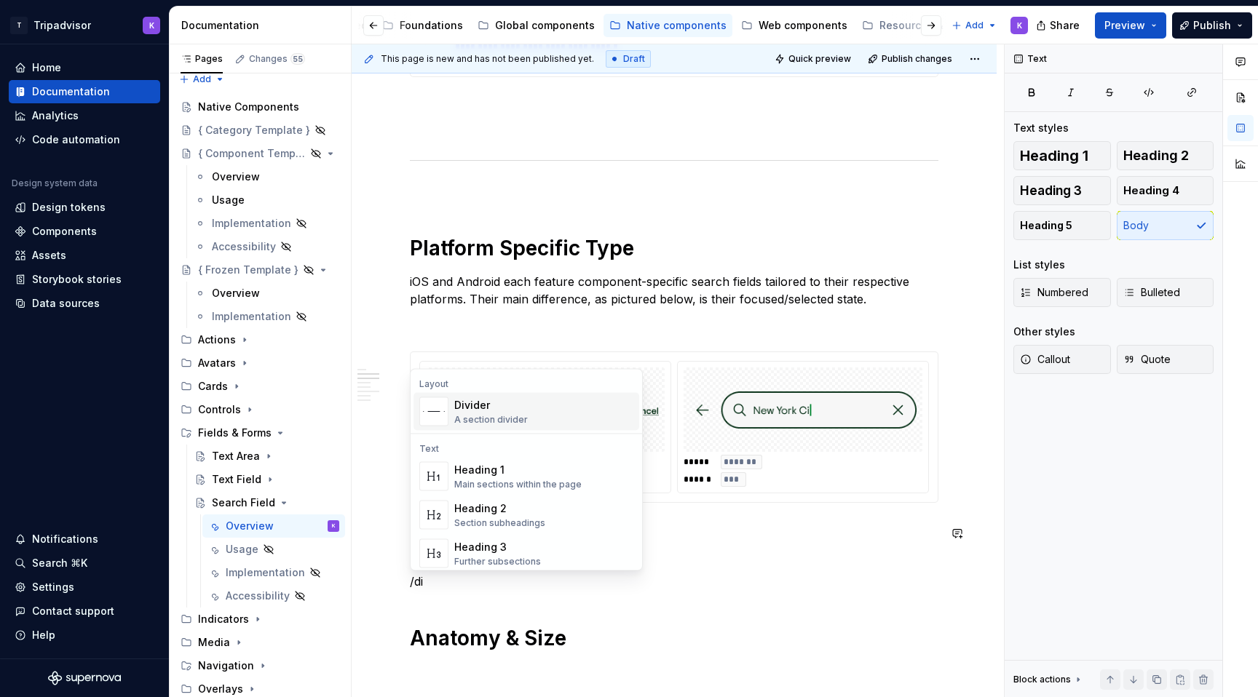
click at [585, 409] on div "Divider A section divider" at bounding box center [543, 411] width 179 height 29
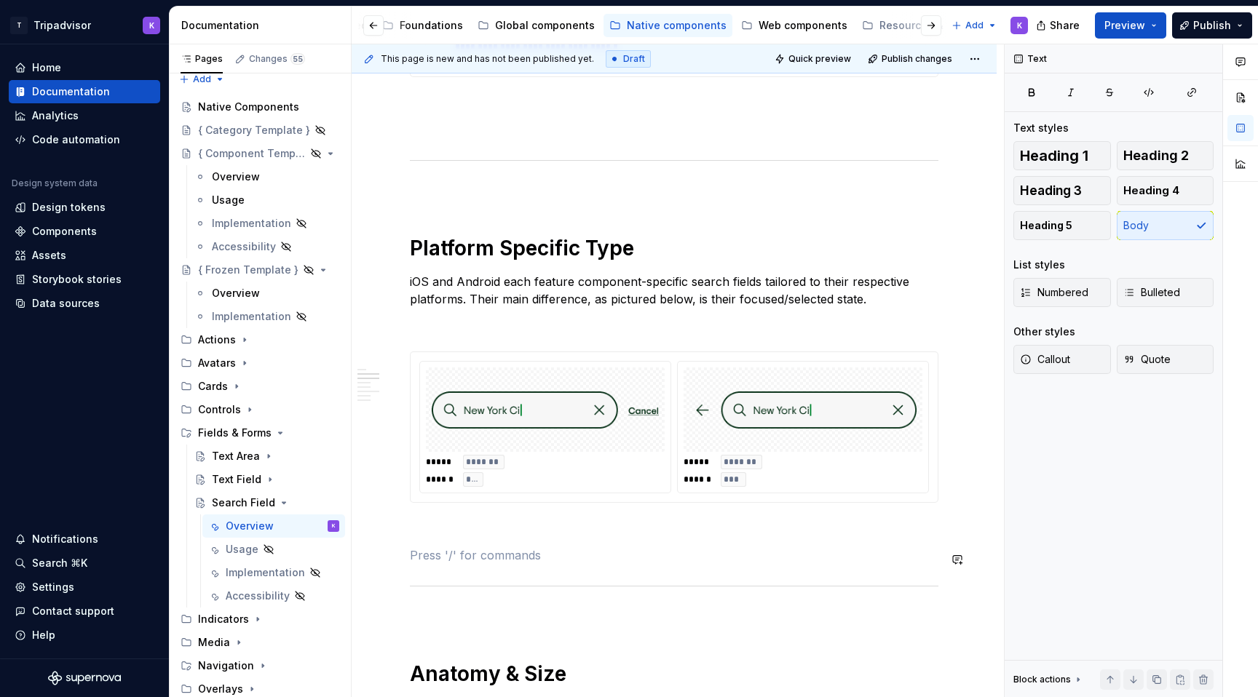
click at [487, 576] on div "**********" at bounding box center [674, 644] width 528 height 2462
click at [487, 519] on div "**********" at bounding box center [674, 644] width 528 height 2462
click at [483, 632] on div "**********" at bounding box center [674, 644] width 528 height 2462
click at [480, 624] on p at bounding box center [674, 617] width 528 height 17
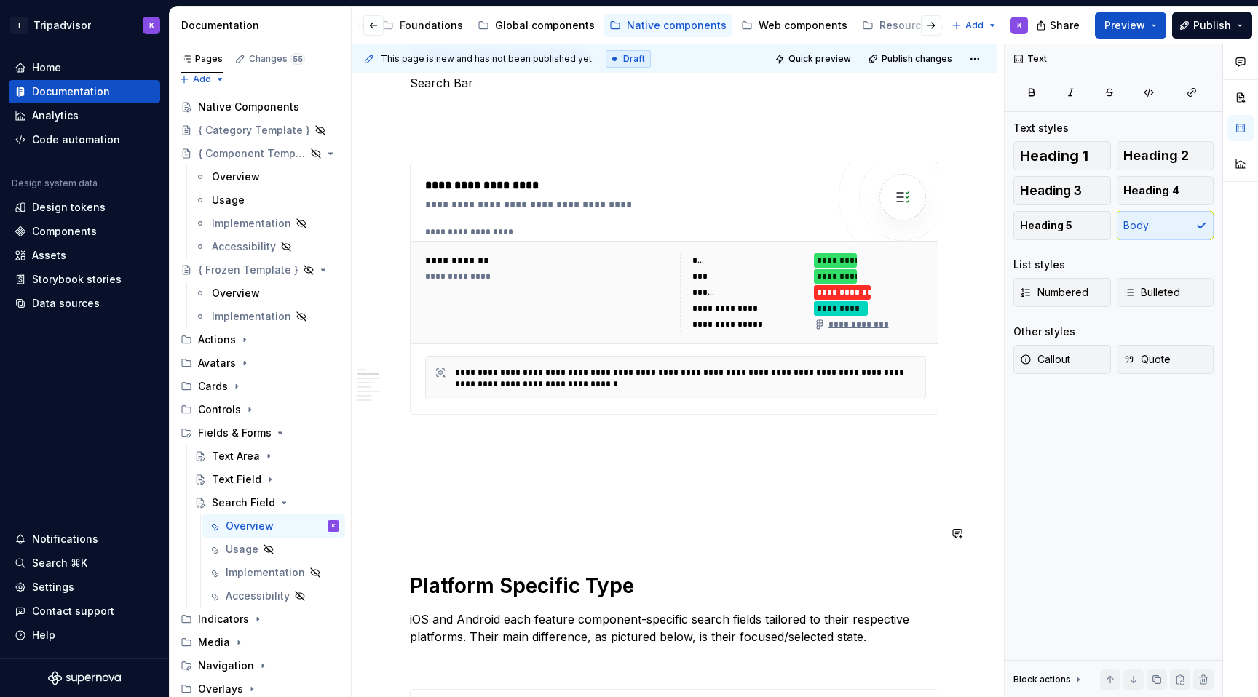
scroll to position [705, 0]
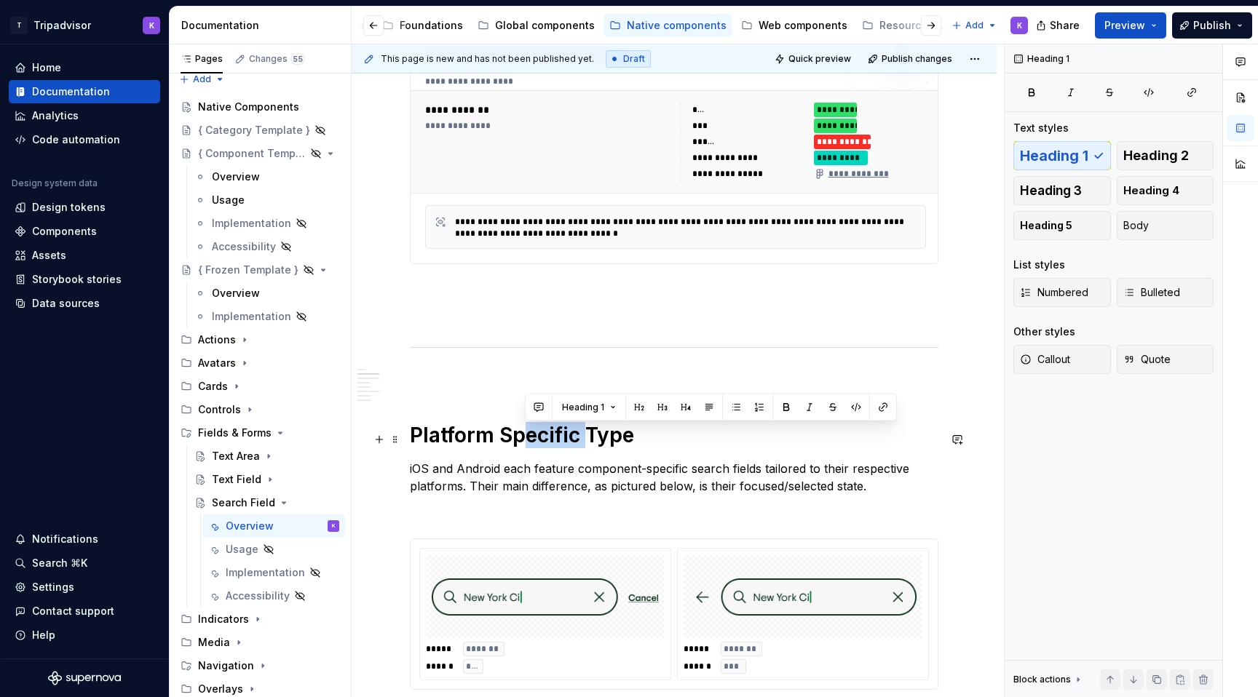
drag, startPoint x: 584, startPoint y: 440, endPoint x: 523, endPoint y: 440, distance: 61.1
click at [523, 440] on h1 "Platform Specific Type" at bounding box center [674, 435] width 528 height 26
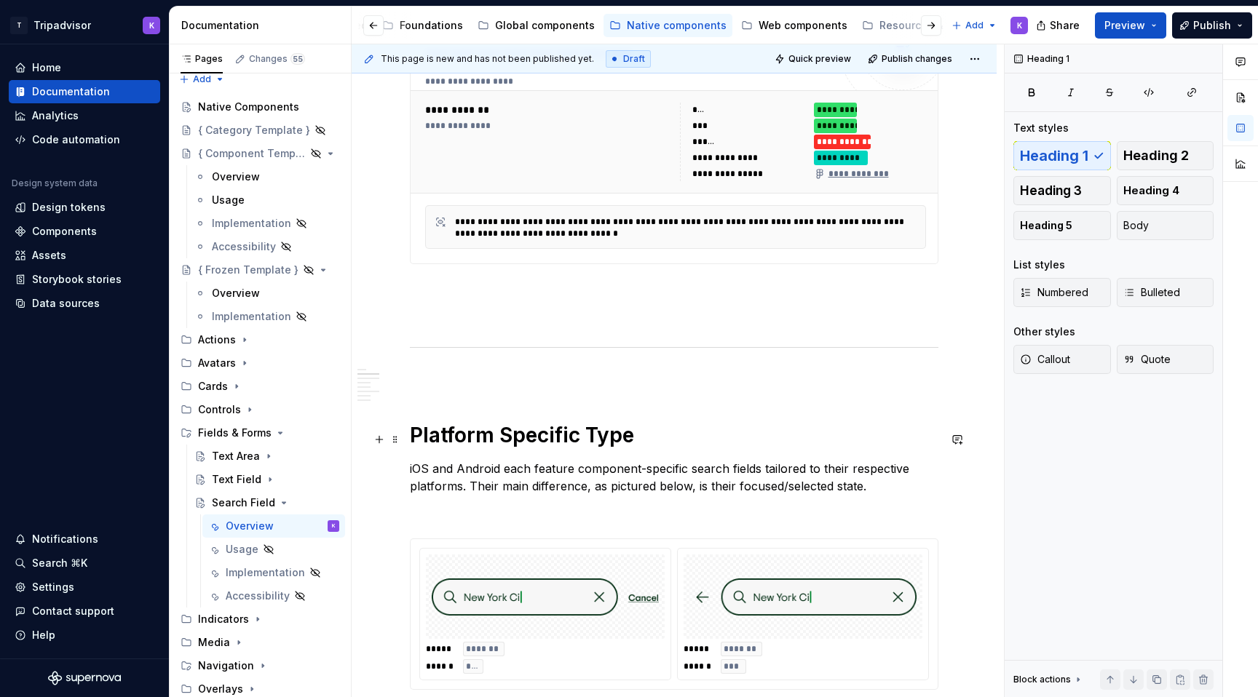
click at [644, 446] on h1 "Platform Specific Type" at bounding box center [674, 435] width 528 height 26
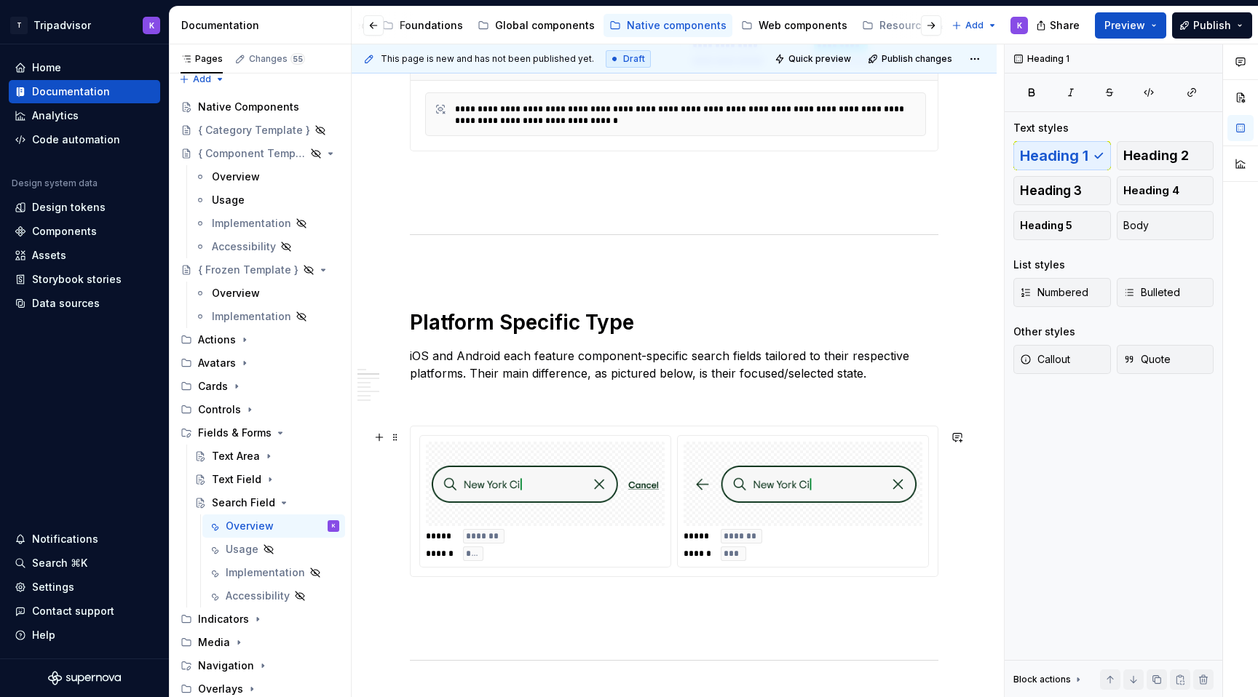
scroll to position [857, 0]
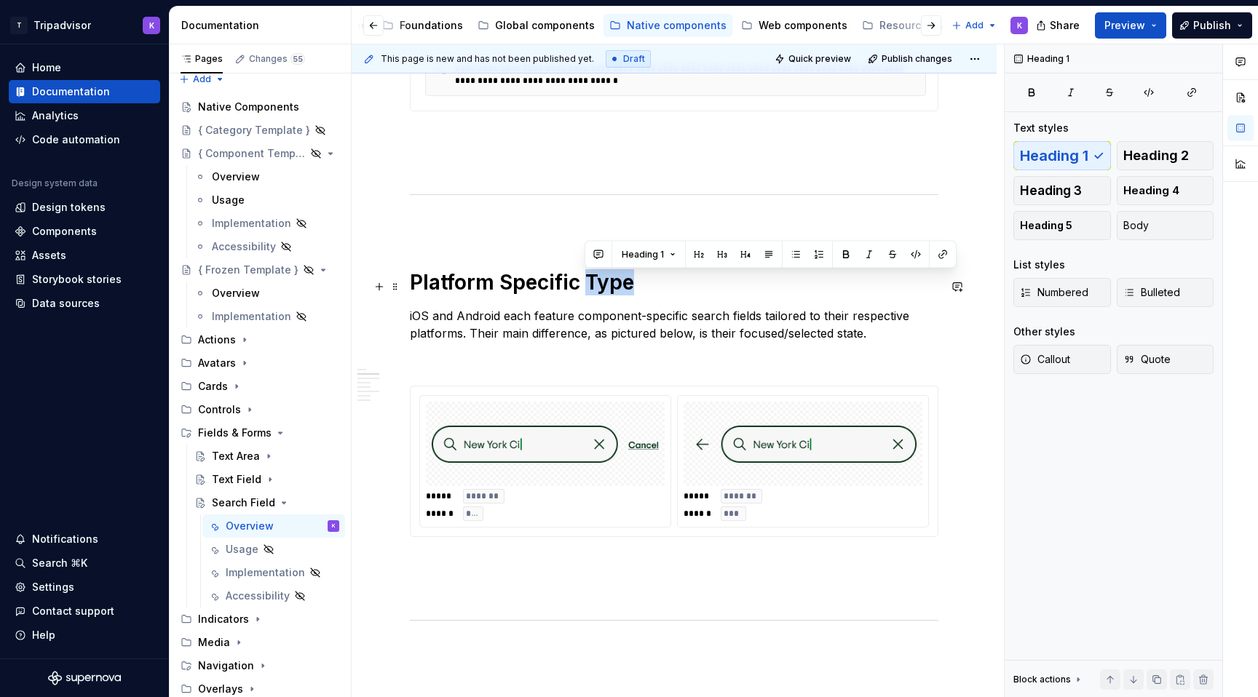
drag, startPoint x: 588, startPoint y: 280, endPoint x: 628, endPoint y: 281, distance: 40.1
click at [628, 281] on h1 "Platform Specific Type" at bounding box center [674, 282] width 528 height 26
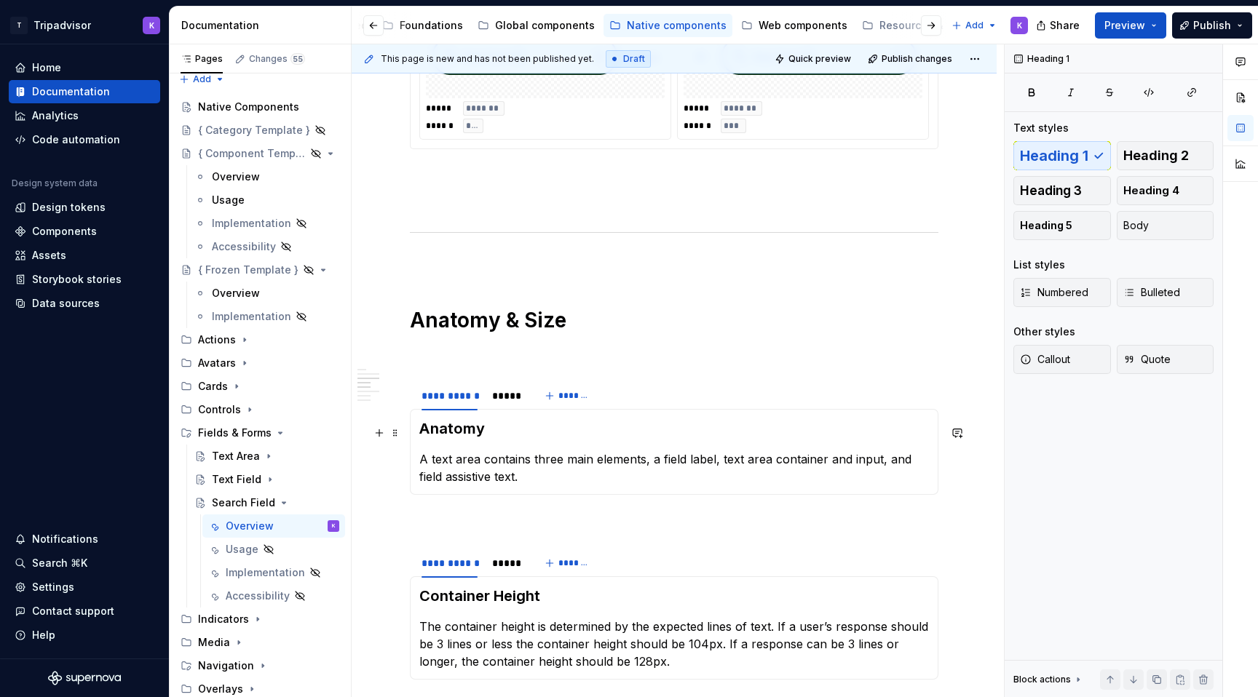
scroll to position [1261, 0]
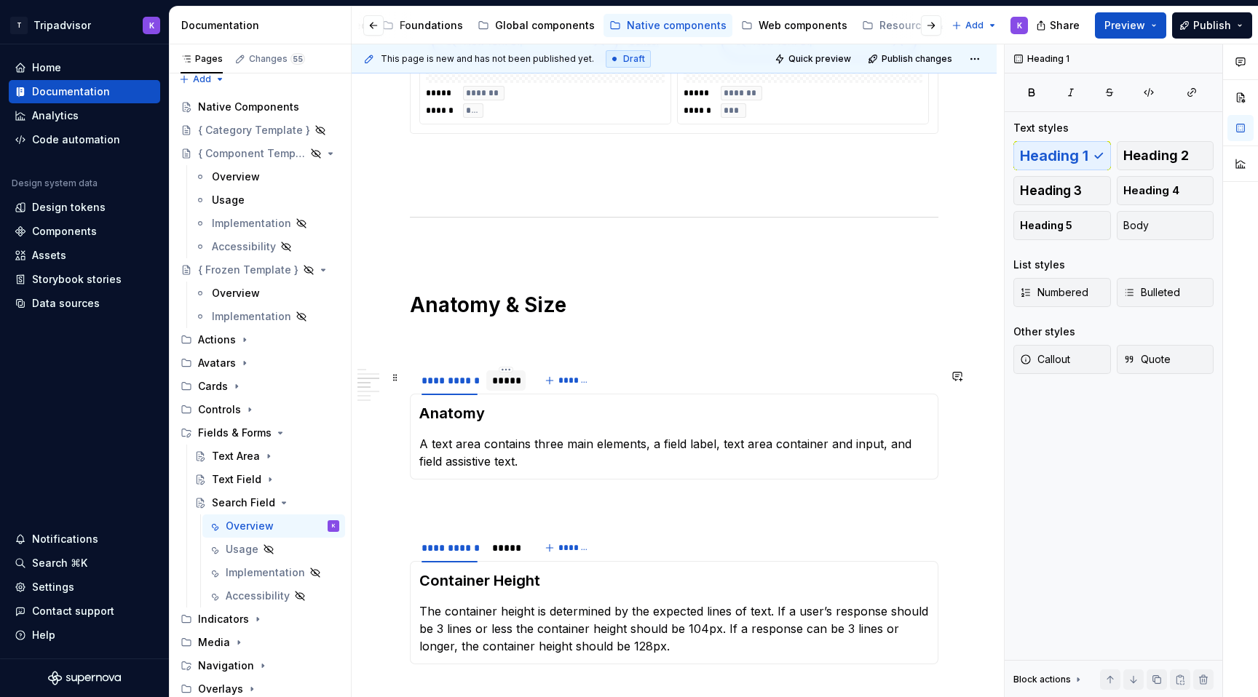
click at [512, 381] on div "*****" at bounding box center [506, 380] width 28 height 15
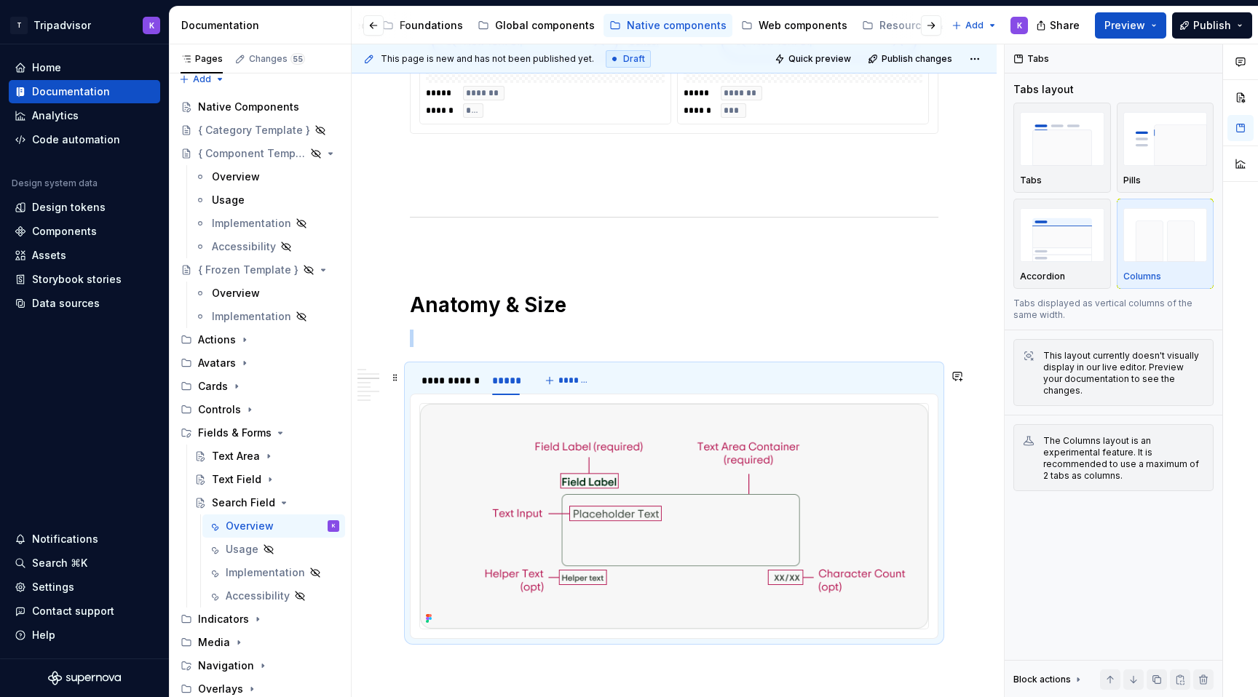
click at [558, 449] on img at bounding box center [674, 516] width 508 height 225
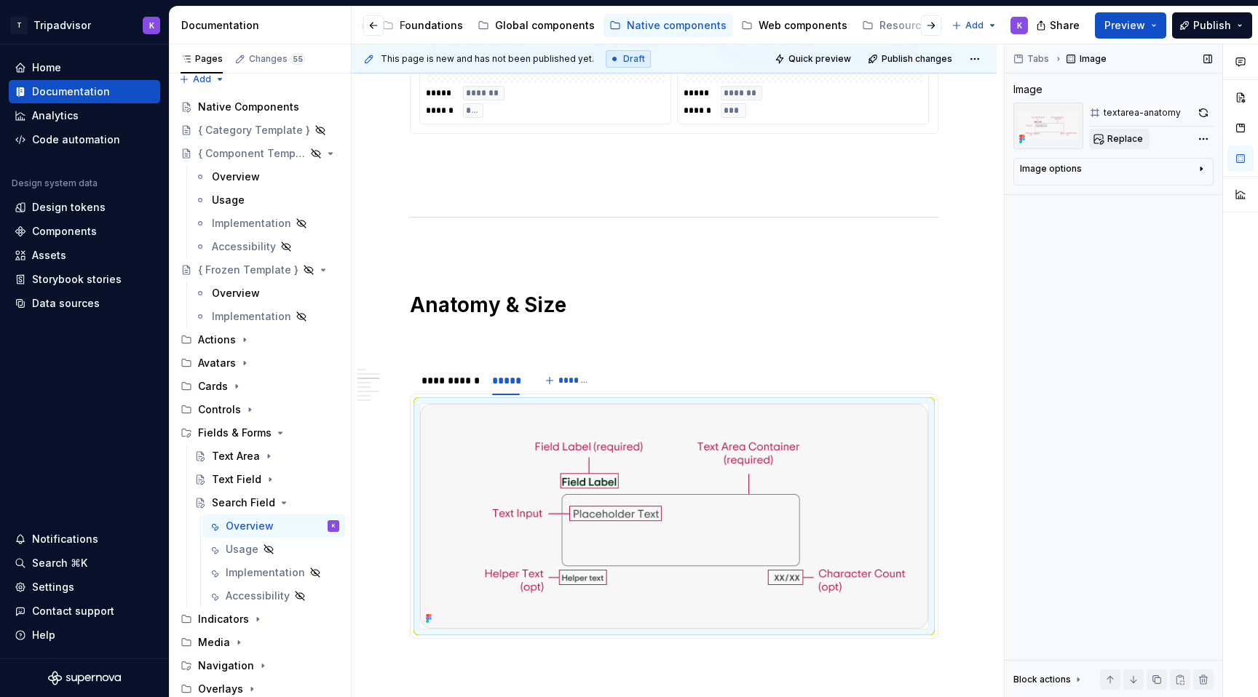
click at [1120, 135] on span "Replace" at bounding box center [1125, 139] width 36 height 12
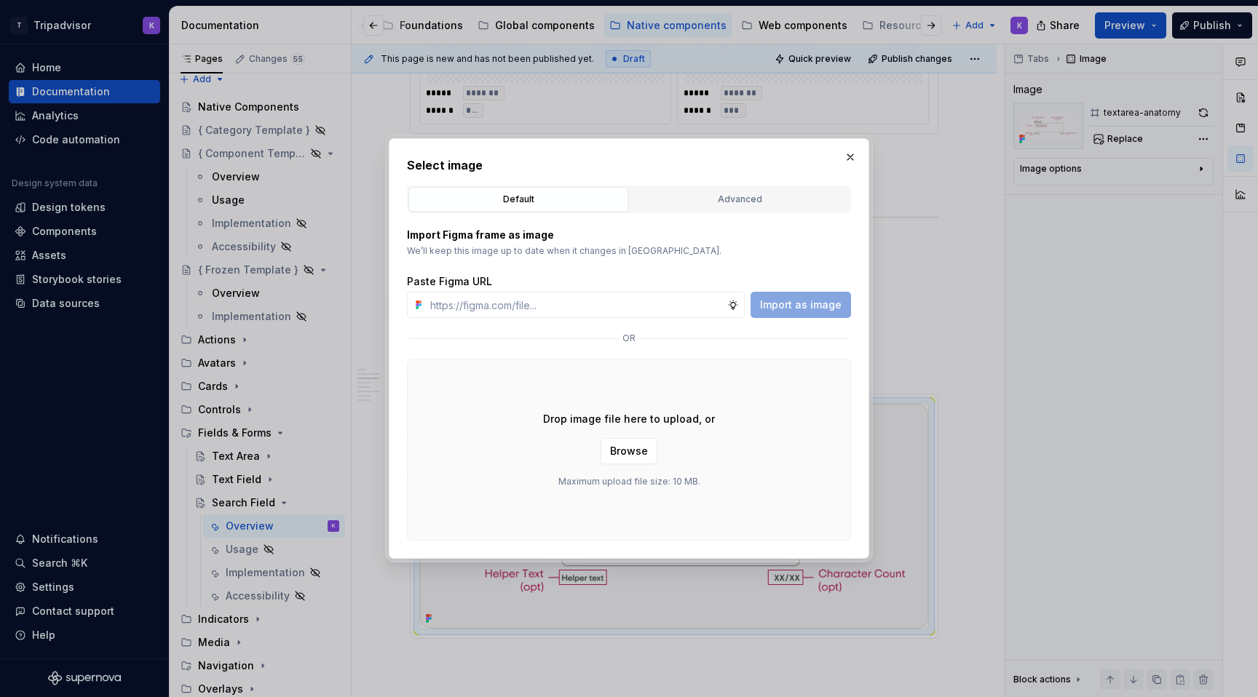
type textarea "*"
type input "[URL][DOMAIN_NAME]"
click at [790, 312] on span "Import as image" at bounding box center [801, 305] width 82 height 15
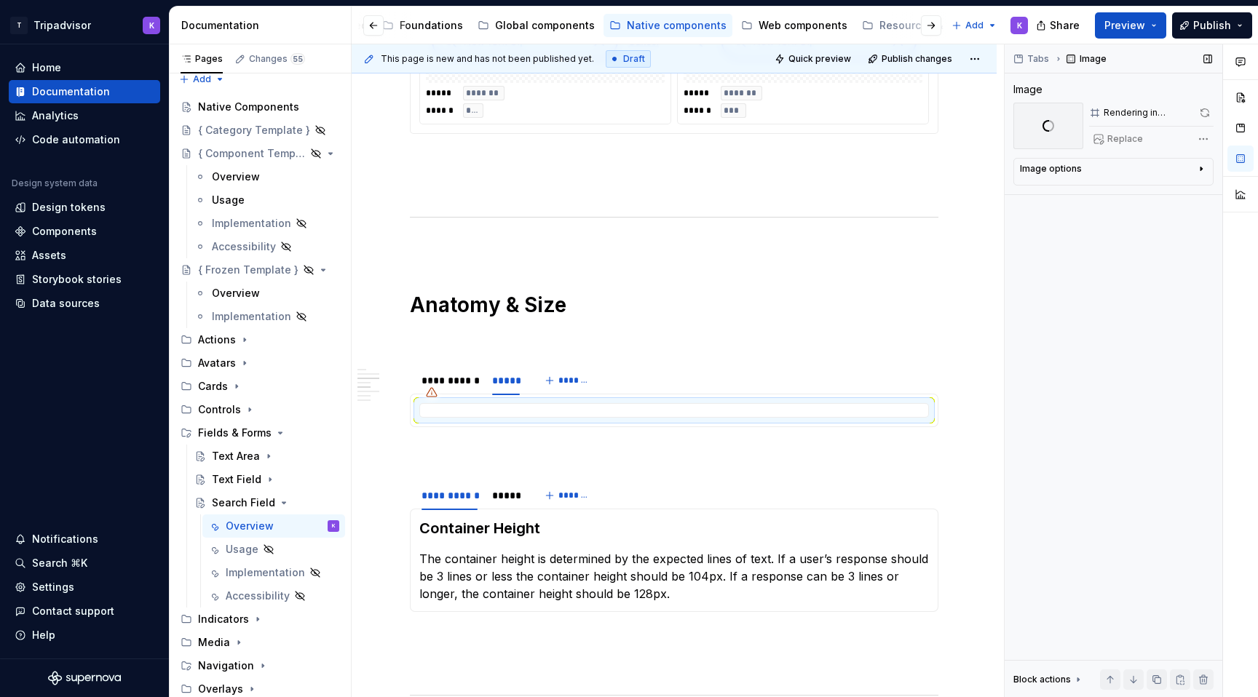
click at [1125, 136] on div "Replace" at bounding box center [1151, 139] width 124 height 20
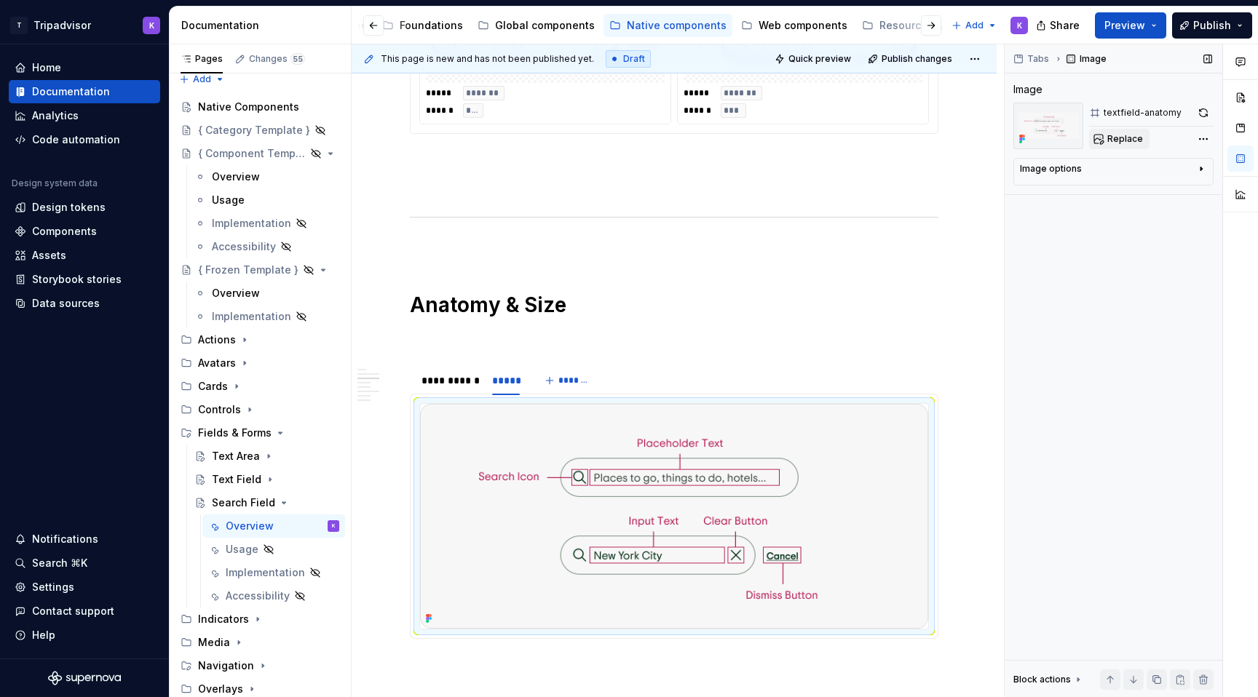
click at [1108, 140] on span "Replace" at bounding box center [1125, 139] width 36 height 12
type textarea "*"
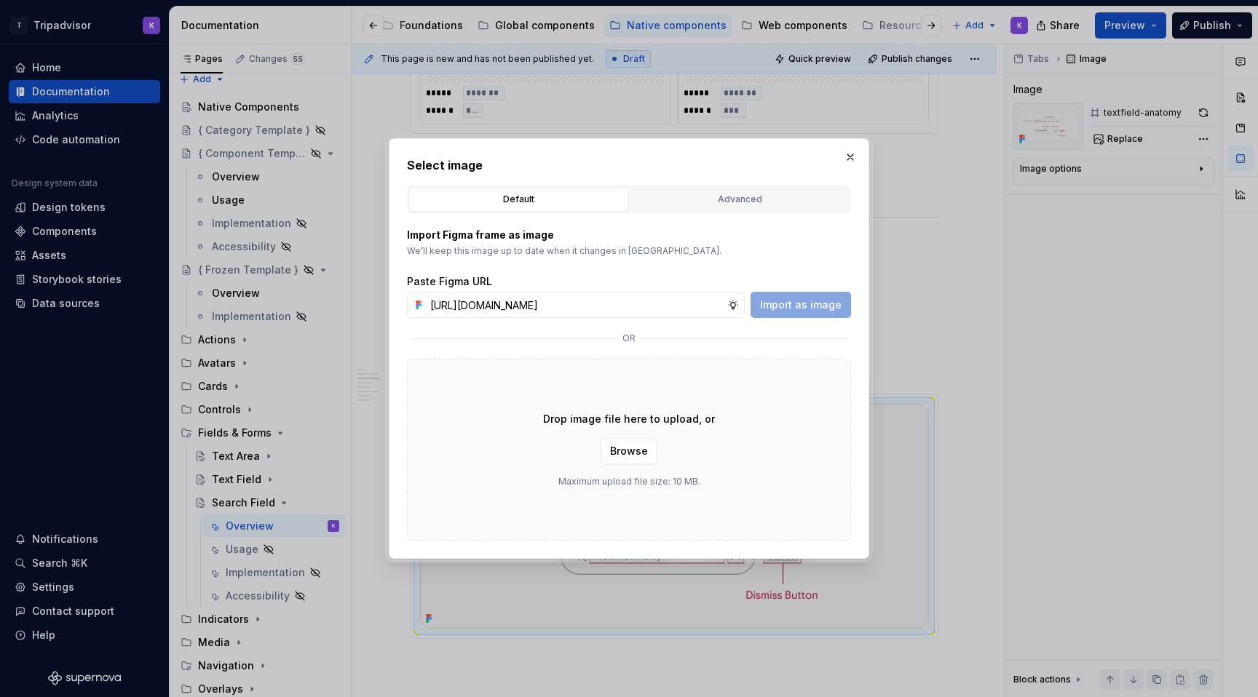
scroll to position [0, 391]
type input "[URL][DOMAIN_NAME]"
click at [809, 317] on button "Import as image" at bounding box center [800, 305] width 100 height 26
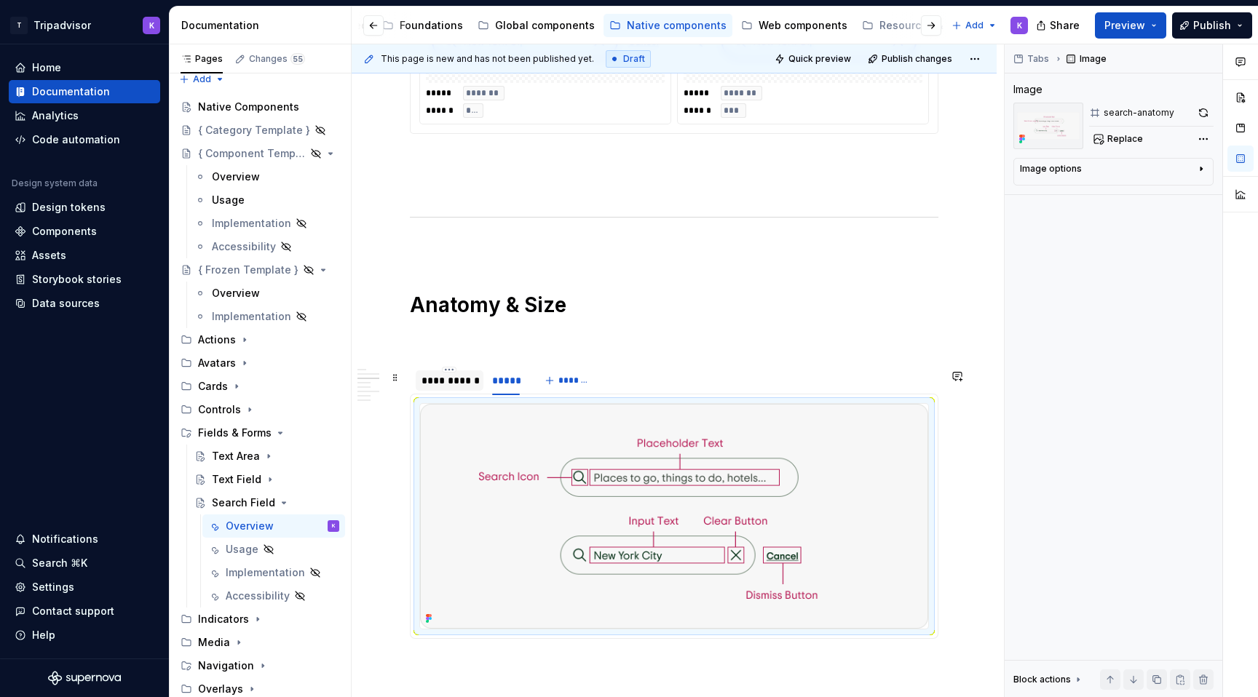
click at [455, 391] on div "**********" at bounding box center [450, 380] width 68 height 20
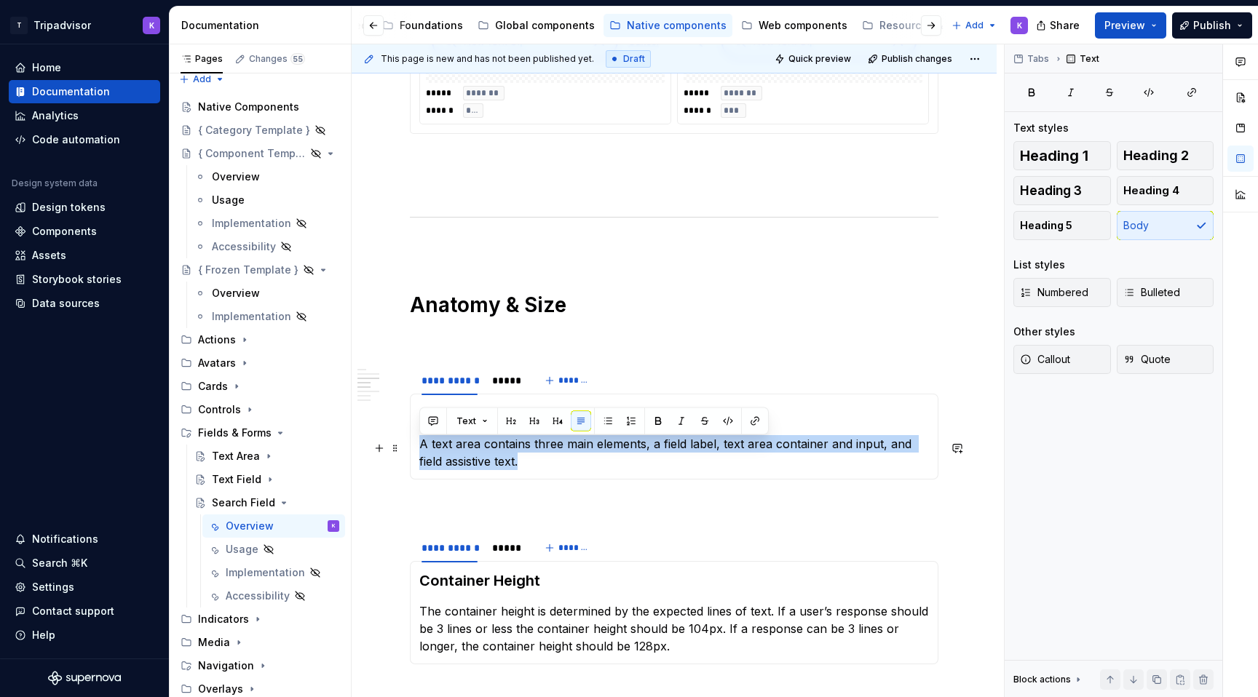
drag, startPoint x: 504, startPoint y: 474, endPoint x: 416, endPoint y: 447, distance: 92.1
click at [416, 447] on div "Anatomy A text area contains three main elements, a field label, text area cont…" at bounding box center [674, 437] width 528 height 86
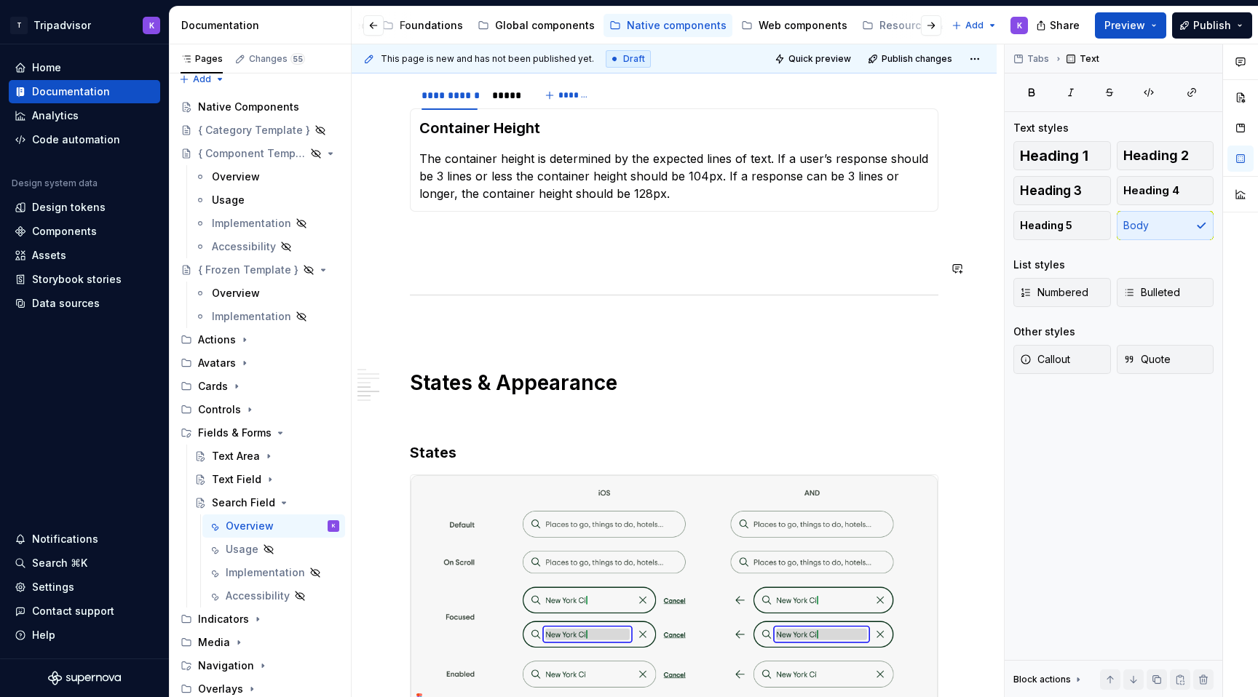
scroll to position [1527, 0]
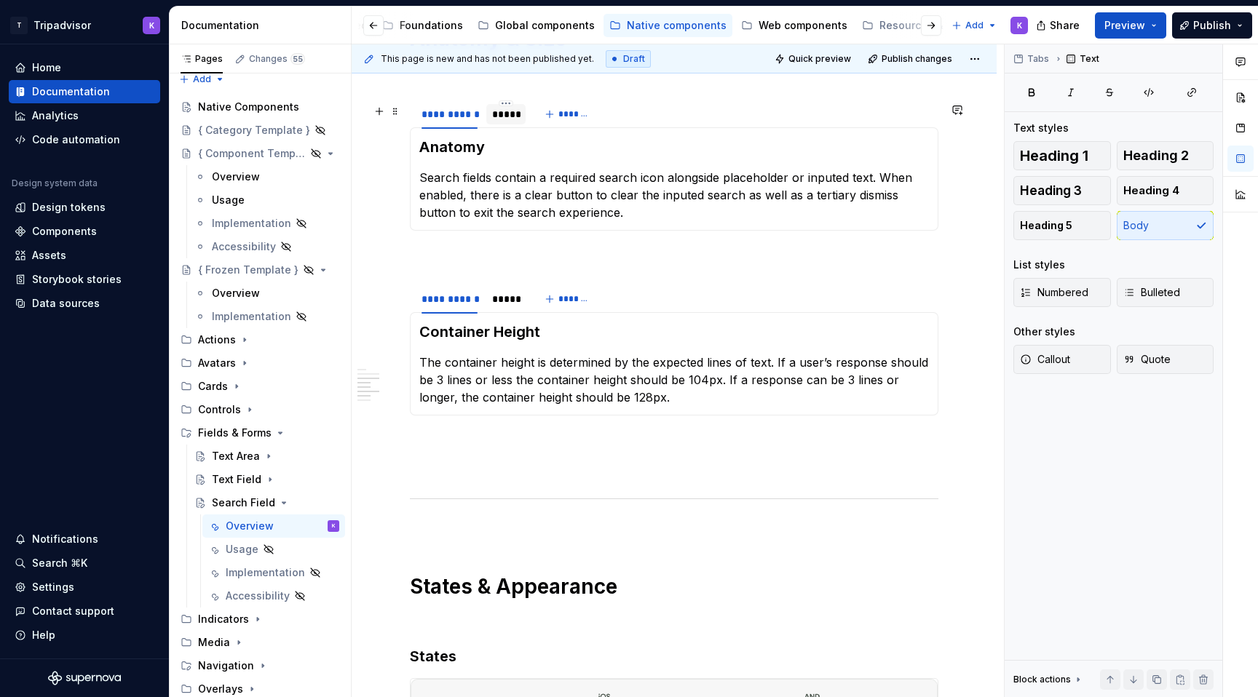
click at [504, 120] on div "*****" at bounding box center [506, 114] width 28 height 15
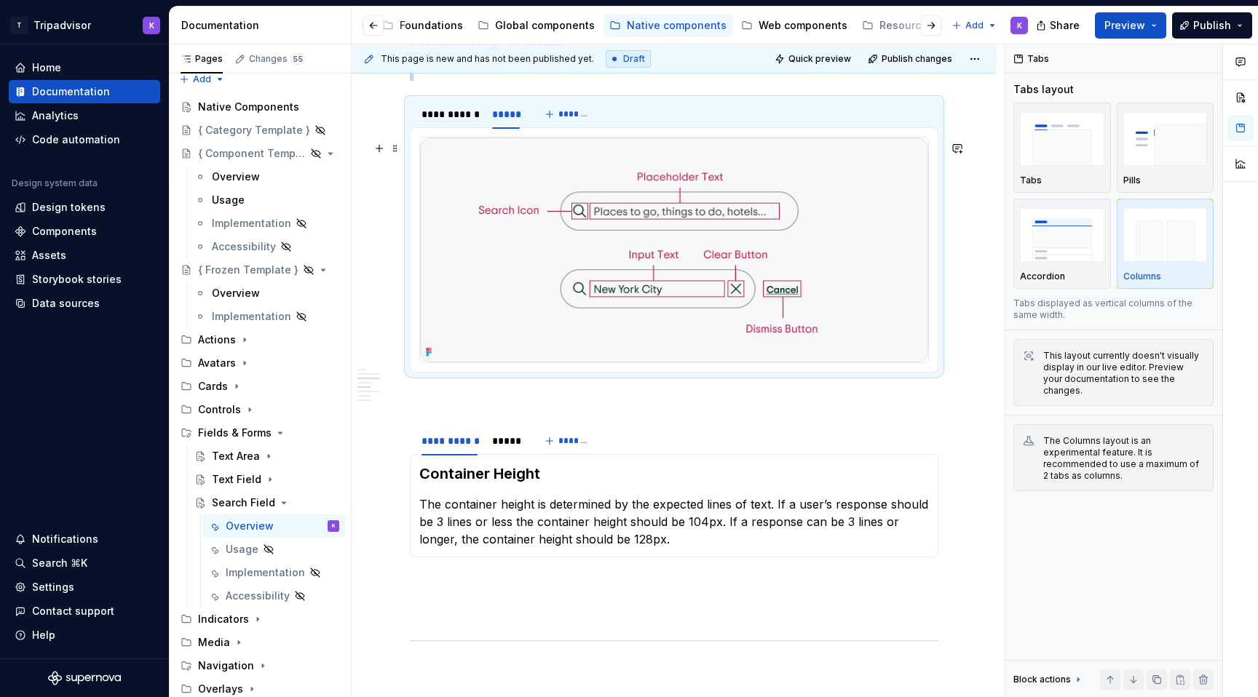
click at [639, 286] on img at bounding box center [674, 250] width 508 height 225
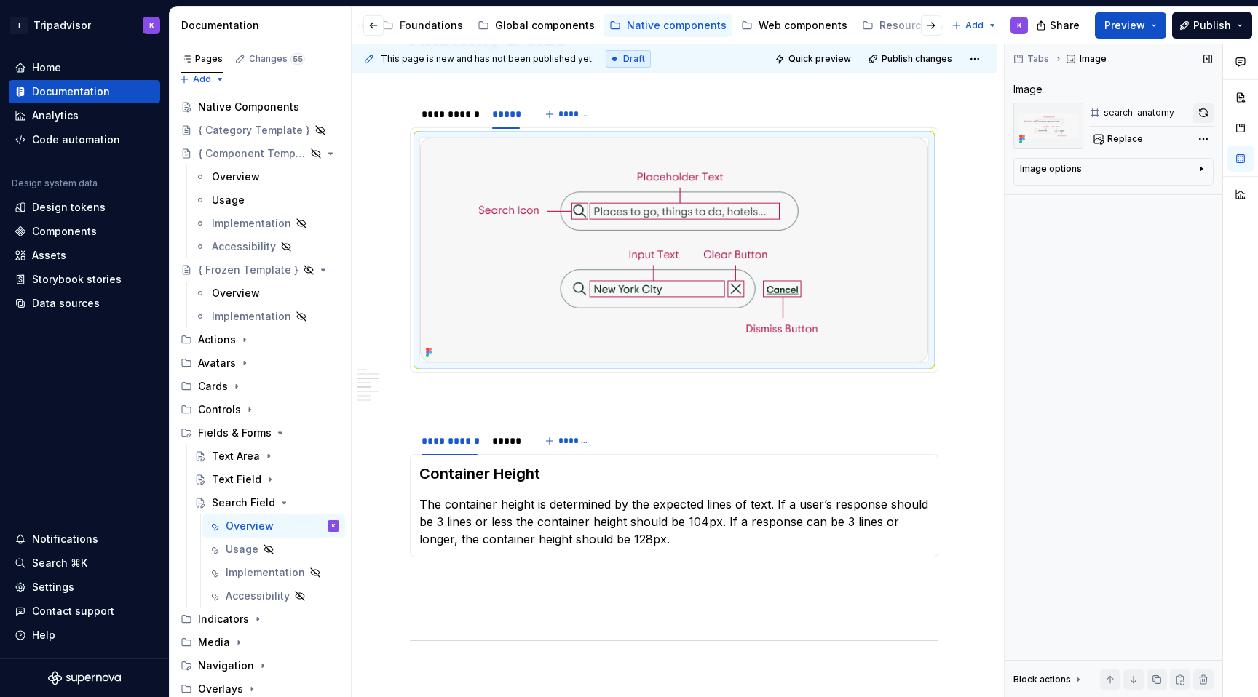
click at [1203, 109] on button "button" at bounding box center [1203, 113] width 20 height 20
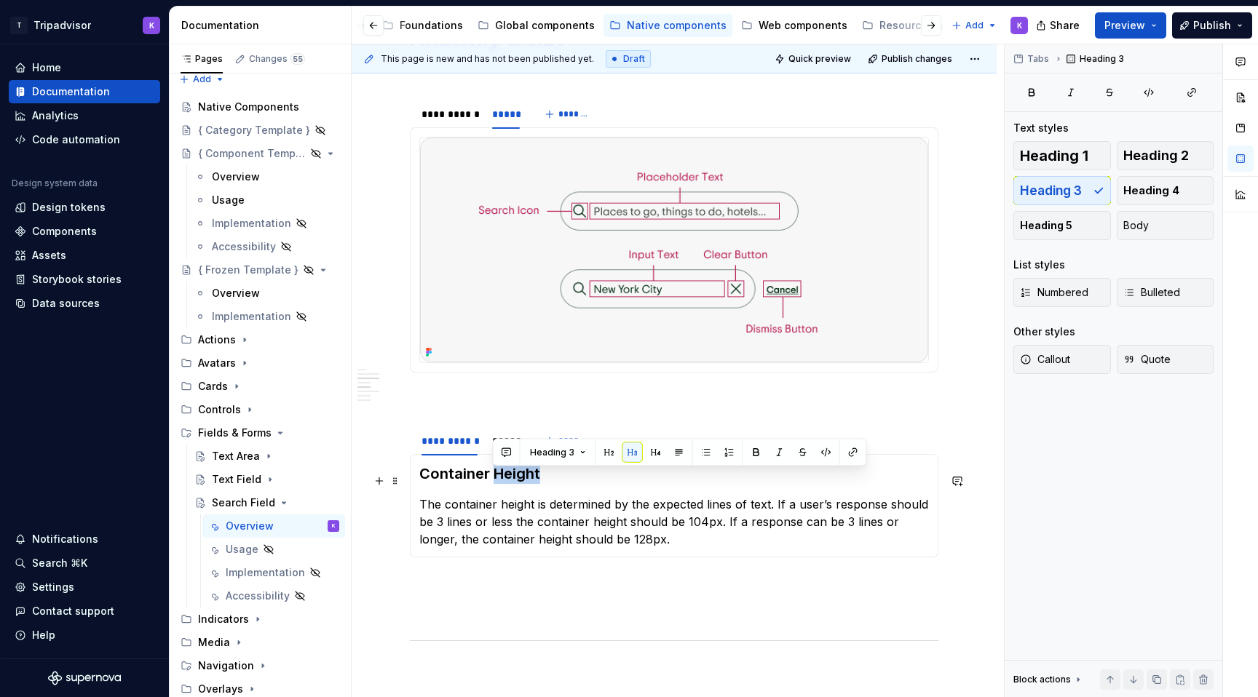
drag, startPoint x: 542, startPoint y: 481, endPoint x: 493, endPoint y: 480, distance: 49.5
click at [493, 480] on h3 "Container Height" at bounding box center [674, 474] width 510 height 20
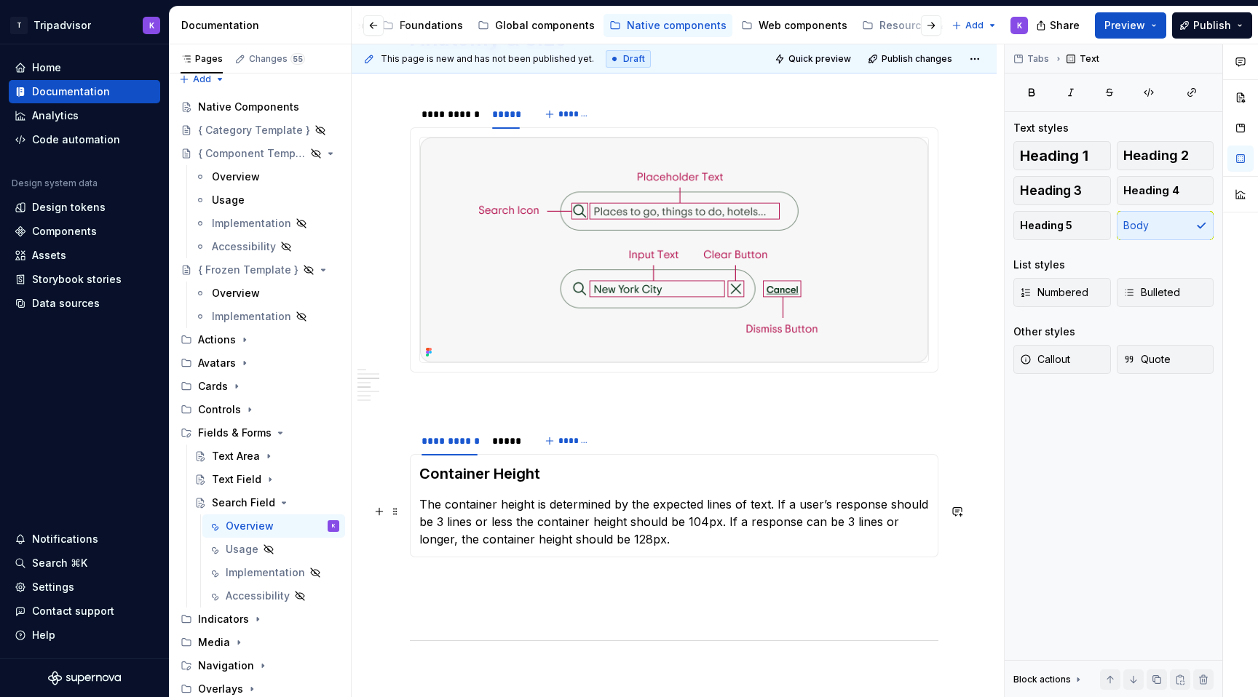
click at [505, 543] on p "The container height is determined by the expected lines of text. If a user’s r…" at bounding box center [674, 522] width 510 height 52
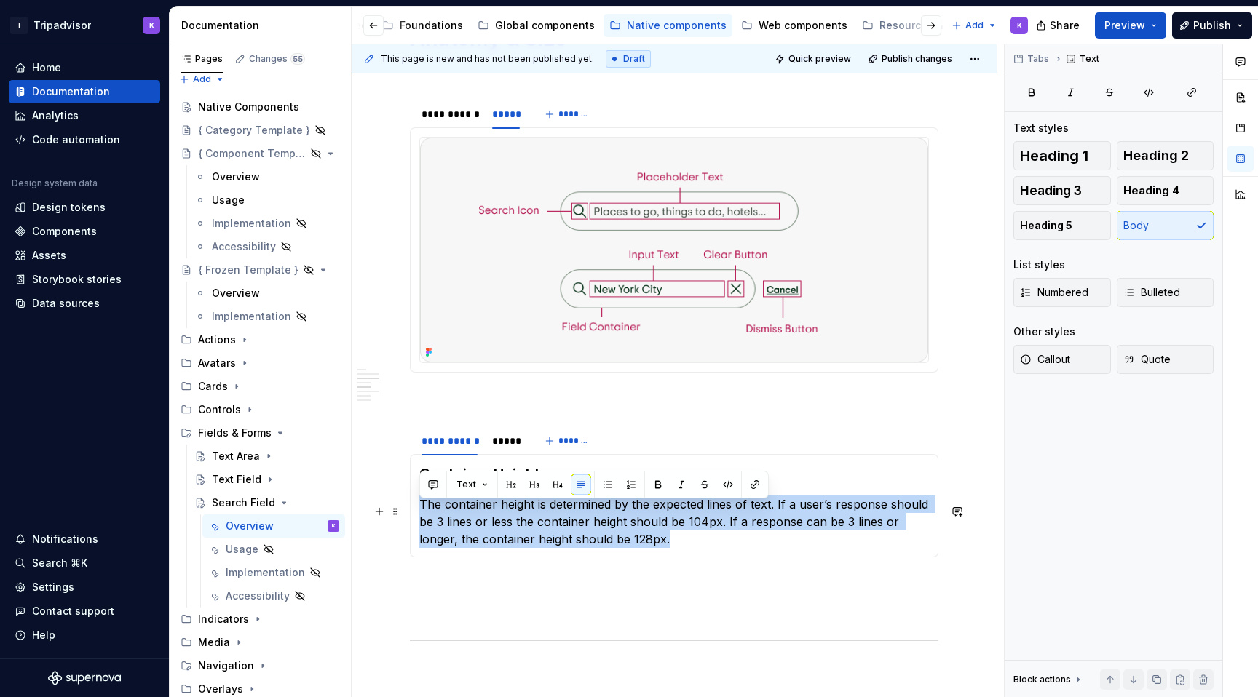
drag, startPoint x: 633, startPoint y: 547, endPoint x: 416, endPoint y: 514, distance: 219.4
click at [416, 514] on div "Container Height The container height is determined by the expected lines of te…" at bounding box center [674, 505] width 528 height 103
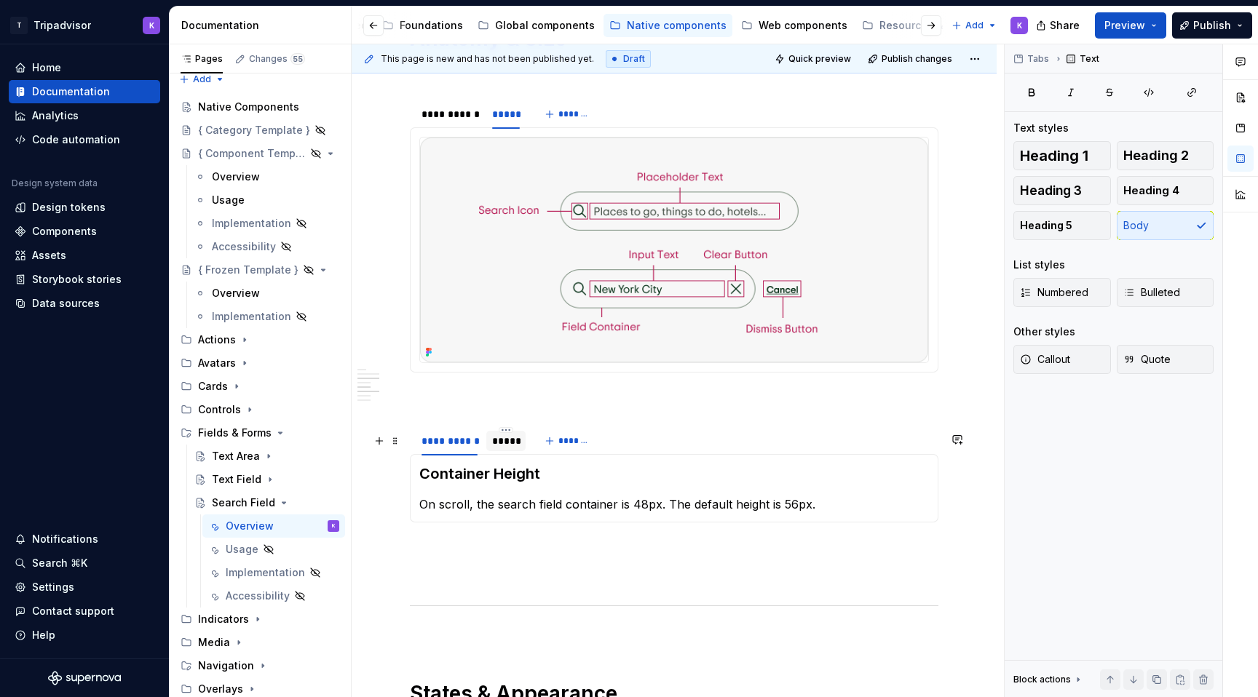
click at [509, 445] on div "*****" at bounding box center [506, 441] width 28 height 15
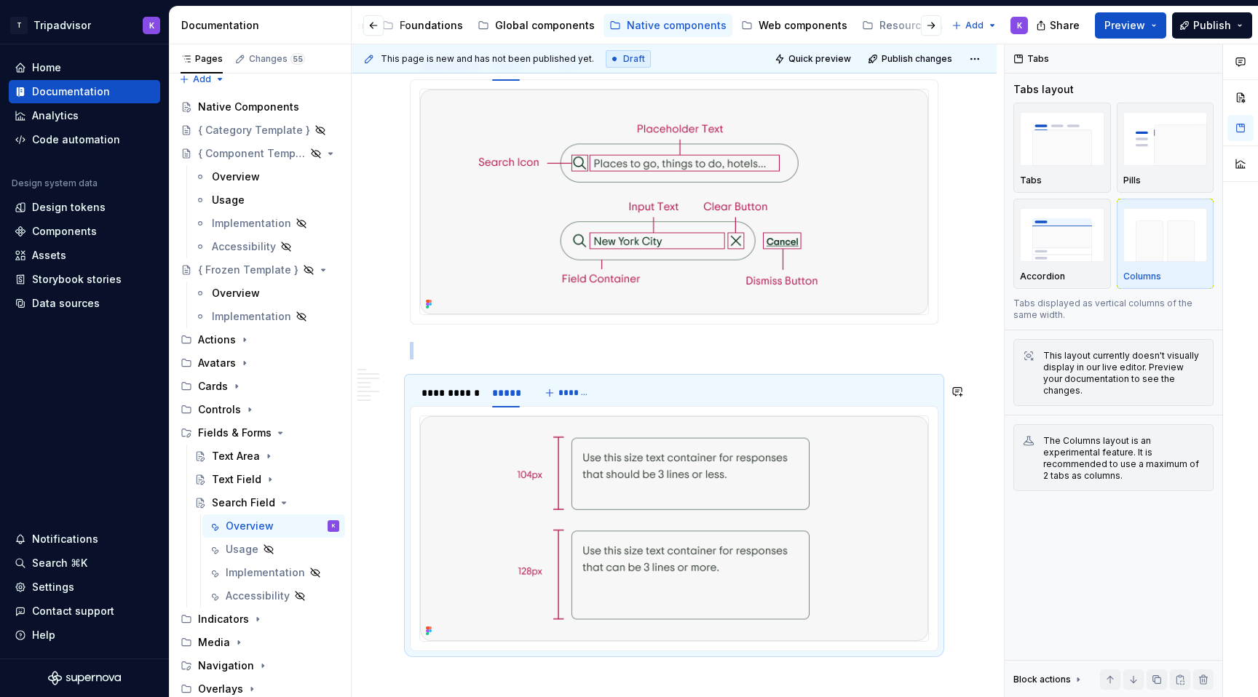
scroll to position [1668, 0]
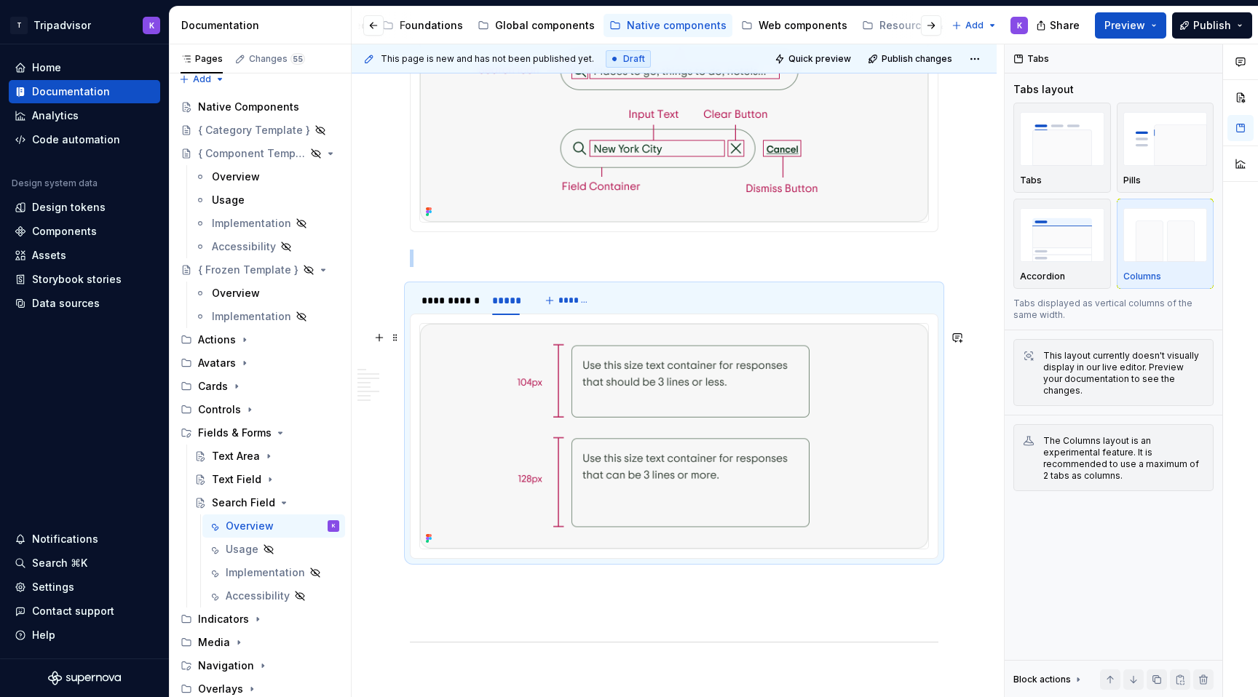
click at [685, 456] on img at bounding box center [674, 436] width 508 height 225
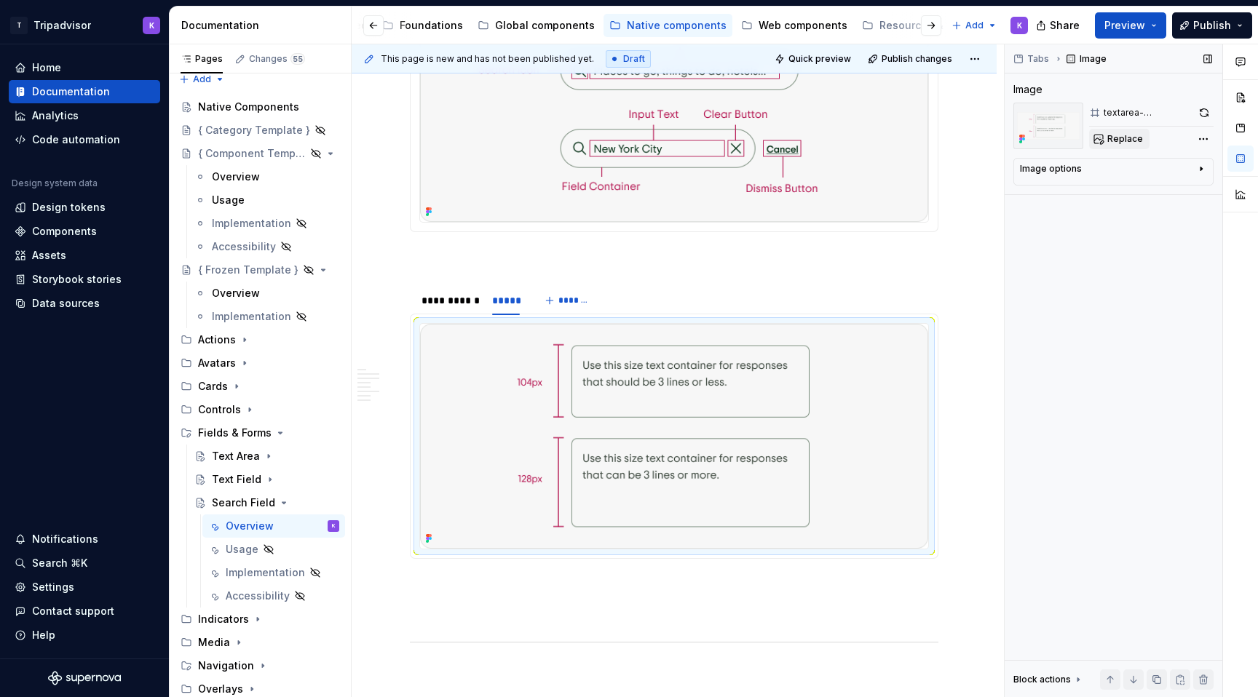
click at [1133, 138] on span "Replace" at bounding box center [1125, 139] width 36 height 12
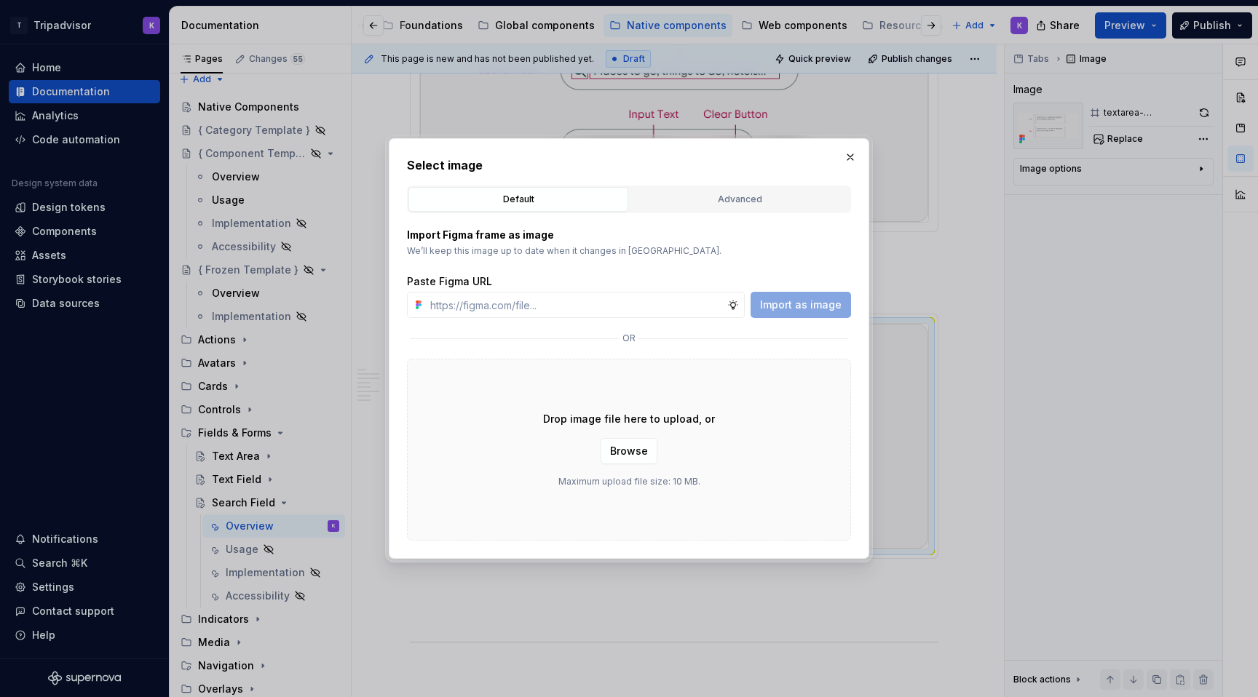
type textarea "*"
type input "[URL][DOMAIN_NAME]"
click at [788, 298] on span "Import as image" at bounding box center [801, 305] width 82 height 15
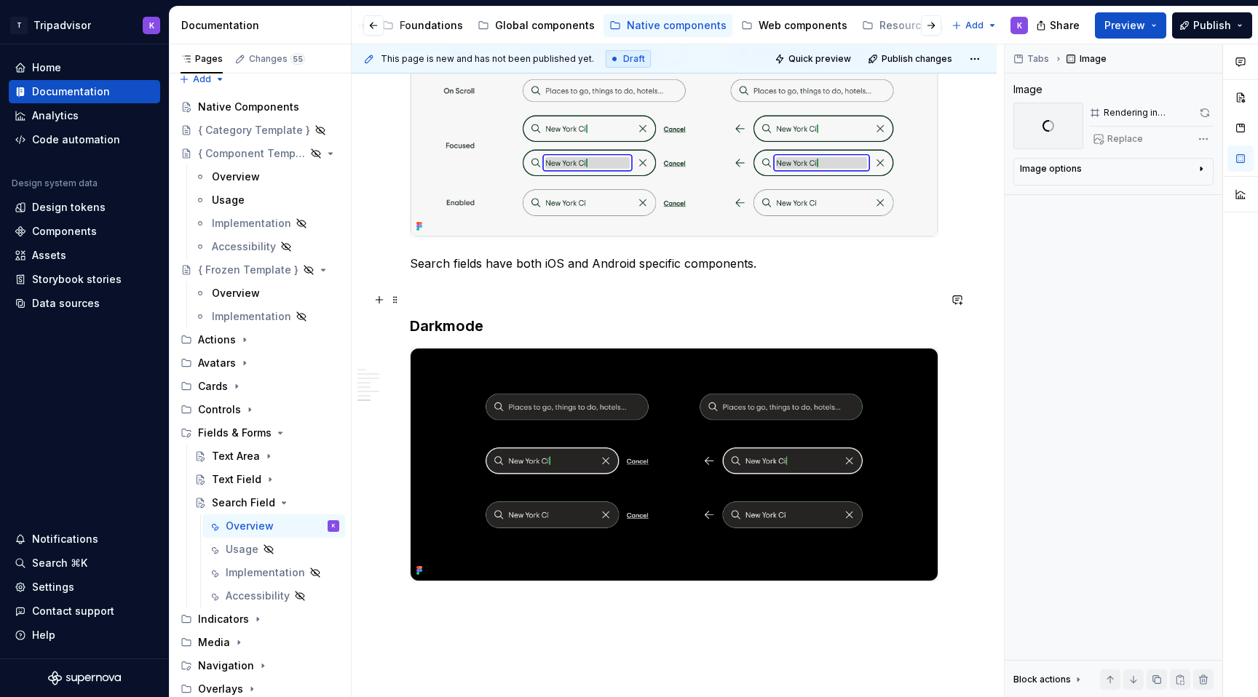
scroll to position [2278, 0]
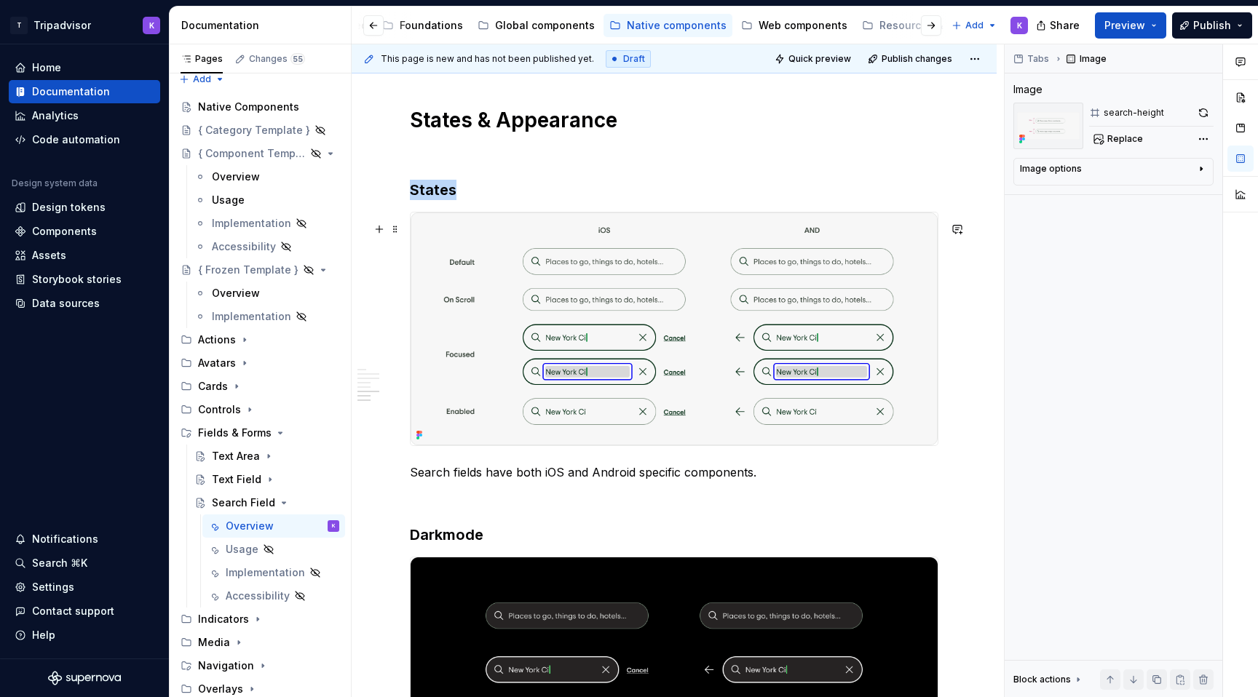
click at [681, 312] on img at bounding box center [674, 329] width 527 height 233
click at [1202, 108] on button "button" at bounding box center [1203, 113] width 20 height 20
click at [713, 634] on img at bounding box center [674, 674] width 527 height 233
click at [1203, 111] on button "button" at bounding box center [1203, 113] width 20 height 20
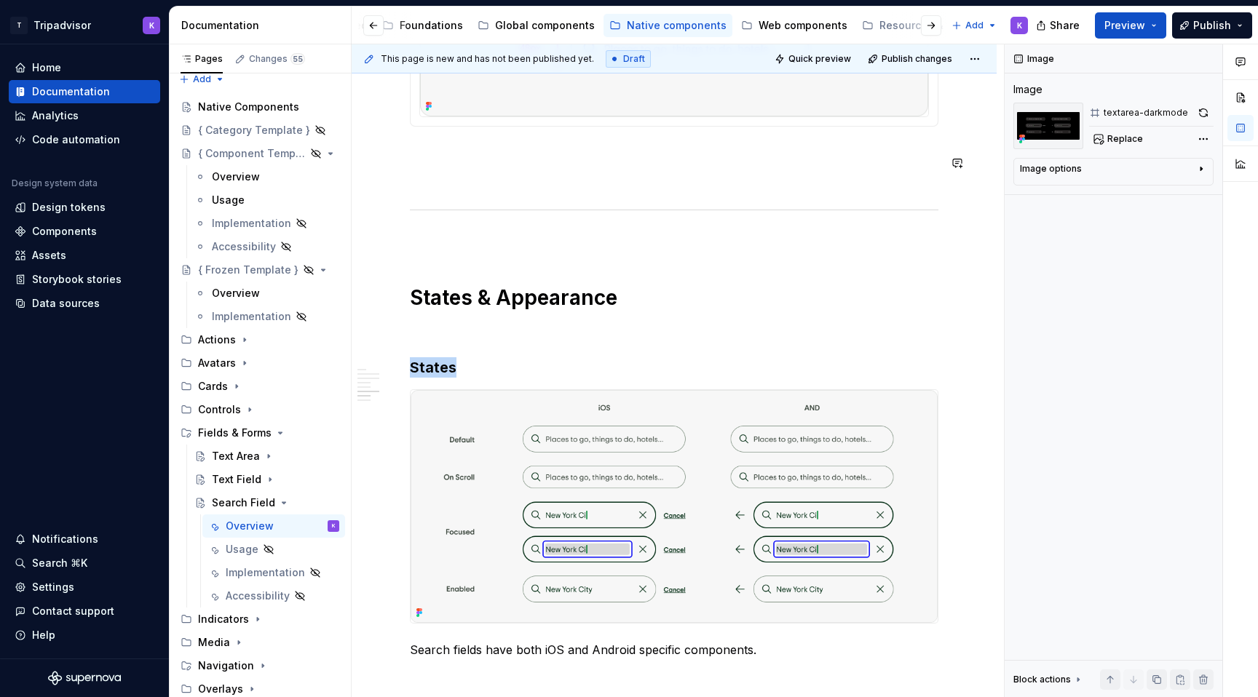
scroll to position [2123, 0]
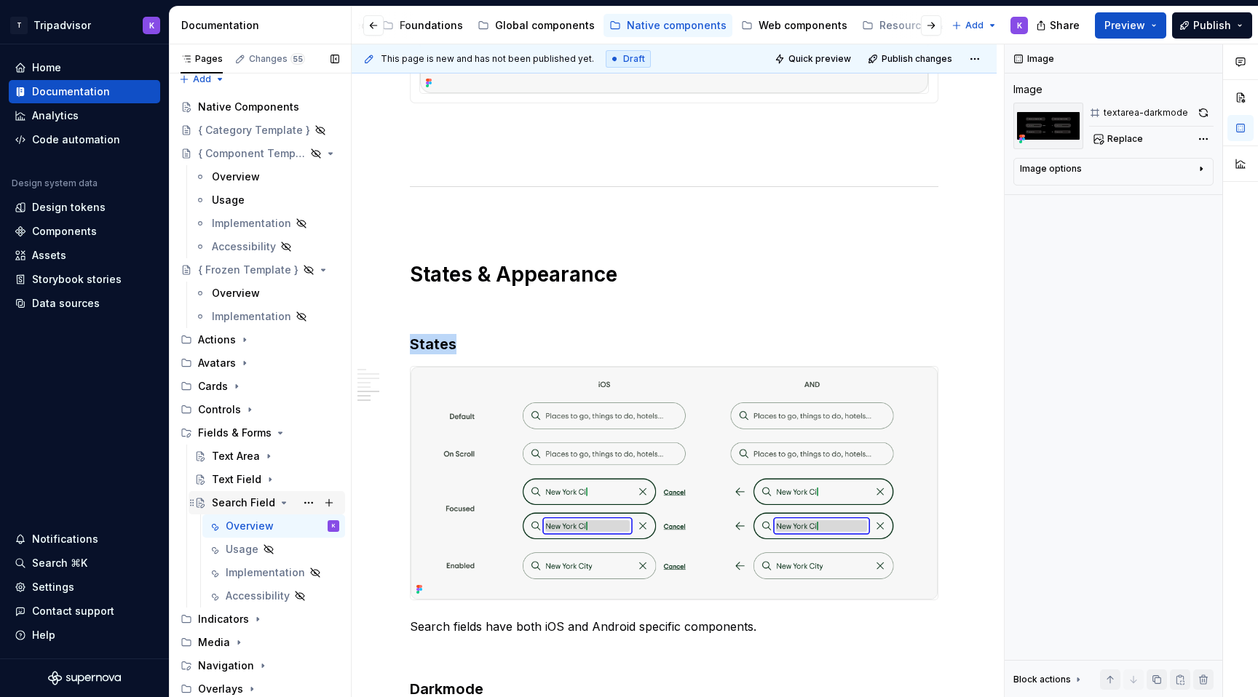
click at [278, 503] on icon "Page tree" at bounding box center [284, 503] width 12 height 12
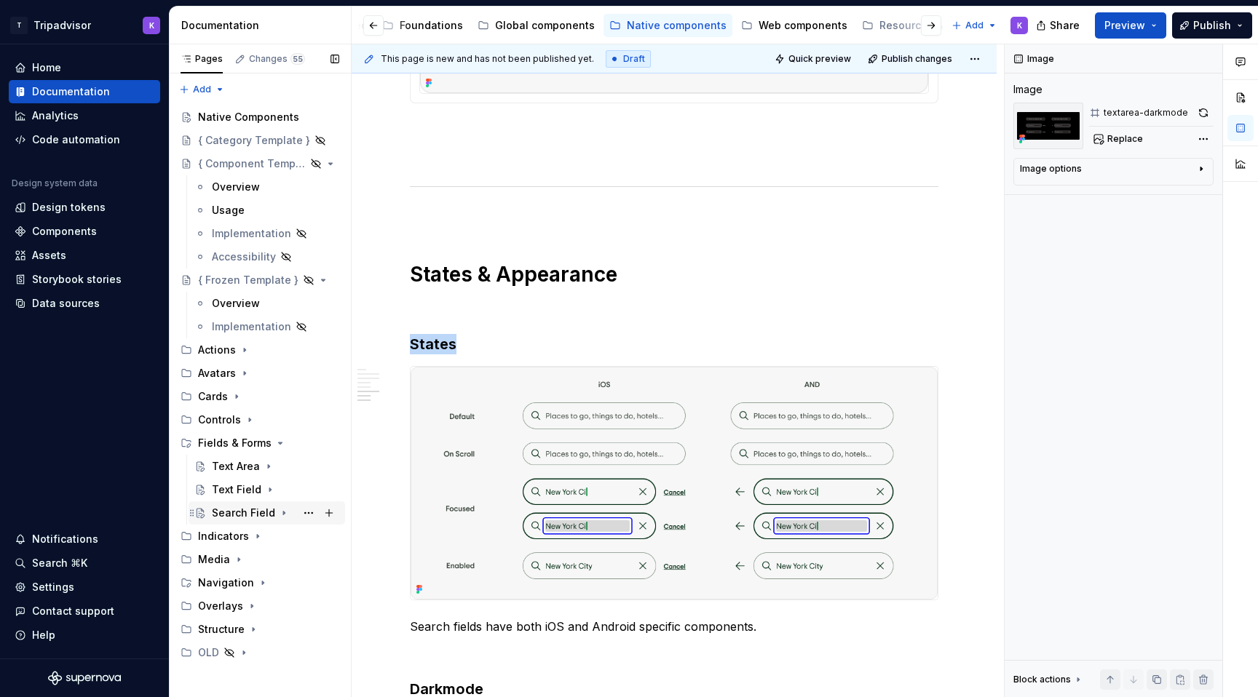
scroll to position [0, 0]
click at [275, 451] on div "Fields & Forms" at bounding box center [268, 443] width 141 height 20
click at [240, 119] on div "Native Components" at bounding box center [247, 117] width 98 height 15
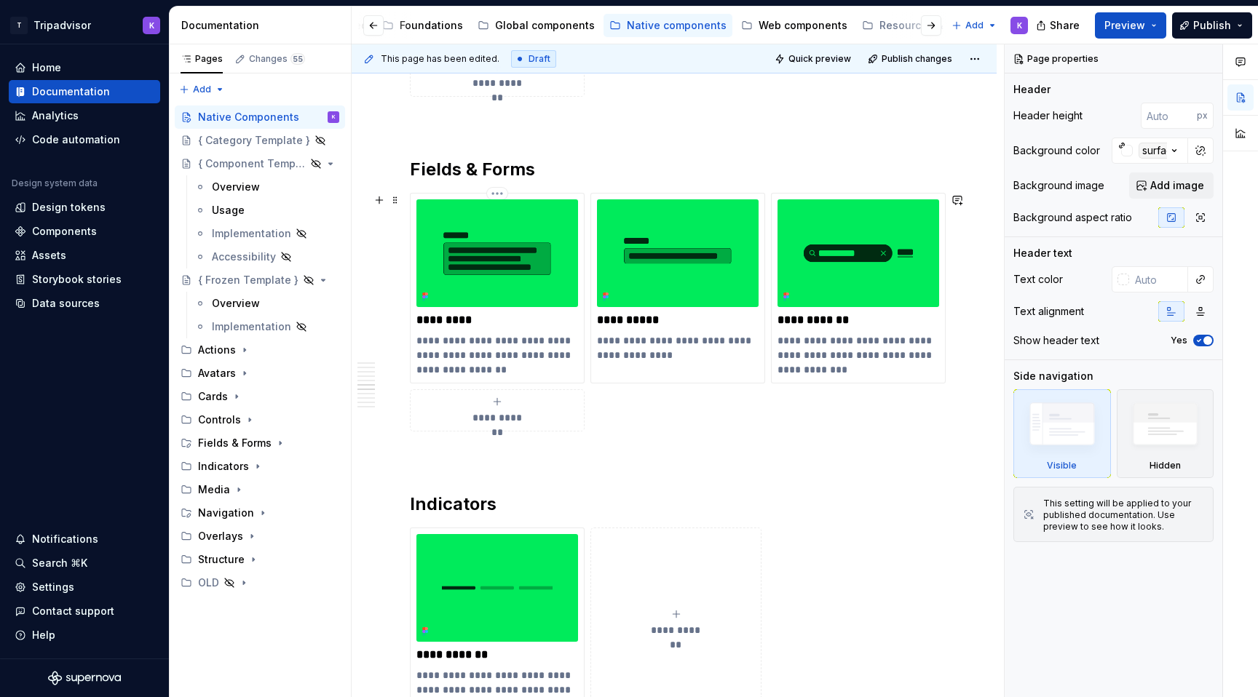
scroll to position [2330, 0]
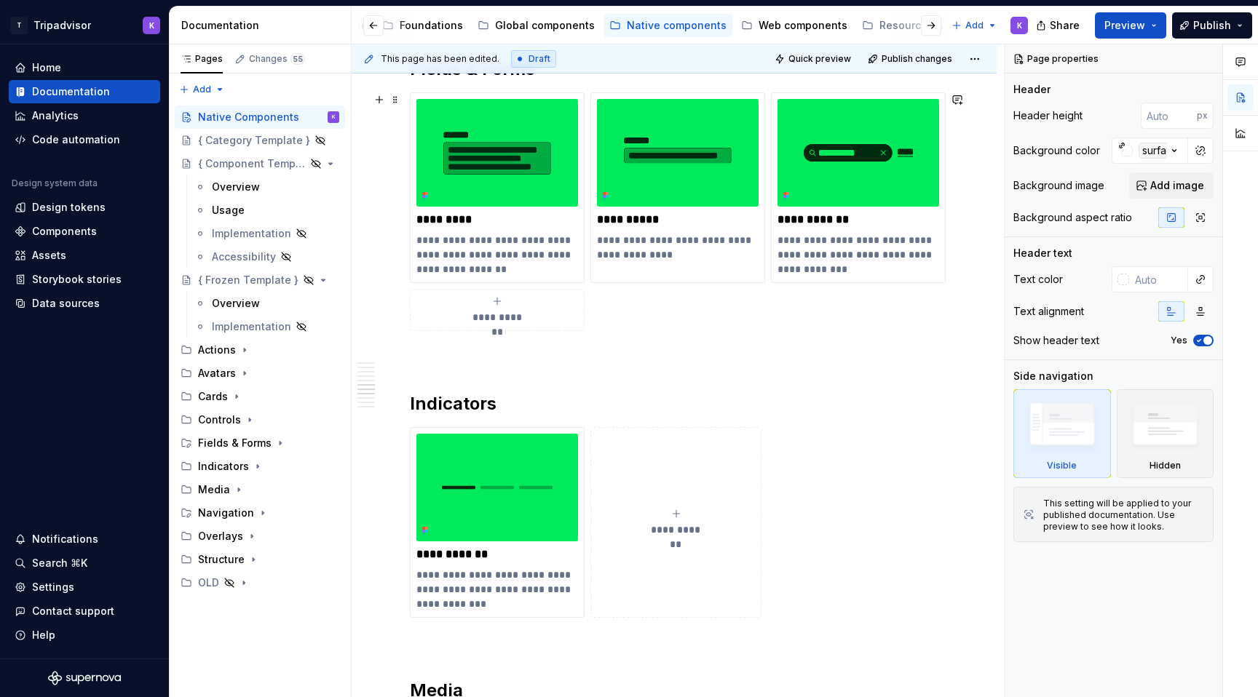
type textarea "*"
